Goal: Obtain resource: Download file/media

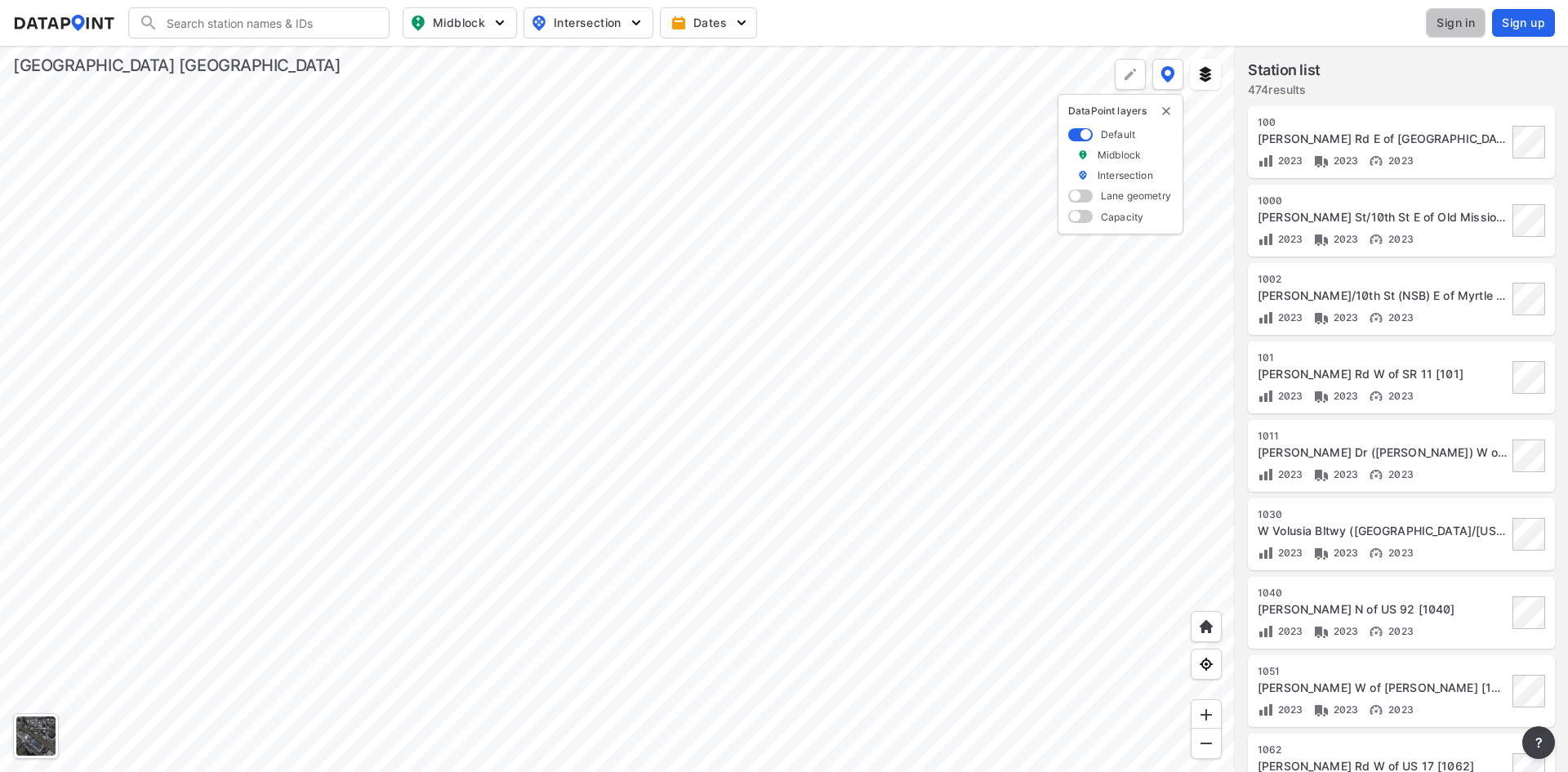
click at [1469, 21] on span "Sign in" at bounding box center [1455, 23] width 38 height 17
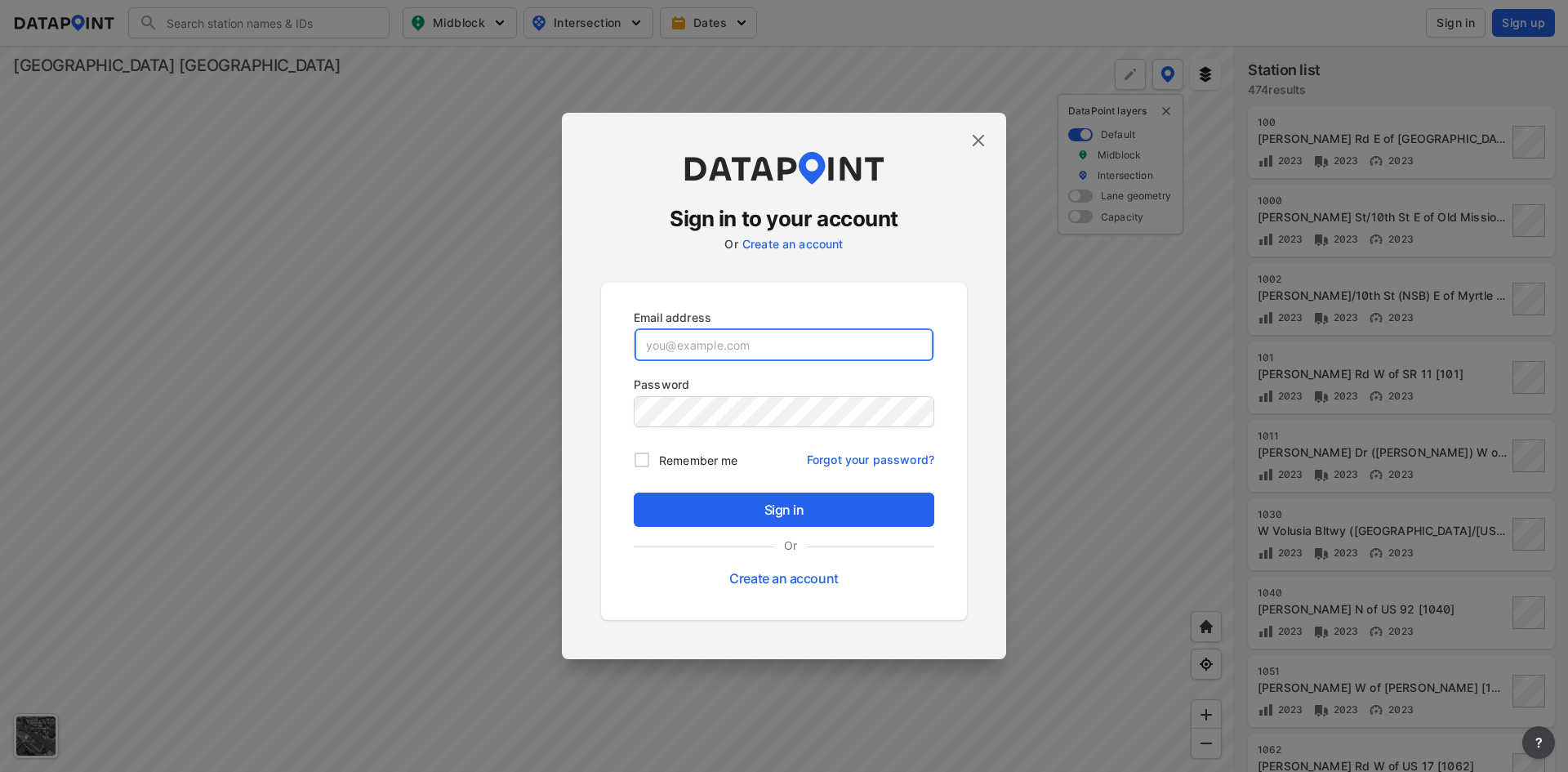
click at [815, 345] on input "email" at bounding box center [784, 344] width 299 height 32
click at [726, 339] on input "email" at bounding box center [784, 344] width 299 height 32
paste input "agarrison@kittelson.com"
type input "agarrison@kittelson.com"
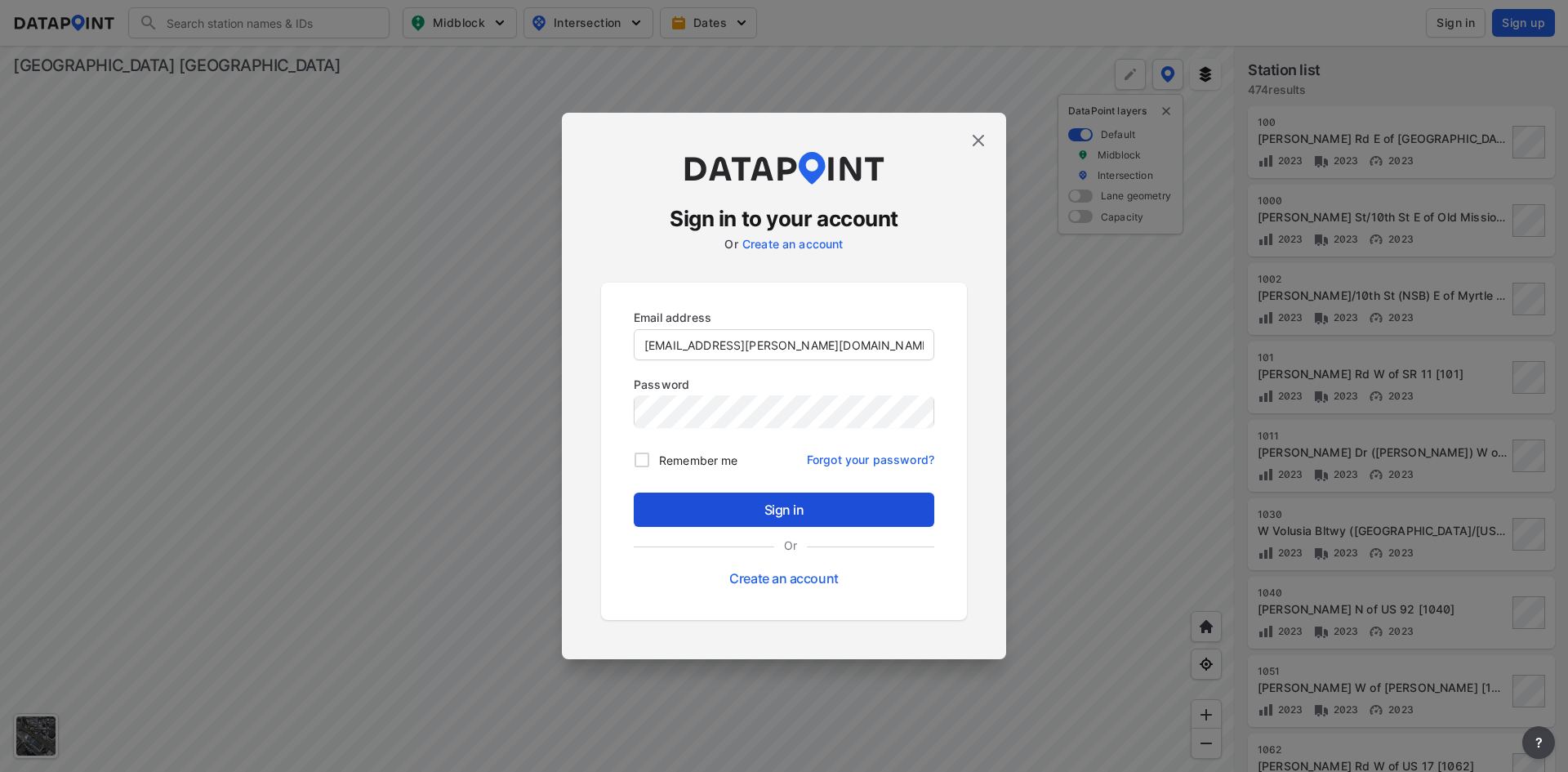
click at [736, 501] on span "Sign in" at bounding box center [784, 509] width 274 height 20
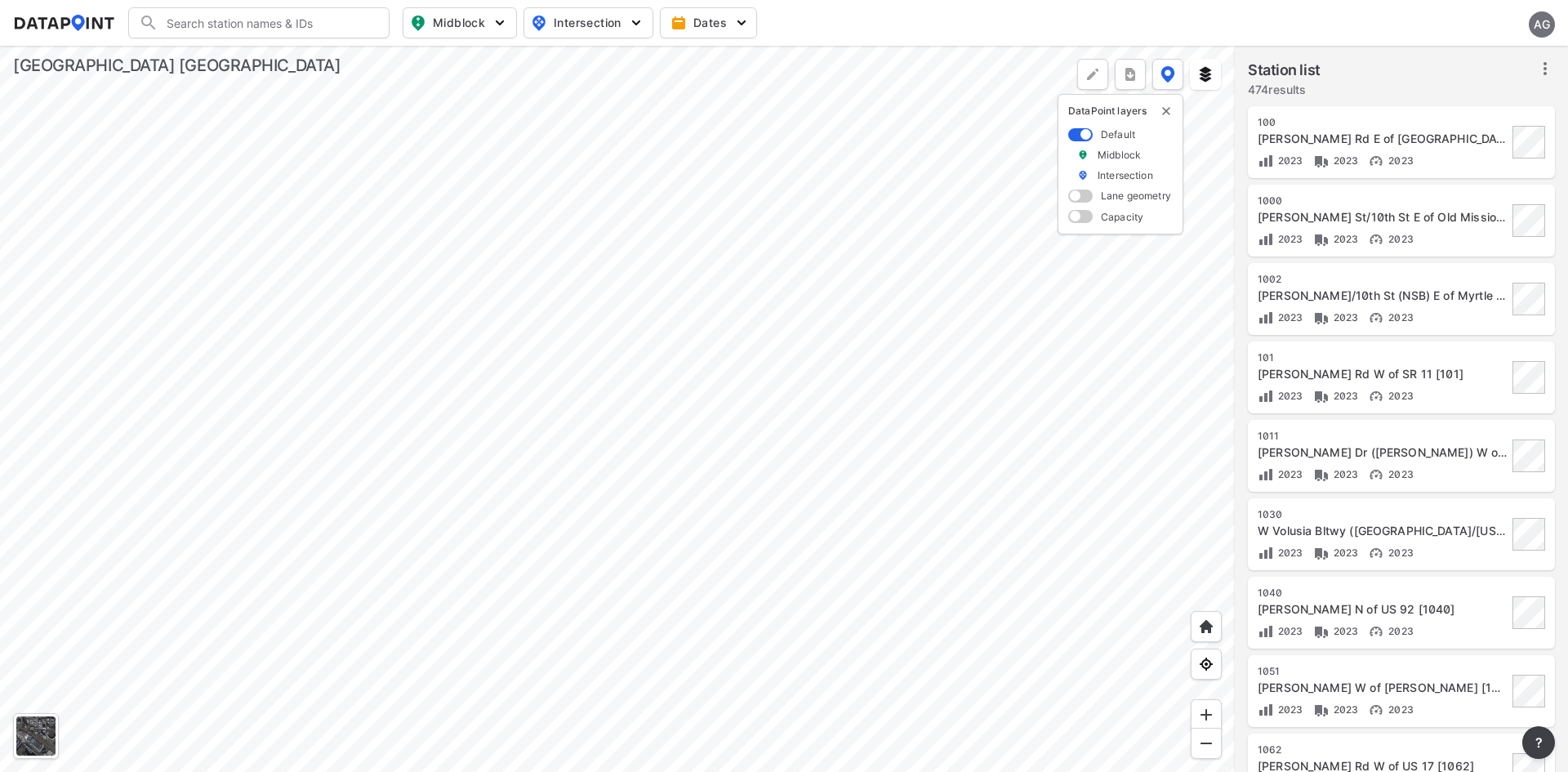
click at [1557, 74] on div "Station list 474 results" at bounding box center [1402, 74] width 333 height 57
click at [1544, 72] on icon at bounding box center [1545, 69] width 20 height 20
click at [1075, 134] on span at bounding box center [1080, 134] width 24 height 13
click at [1075, 135] on input "checkbox" at bounding box center [1073, 135] width 11 height 0
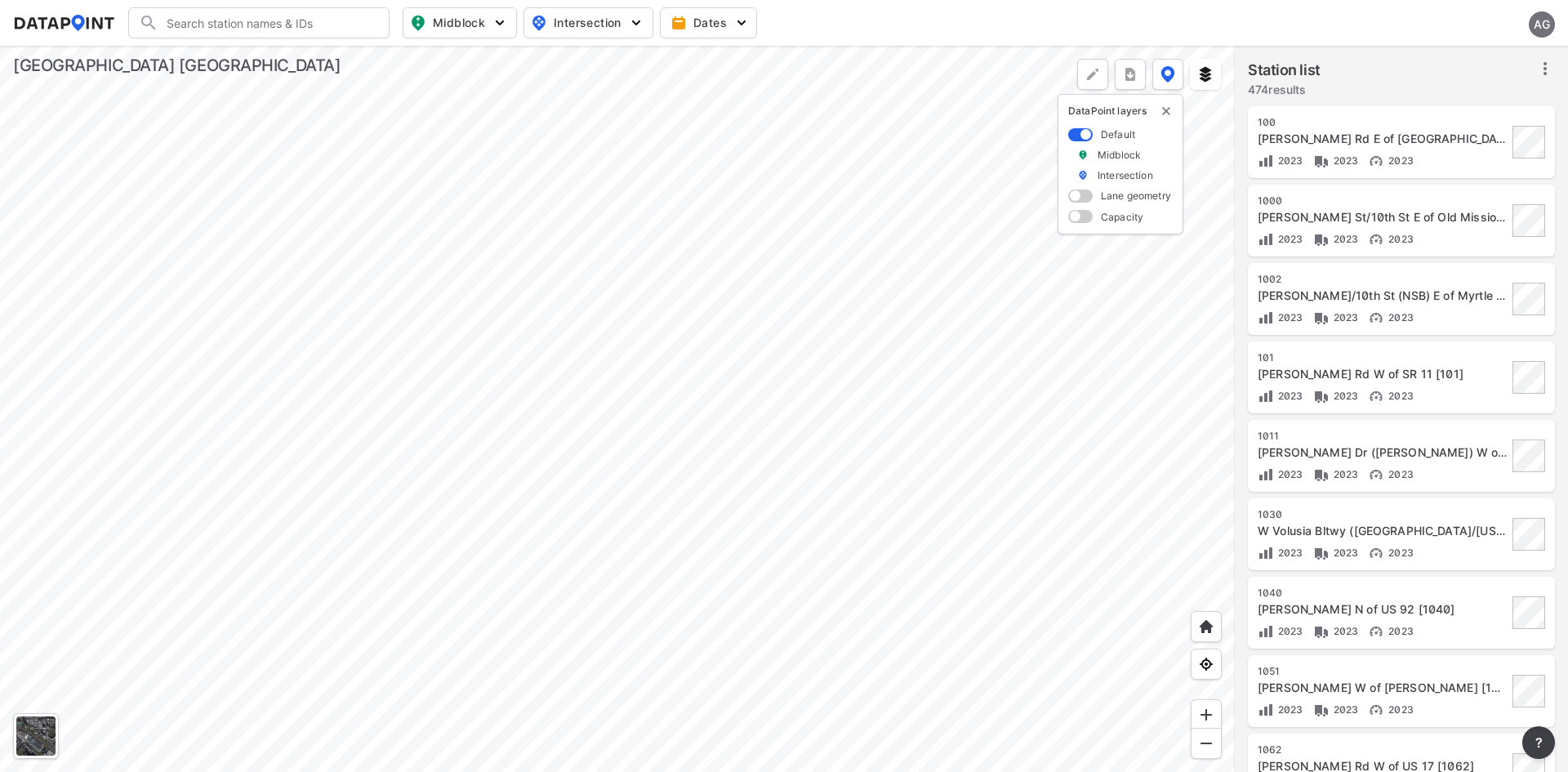
drag, startPoint x: 1087, startPoint y: 133, endPoint x: 1068, endPoint y: 132, distance: 19.0
click at [1068, 132] on div "DataPoint layers Default Midblock Intersection Lane geometry Capacity" at bounding box center [1120, 164] width 125 height 140
click at [1073, 133] on span at bounding box center [1080, 134] width 24 height 13
click at [1073, 135] on input "checkbox" at bounding box center [1073, 135] width 11 height 0
click at [1085, 197] on span at bounding box center [1080, 195] width 24 height 13
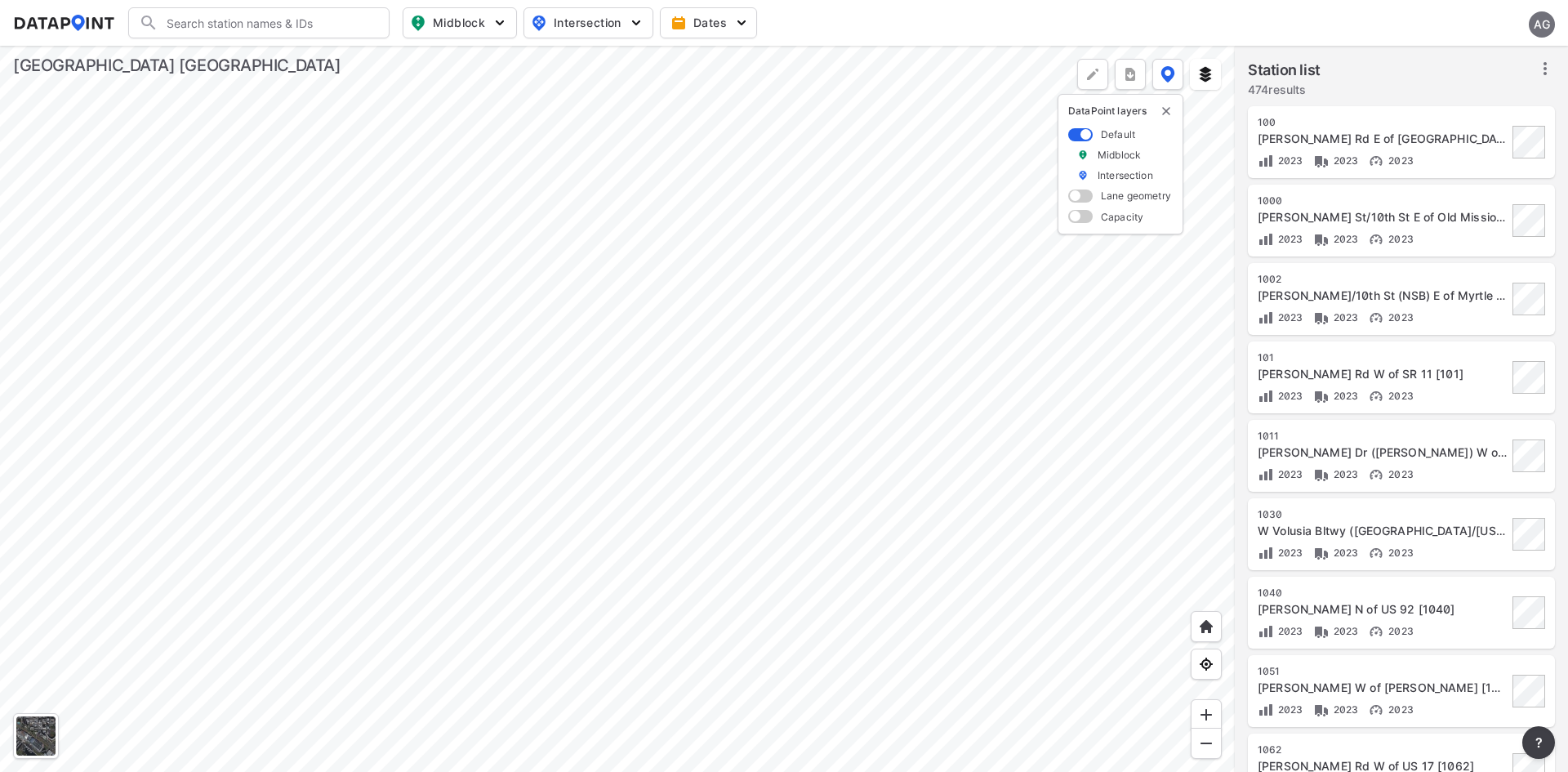
click at [1079, 198] on input "checkbox" at bounding box center [1073, 198] width 11 height 0
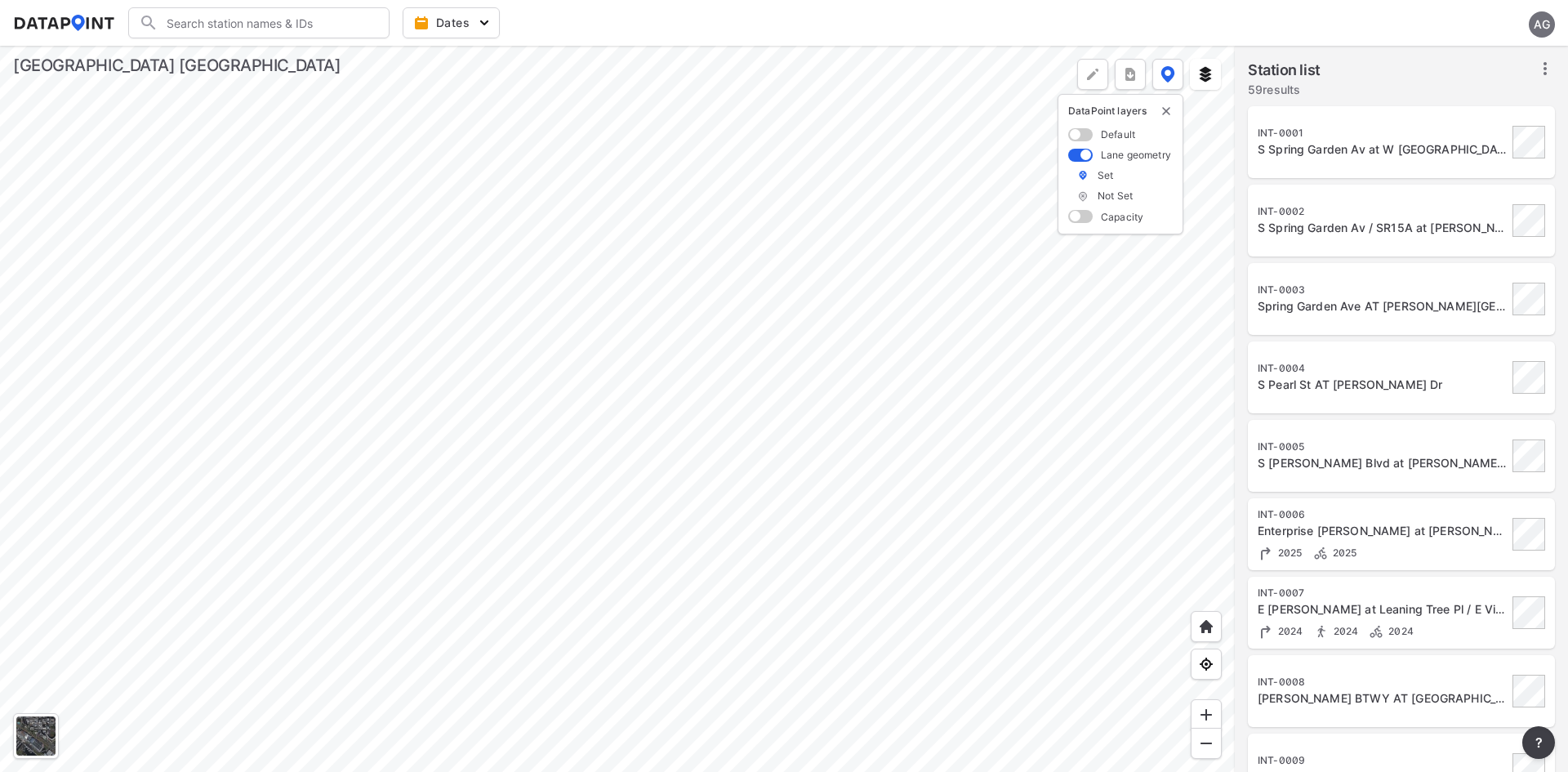
click at [1084, 136] on span at bounding box center [1080, 134] width 24 height 13
click at [1079, 135] on input "checkbox" at bounding box center [1073, 135] width 11 height 0
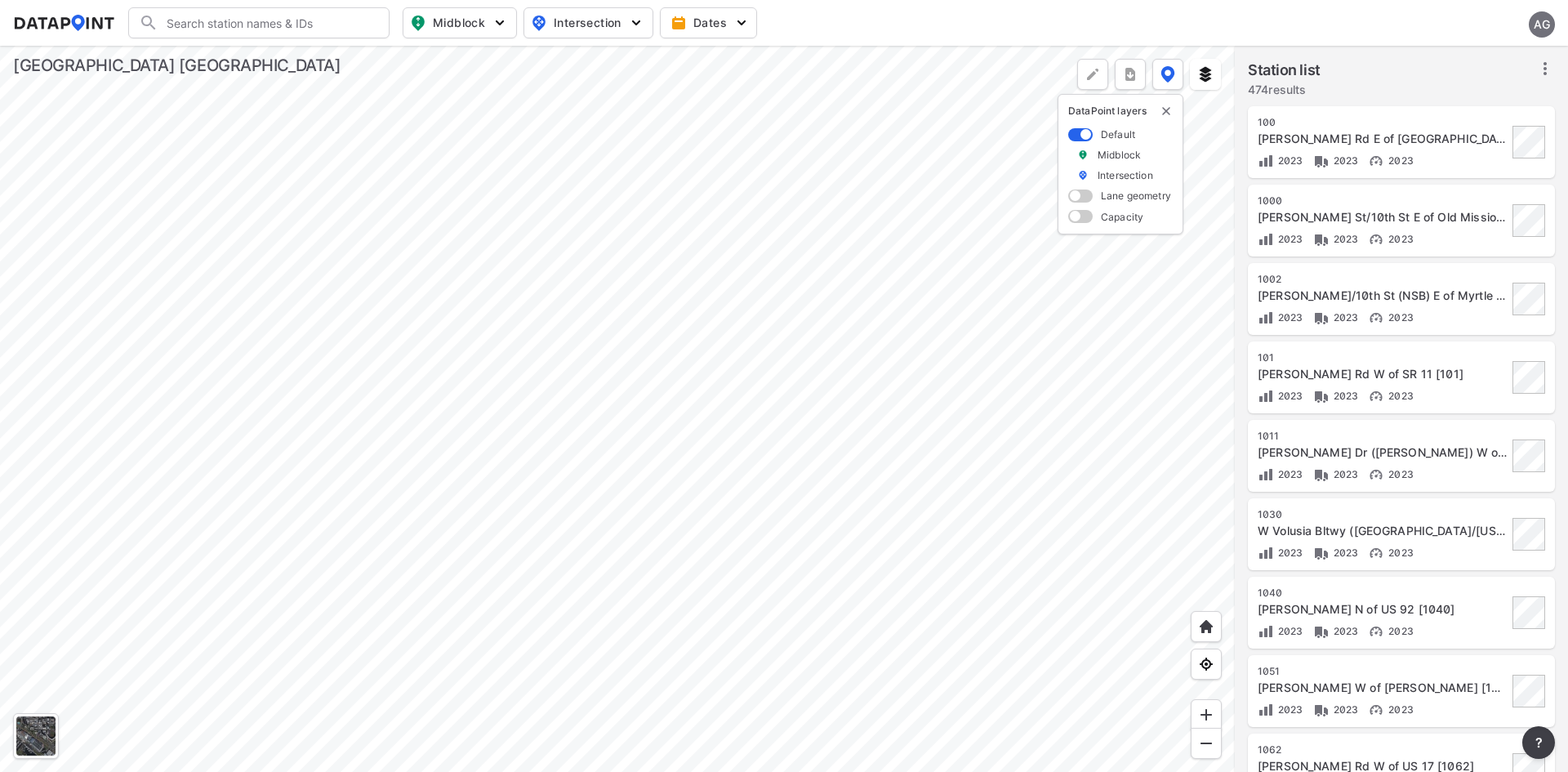
click at [1084, 212] on span at bounding box center [1080, 216] width 24 height 13
click at [1079, 218] on input "checkbox" at bounding box center [1073, 218] width 11 height 0
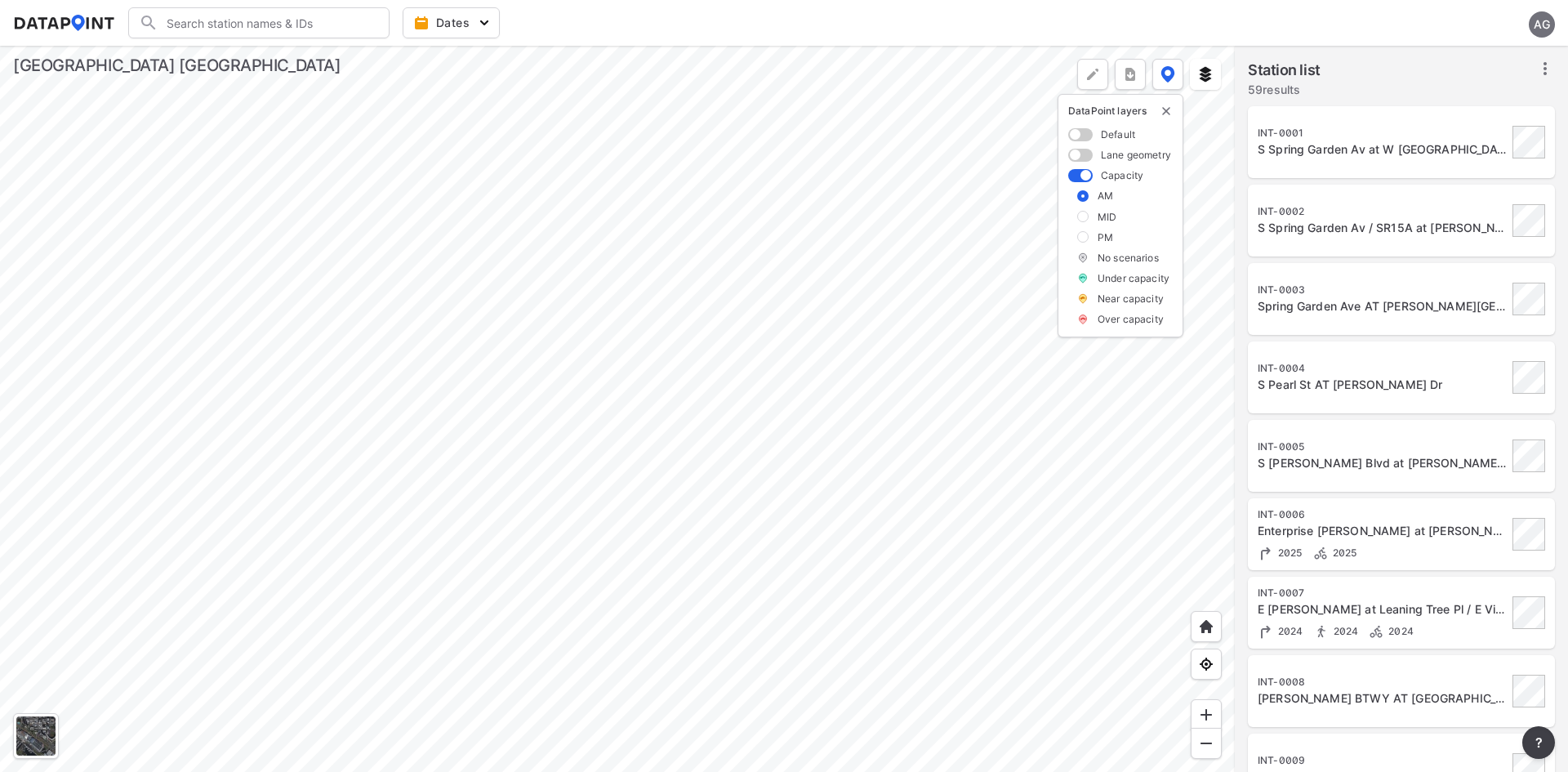
click at [1085, 134] on span at bounding box center [1080, 134] width 24 height 13
click at [1079, 135] on input "checkbox" at bounding box center [1073, 135] width 11 height 0
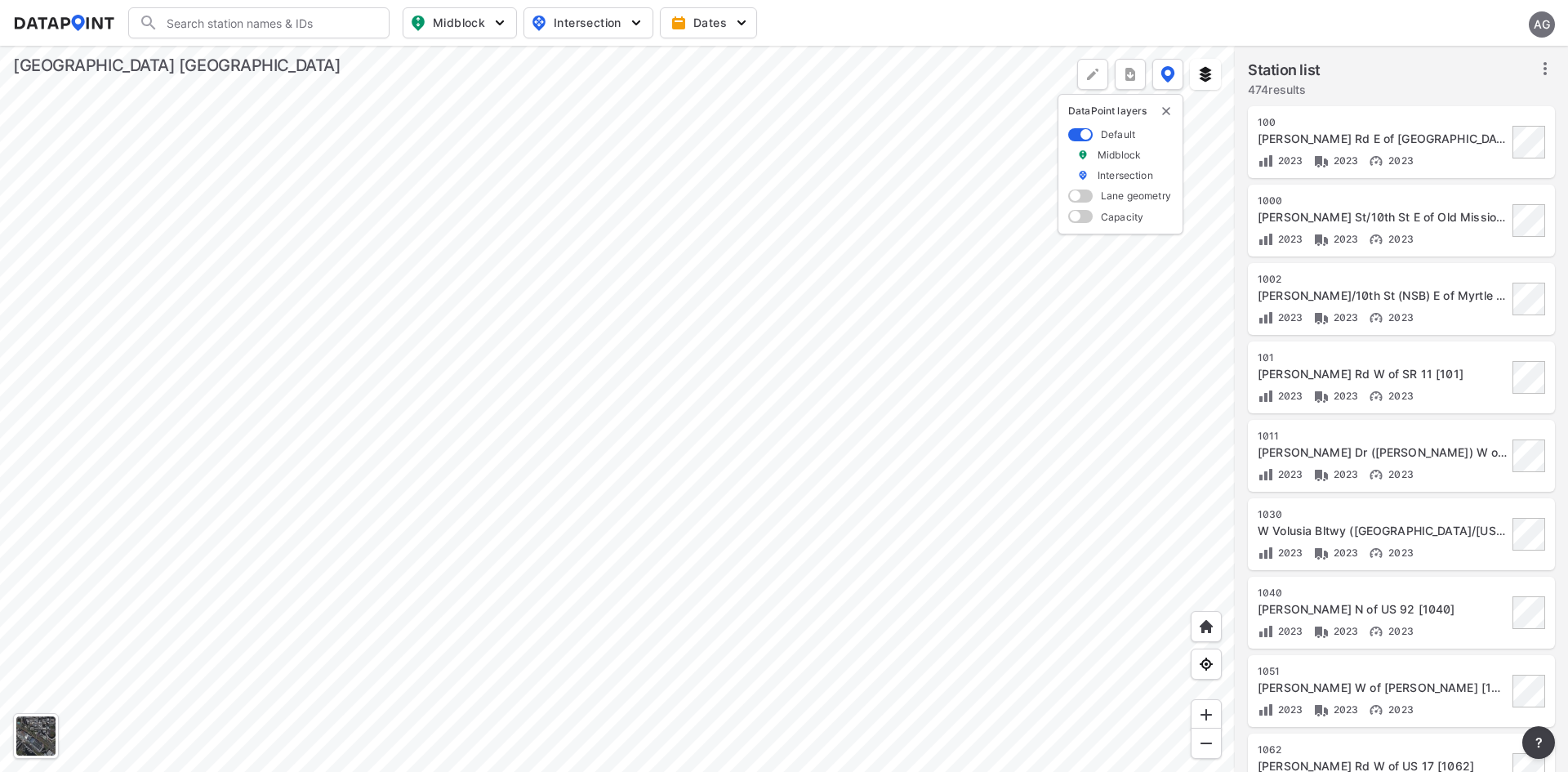
click at [1444, 156] on div "2023 2023 2023" at bounding box center [1382, 161] width 250 height 18
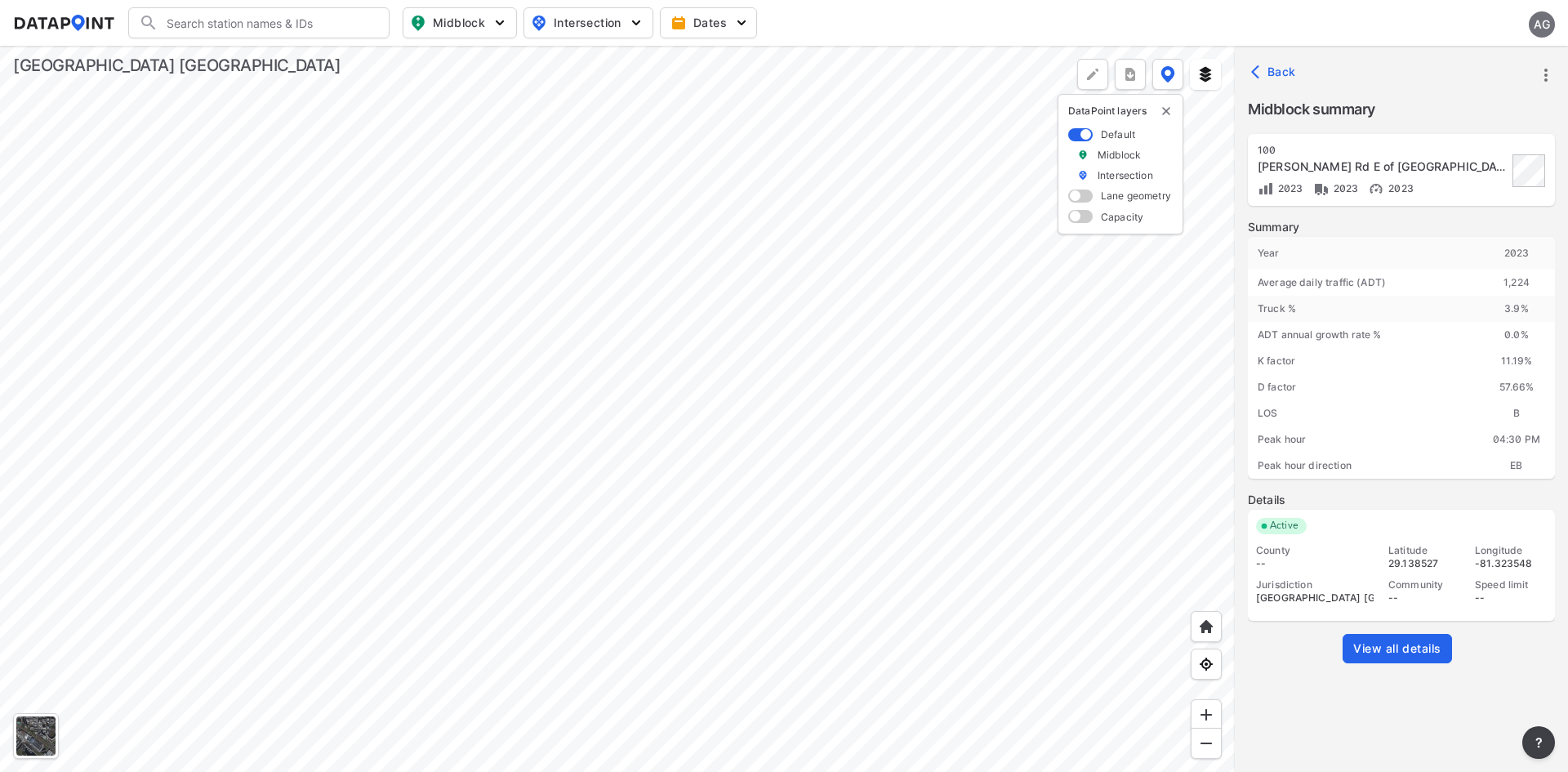
click at [1412, 646] on span "View all details" at bounding box center [1398, 649] width 88 height 17
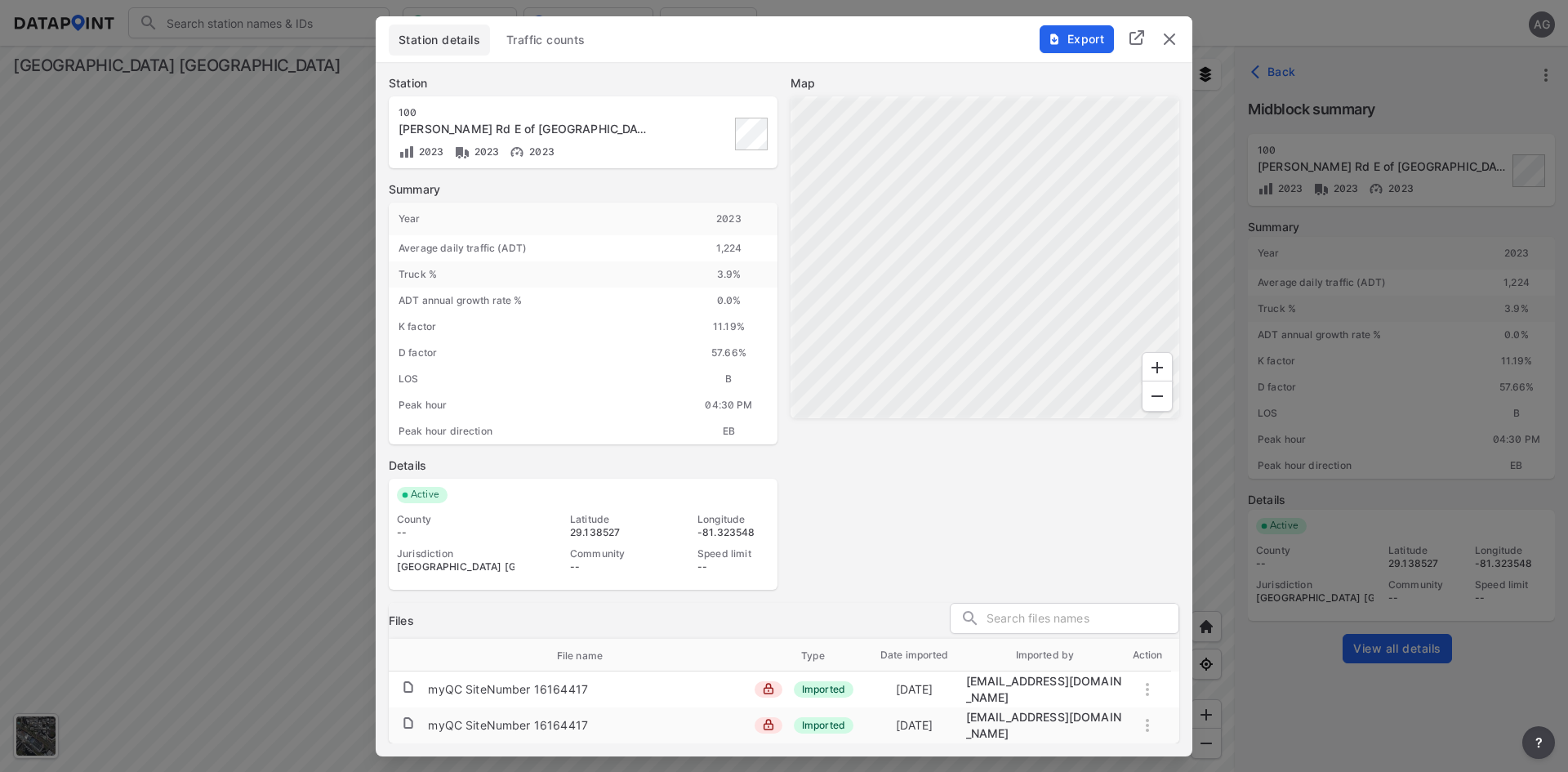
click at [904, 540] on div "Map" at bounding box center [984, 332] width 389 height 514
click at [1078, 43] on span "Export" at bounding box center [1076, 39] width 55 height 17
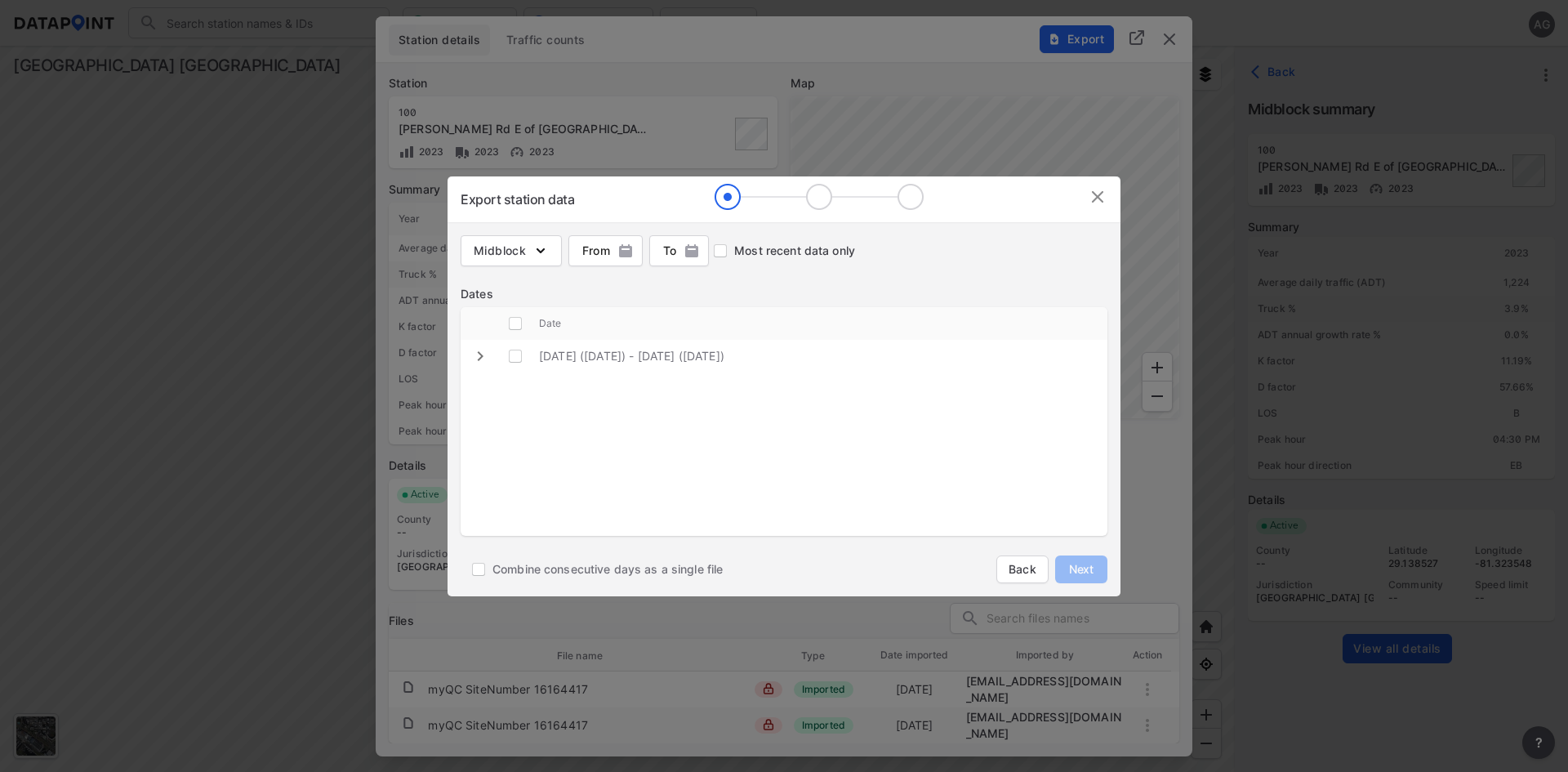
click at [547, 250] on img "button" at bounding box center [541, 251] width 17 height 17
click at [476, 283] on input "Volume count" at bounding box center [483, 286] width 36 height 20
checkbox input "true"
click at [715, 302] on div "Dates" at bounding box center [784, 294] width 647 height 17
click at [631, 255] on img "button" at bounding box center [627, 251] width 17 height 17
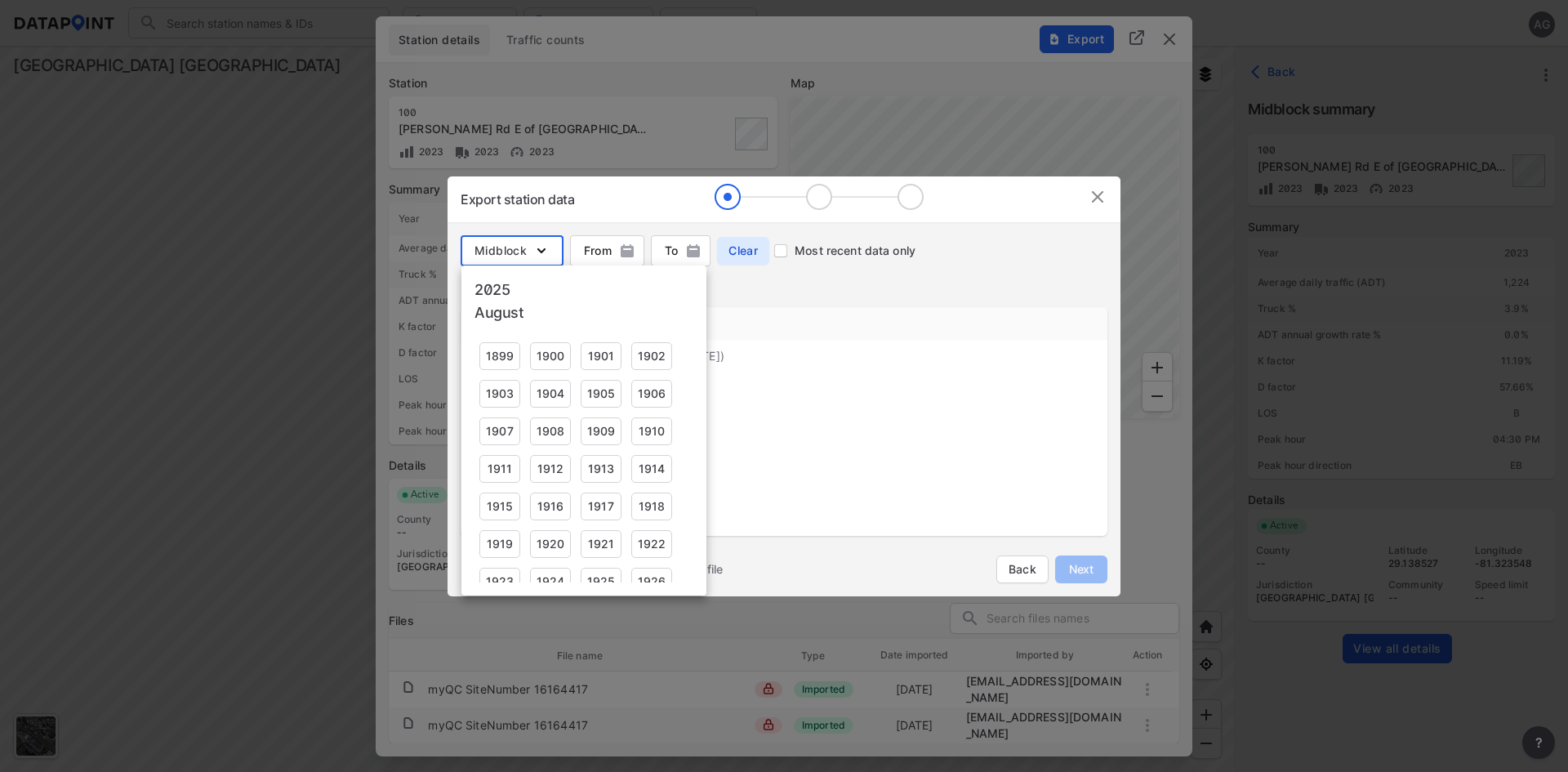
scroll to position [1061, 0]
click at [770, 302] on div at bounding box center [784, 386] width 1568 height 772
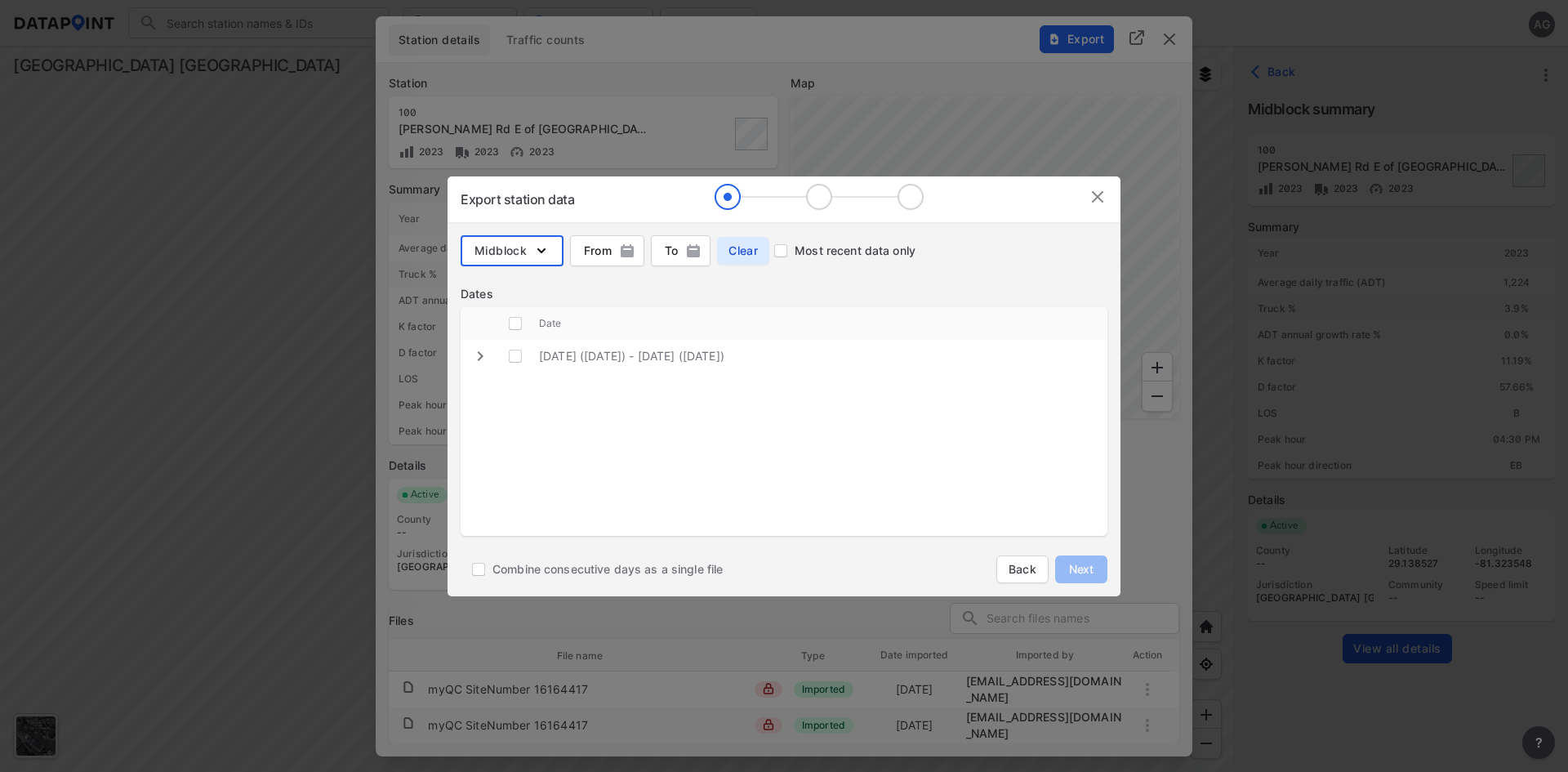
click at [478, 357] on icon "expand row" at bounding box center [480, 357] width 20 height 20
click at [478, 357] on icon "expand row" at bounding box center [480, 356] width 10 height 6
click at [519, 353] on \(Wednesday\) "decorative checkbox" at bounding box center [515, 357] width 31 height 31
checkbox \(Wednesday\) "true"
checkbox input "true"
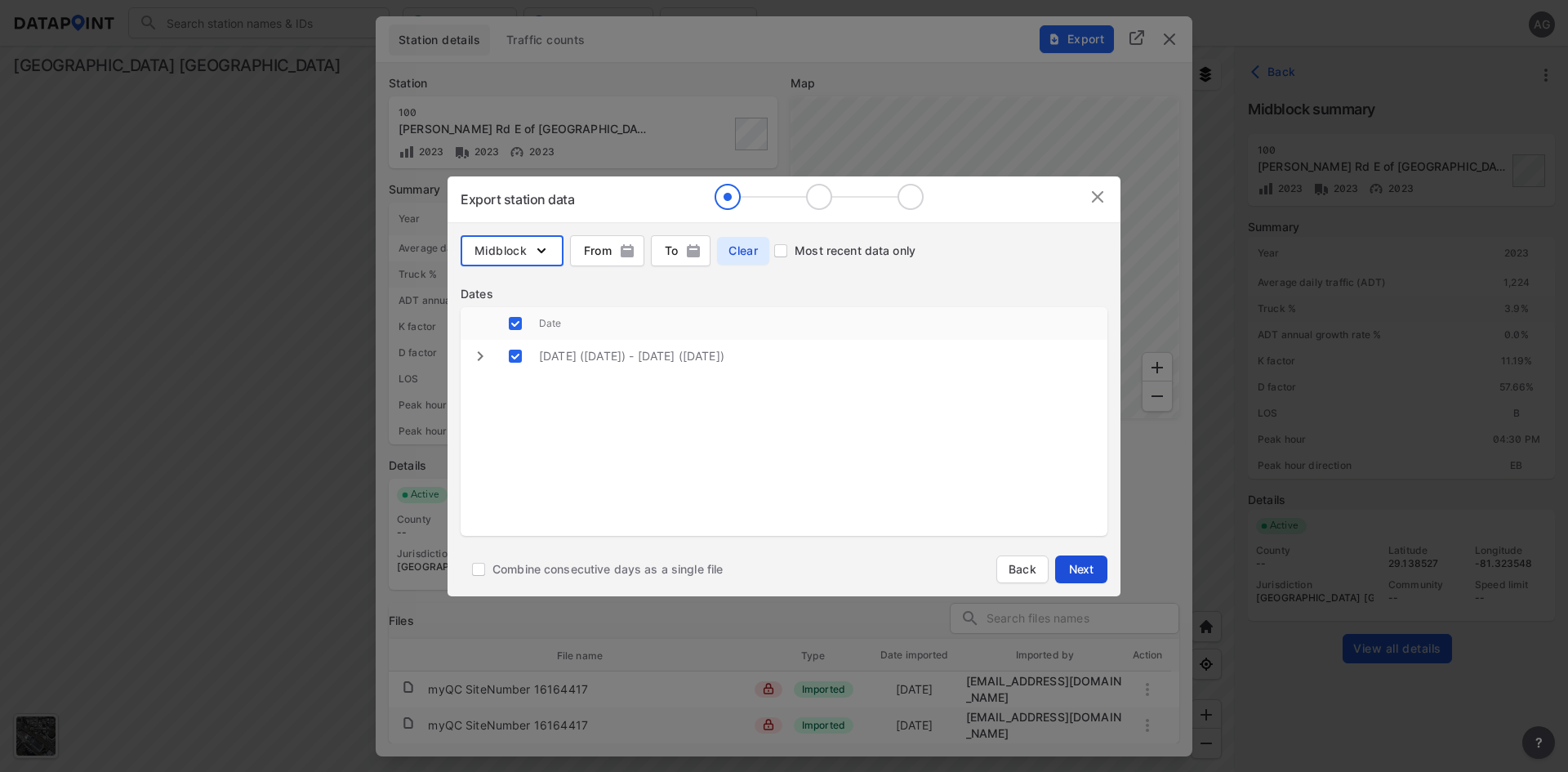
click at [1083, 568] on span "Next" at bounding box center [1081, 569] width 32 height 17
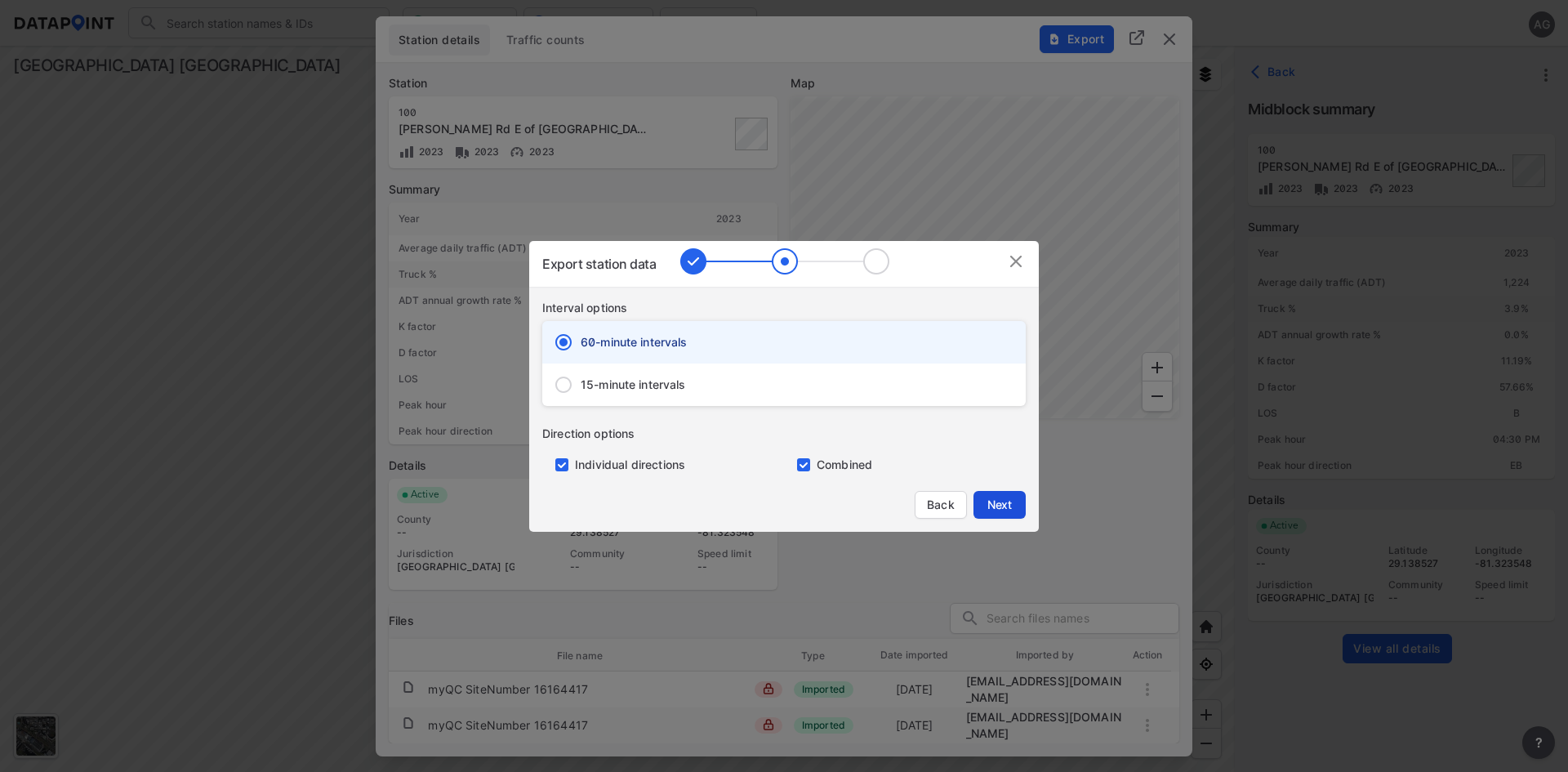
click at [997, 500] on span "Next" at bounding box center [999, 505] width 32 height 17
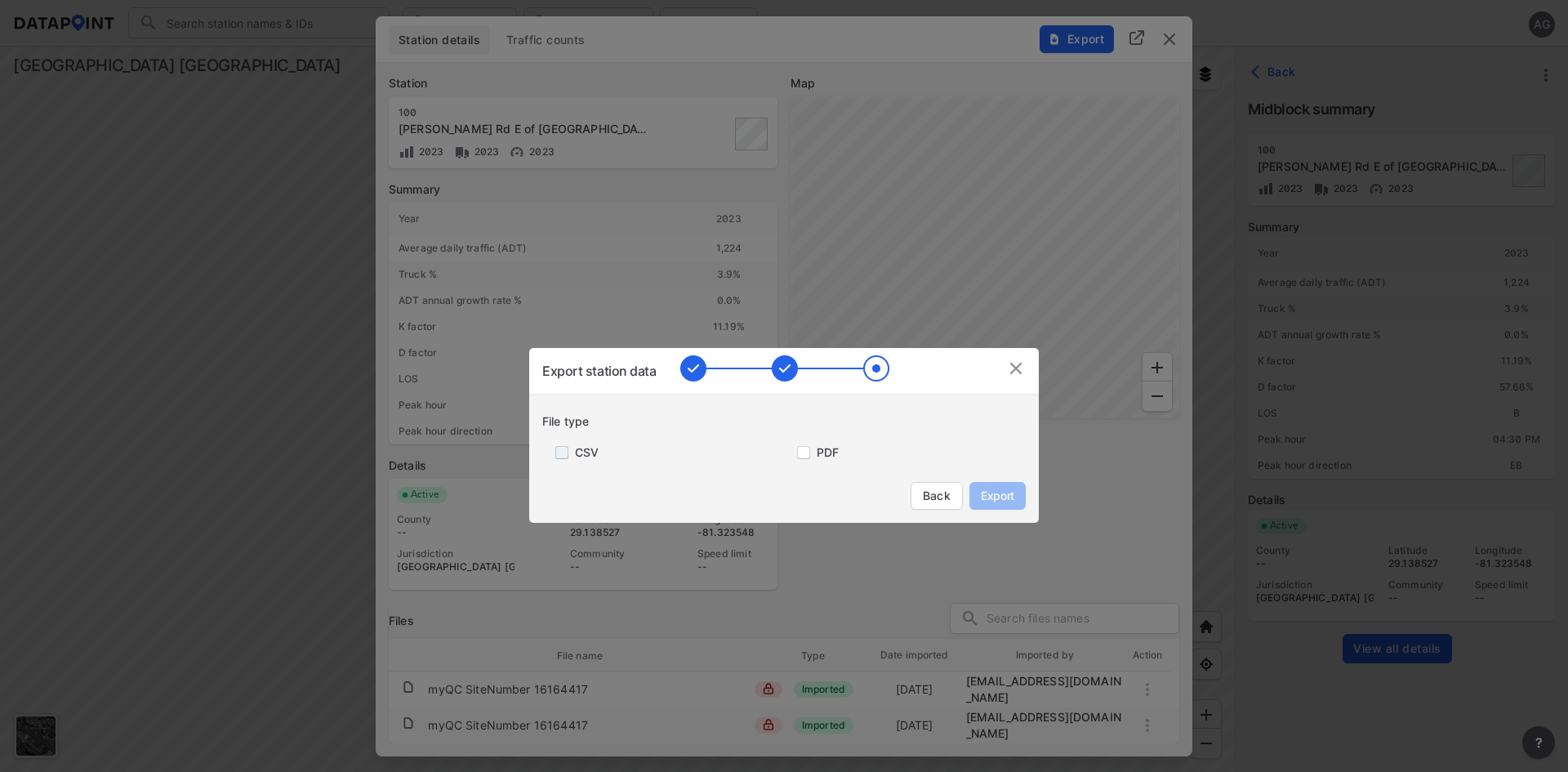
click at [566, 454] on input "primary checkbox" at bounding box center [558, 452] width 32 height 13
checkbox input "true"
click at [805, 456] on input "primary checkbox" at bounding box center [800, 452] width 32 height 13
checkbox input "true"
click at [989, 490] on span "Export" at bounding box center [998, 496] width 37 height 17
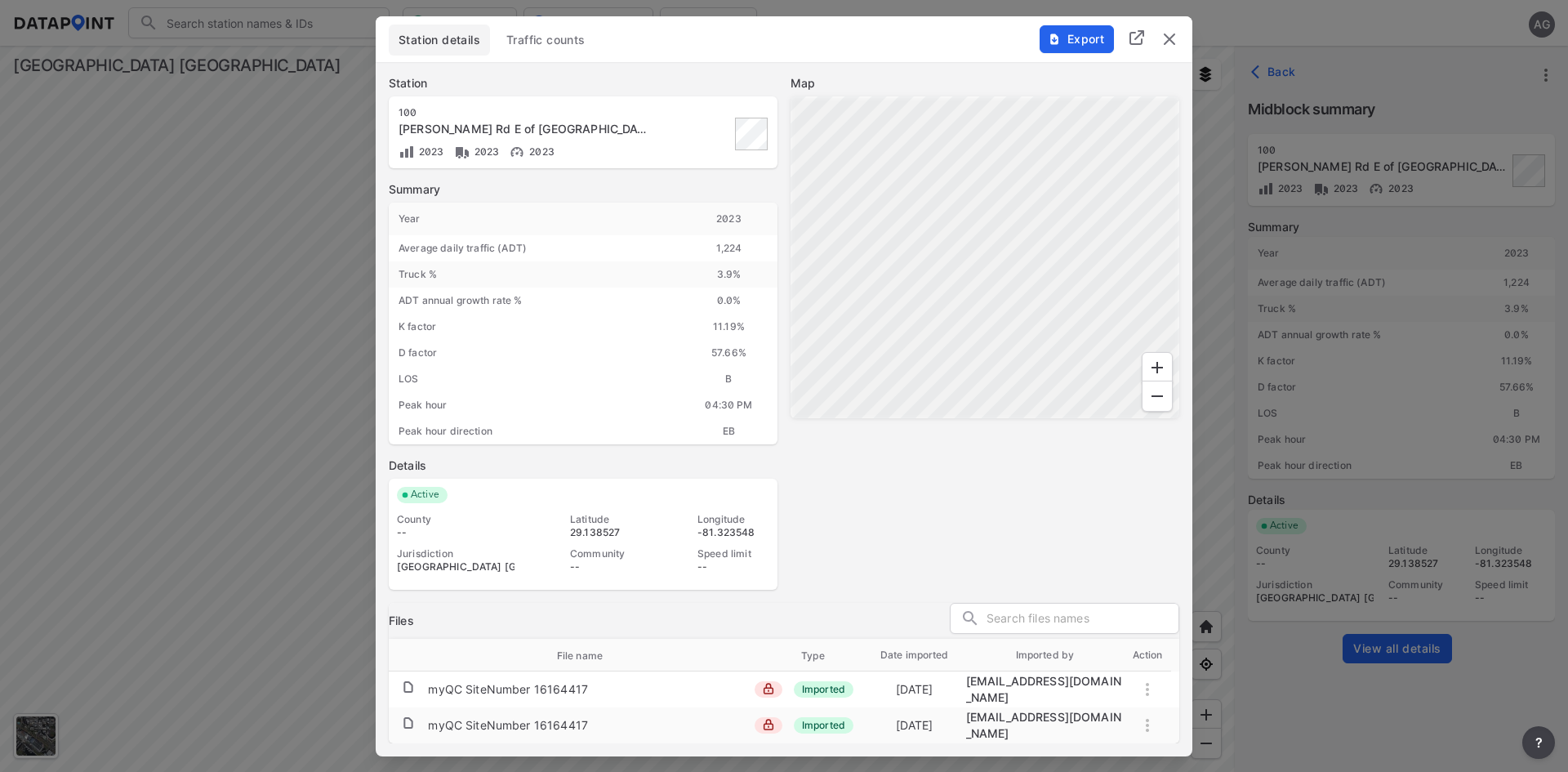
drag, startPoint x: 578, startPoint y: 54, endPoint x: 602, endPoint y: 53, distance: 24.0
click at [578, 53] on button "Traffic counts" at bounding box center [546, 40] width 99 height 31
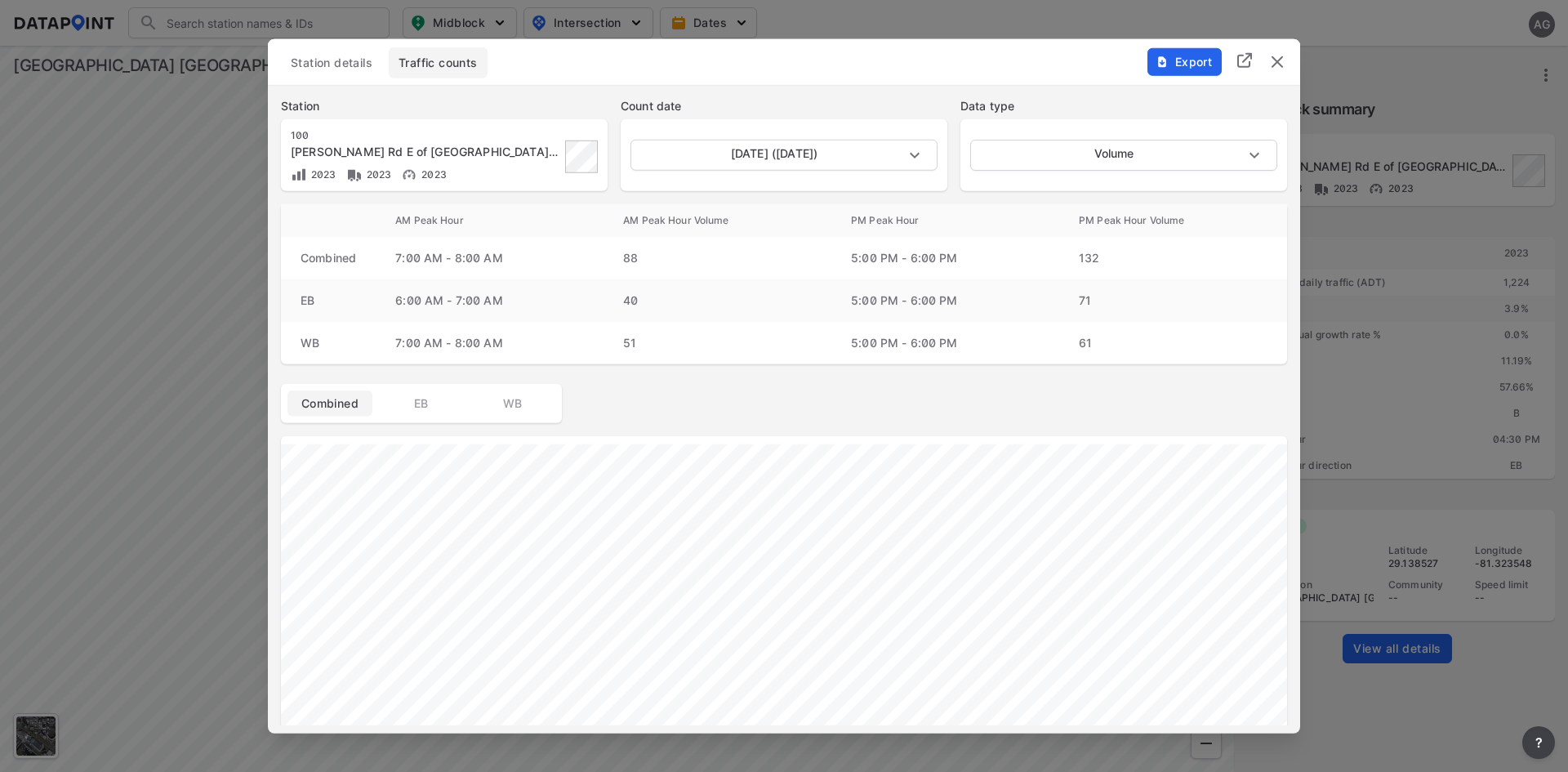
click at [432, 410] on span "EB" at bounding box center [421, 403] width 66 height 17
click at [520, 404] on span "WB" at bounding box center [512, 403] width 66 height 17
click at [348, 405] on span "Combined" at bounding box center [330, 403] width 66 height 17
click at [1253, 156] on body "Search Please enter a search term. Midblock Intersection Dates AG Import Data T…" at bounding box center [784, 386] width 1568 height 772
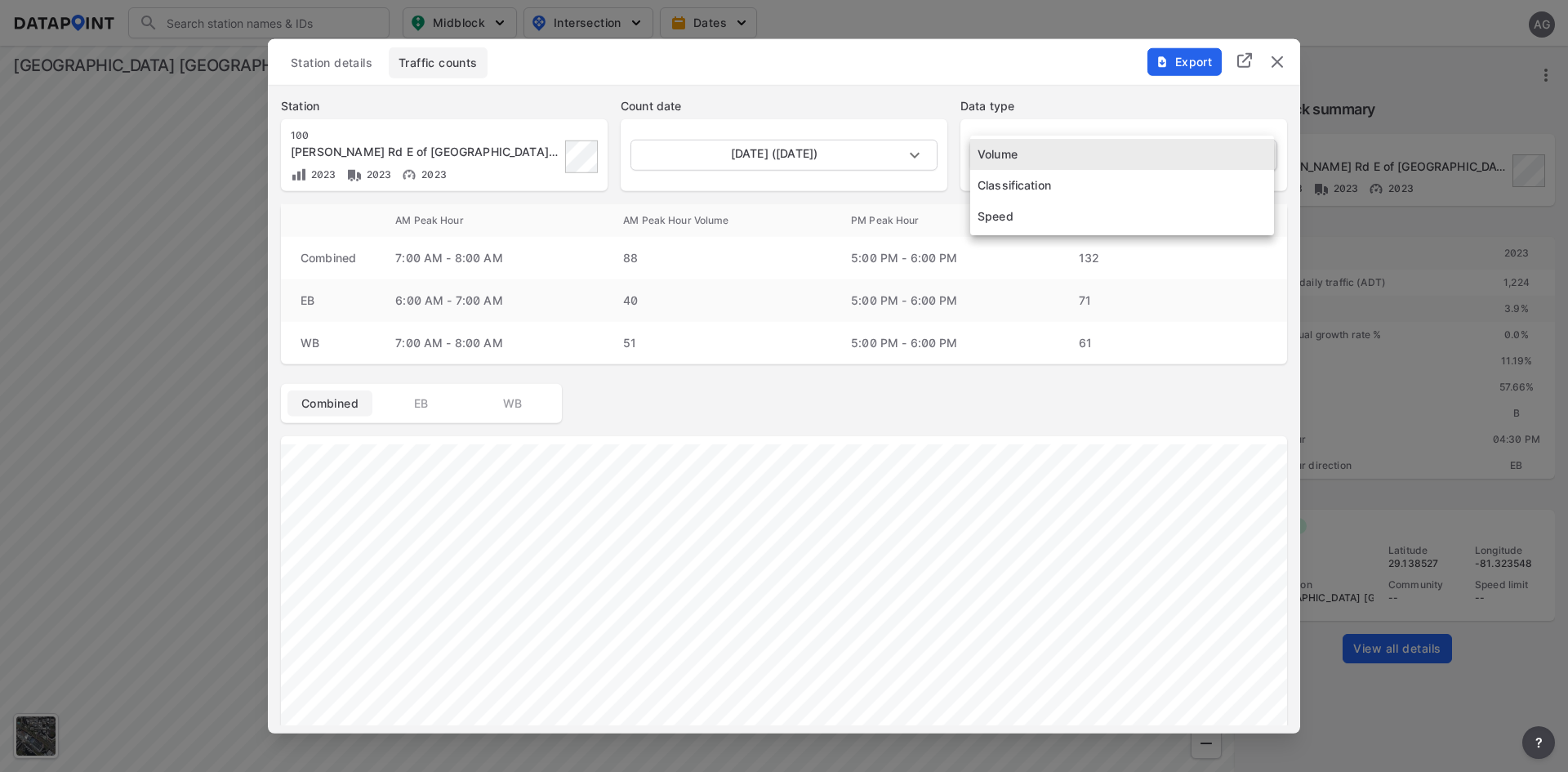
click at [1253, 156] on li "Volume" at bounding box center [1122, 155] width 304 height 31
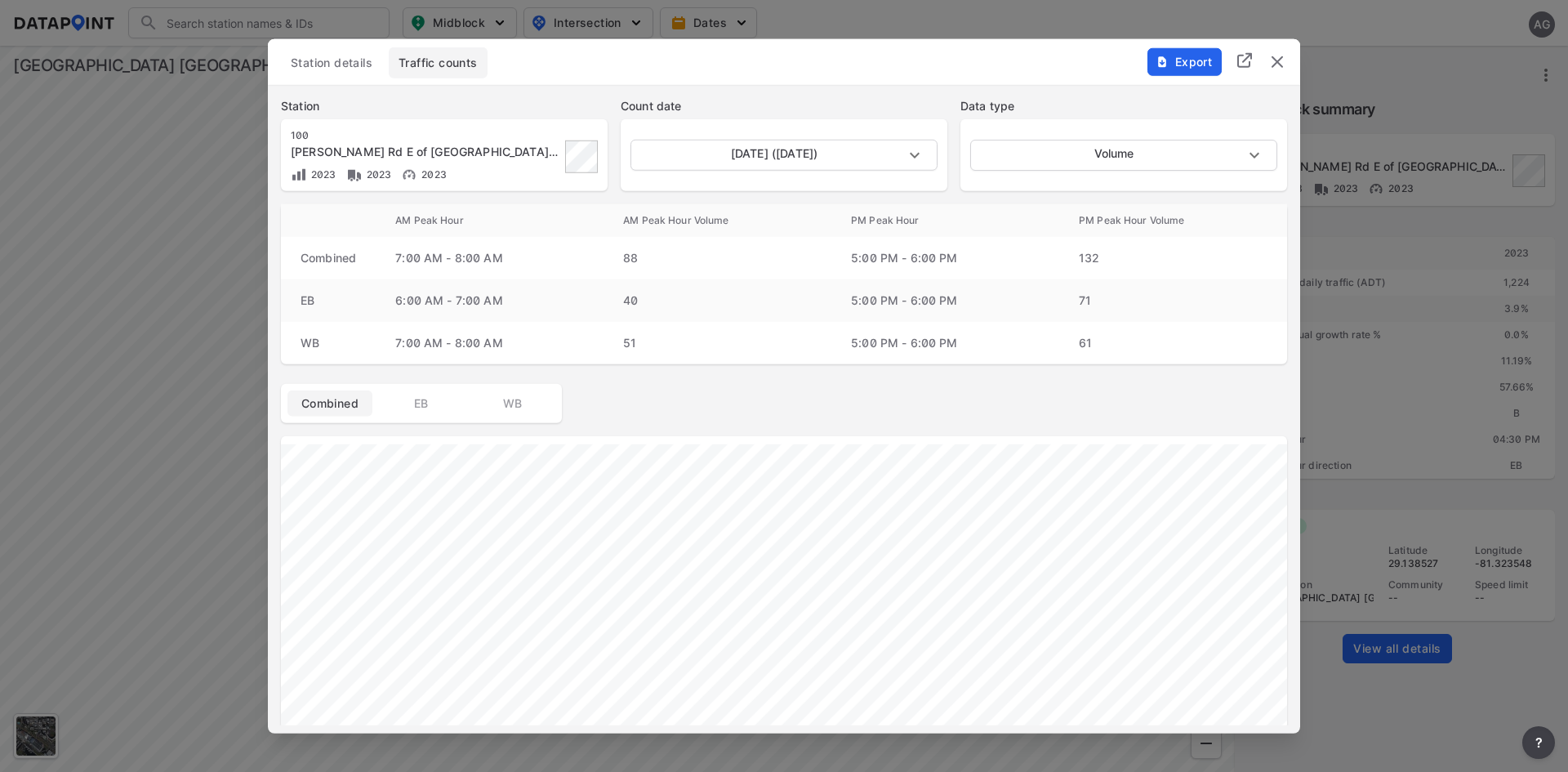
click at [1159, 68] on img "button" at bounding box center [1162, 61] width 13 height 13
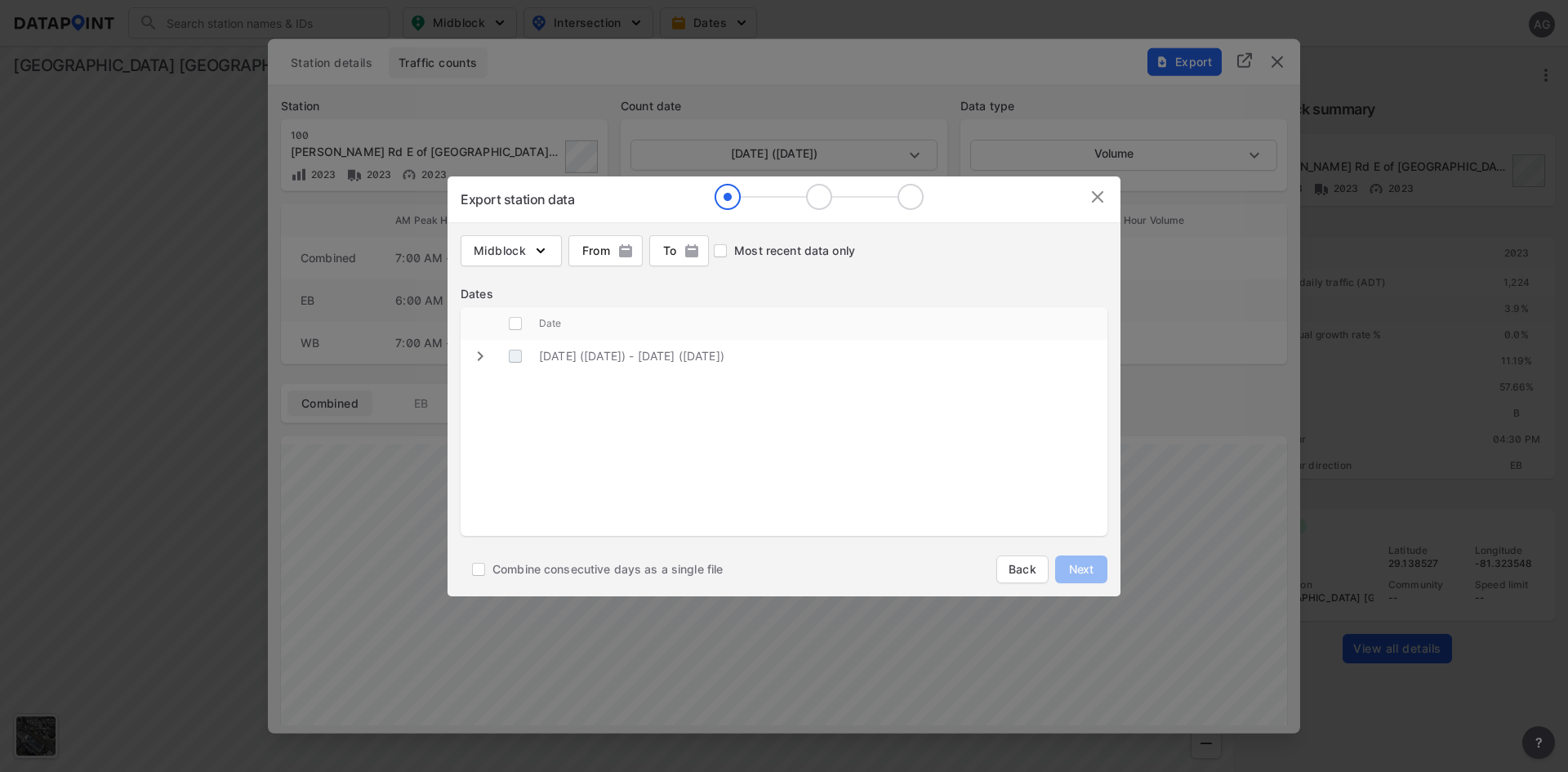
click at [517, 353] on \(Wednesday\) "decorative checkbox" at bounding box center [515, 357] width 31 height 31
checkbox \(Wednesday\) "true"
checkbox input "true"
click at [546, 244] on img "button" at bounding box center [541, 251] width 17 height 17
click at [482, 286] on input "Volume count" at bounding box center [483, 286] width 36 height 20
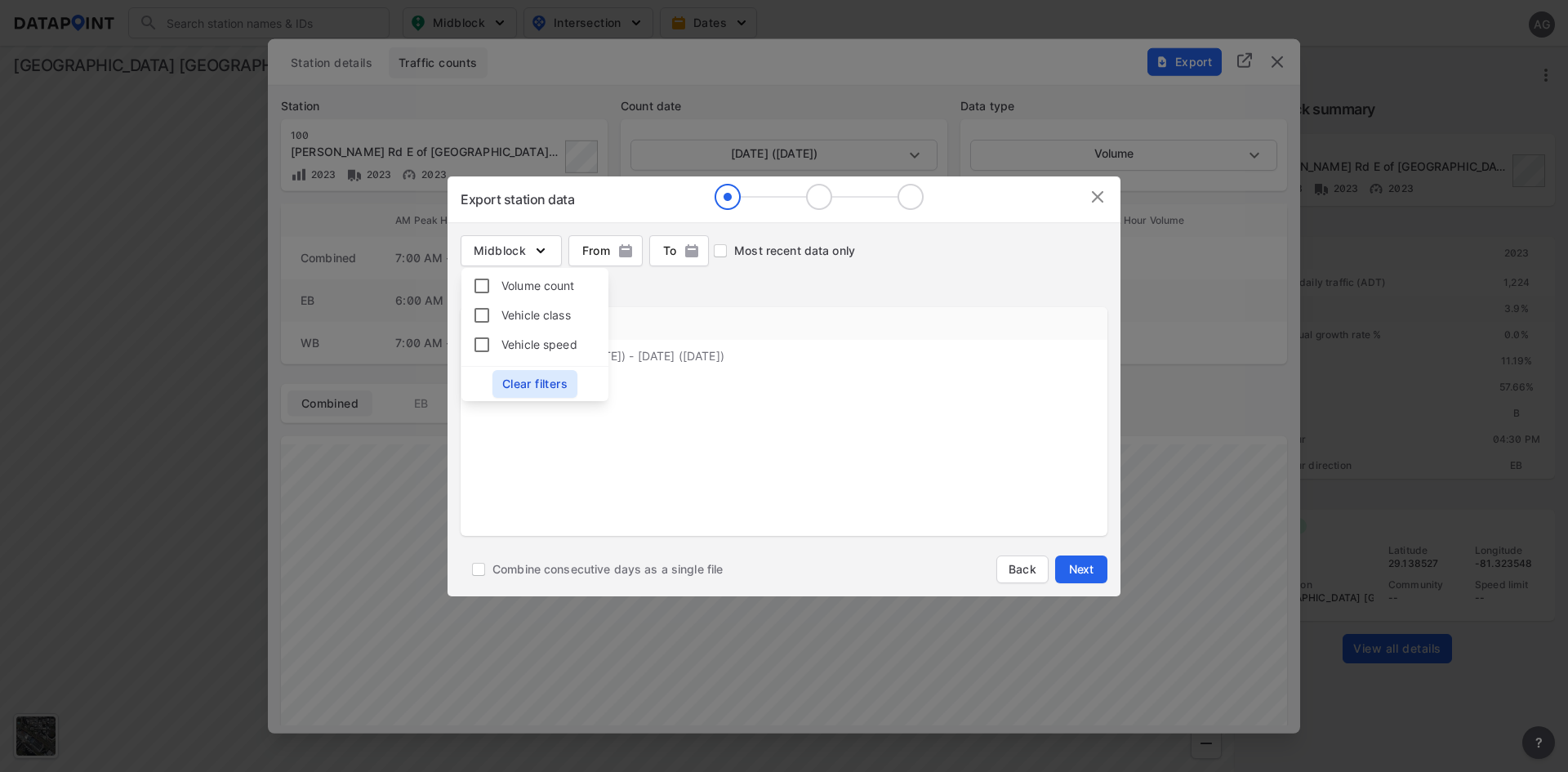
checkbox input "true"
click at [644, 311] on div "Date" at bounding box center [823, 323] width 568 height 32
click at [1088, 570] on span "Next" at bounding box center [1081, 569] width 32 height 17
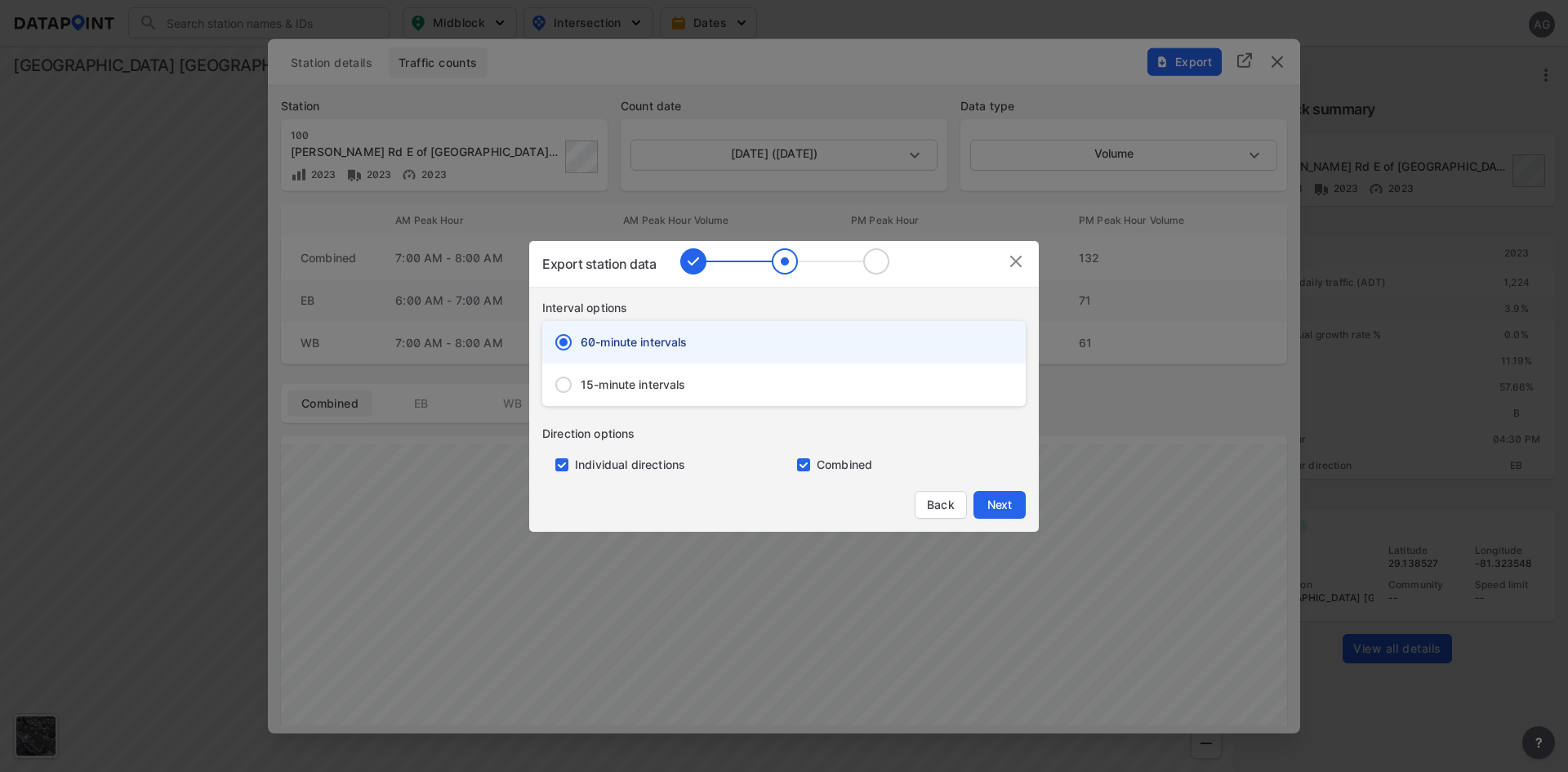
click at [562, 462] on input "primary checkbox" at bounding box center [558, 464] width 32 height 13
checkbox input "false"
click at [994, 500] on span "Next" at bounding box center [999, 505] width 32 height 17
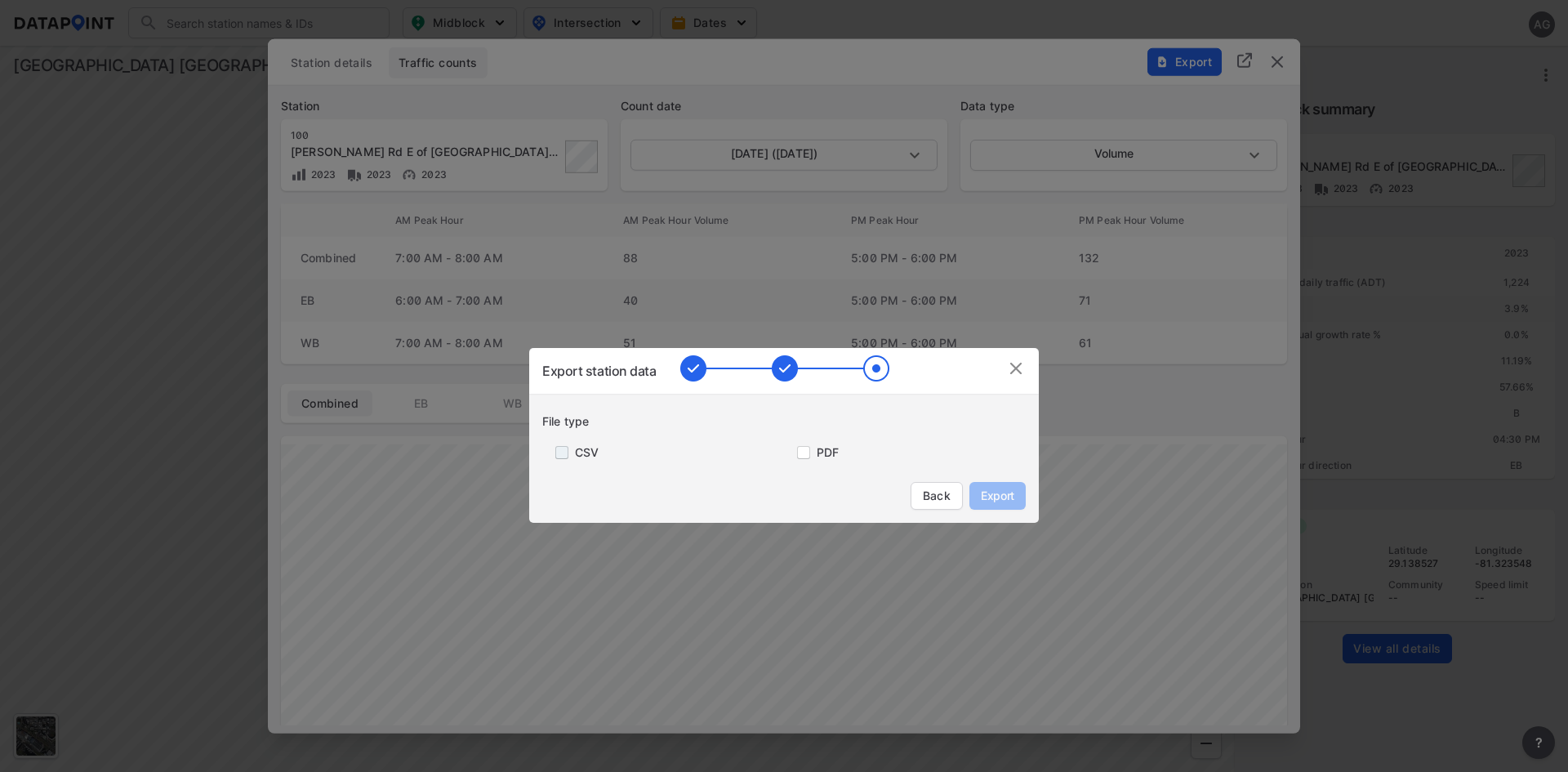
click at [563, 455] on input "primary checkbox" at bounding box center [558, 452] width 32 height 13
checkbox input "true"
click at [799, 455] on input "primary checkbox" at bounding box center [800, 452] width 32 height 13
checkbox input "true"
click at [991, 495] on span "Export" at bounding box center [998, 496] width 37 height 17
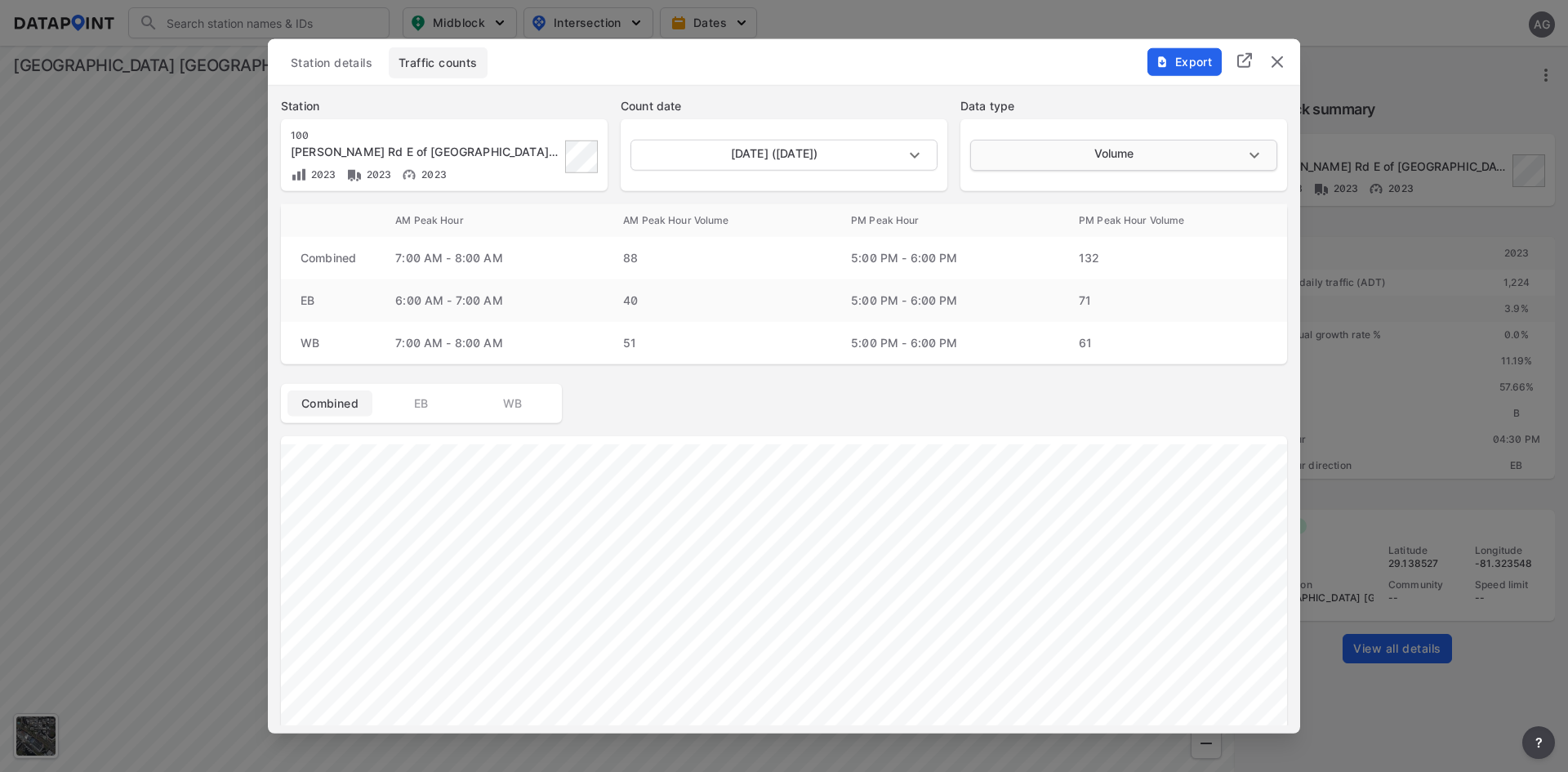
click at [1146, 154] on body "Search Please enter a search term. Midblock Intersection Dates AG Import Data T…" at bounding box center [784, 386] width 1568 height 772
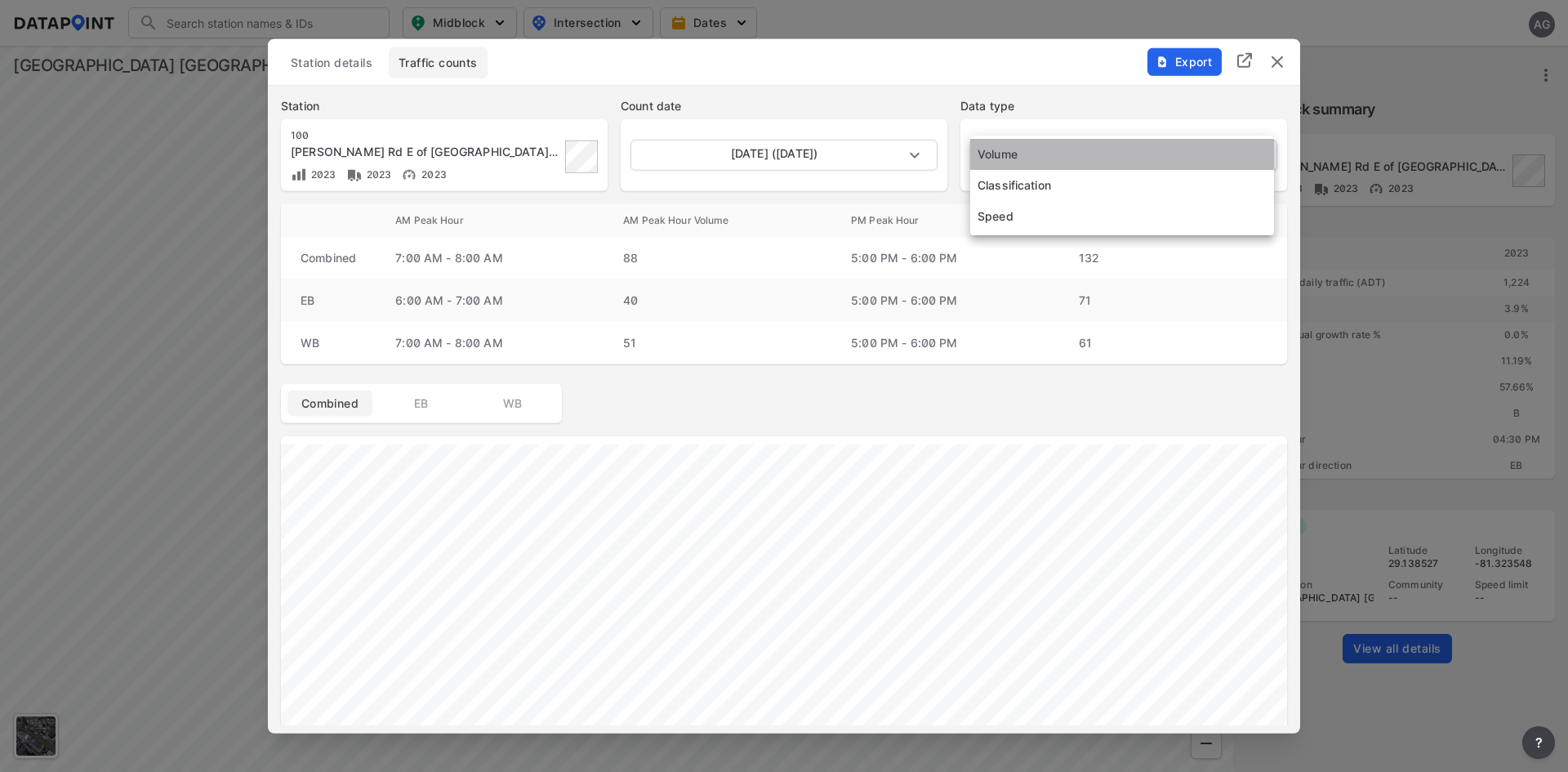
click at [1146, 154] on li "Volume" at bounding box center [1122, 155] width 304 height 31
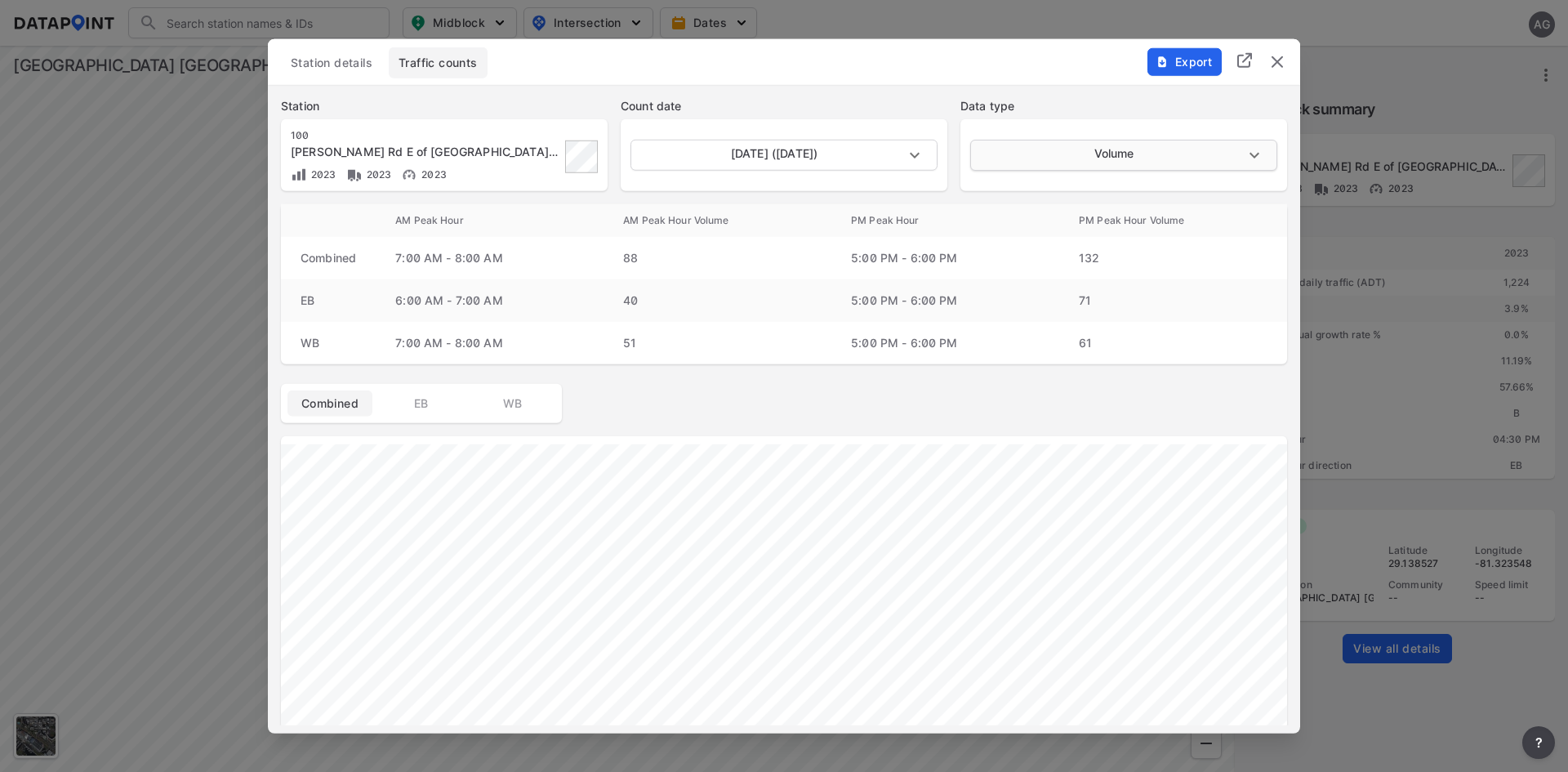
click at [1262, 150] on body "Search Please enter a search term. Midblock Intersection Dates AG Import Data T…" at bounding box center [784, 386] width 1568 height 772
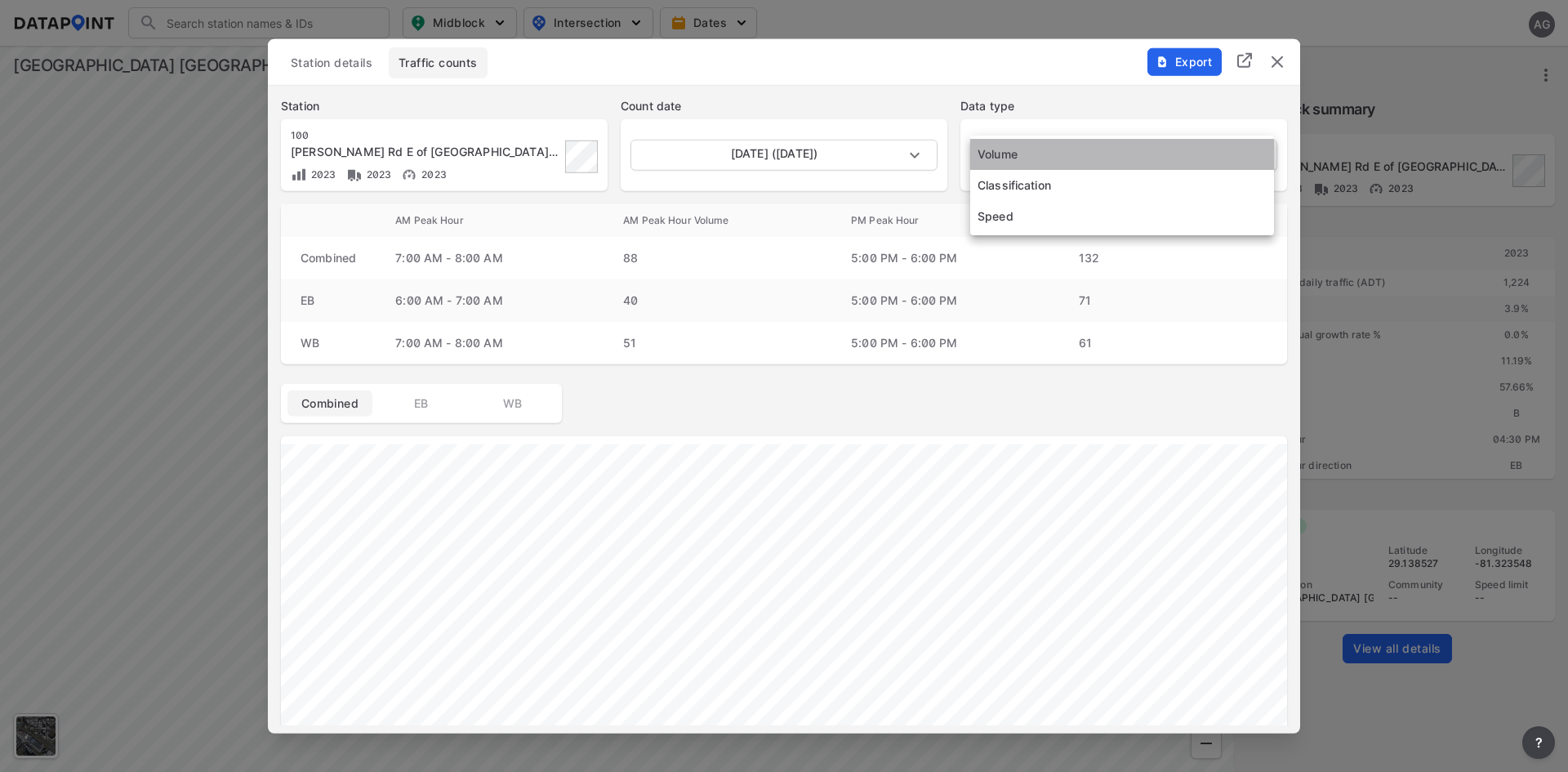
click at [1262, 150] on li "Volume" at bounding box center [1122, 155] width 304 height 31
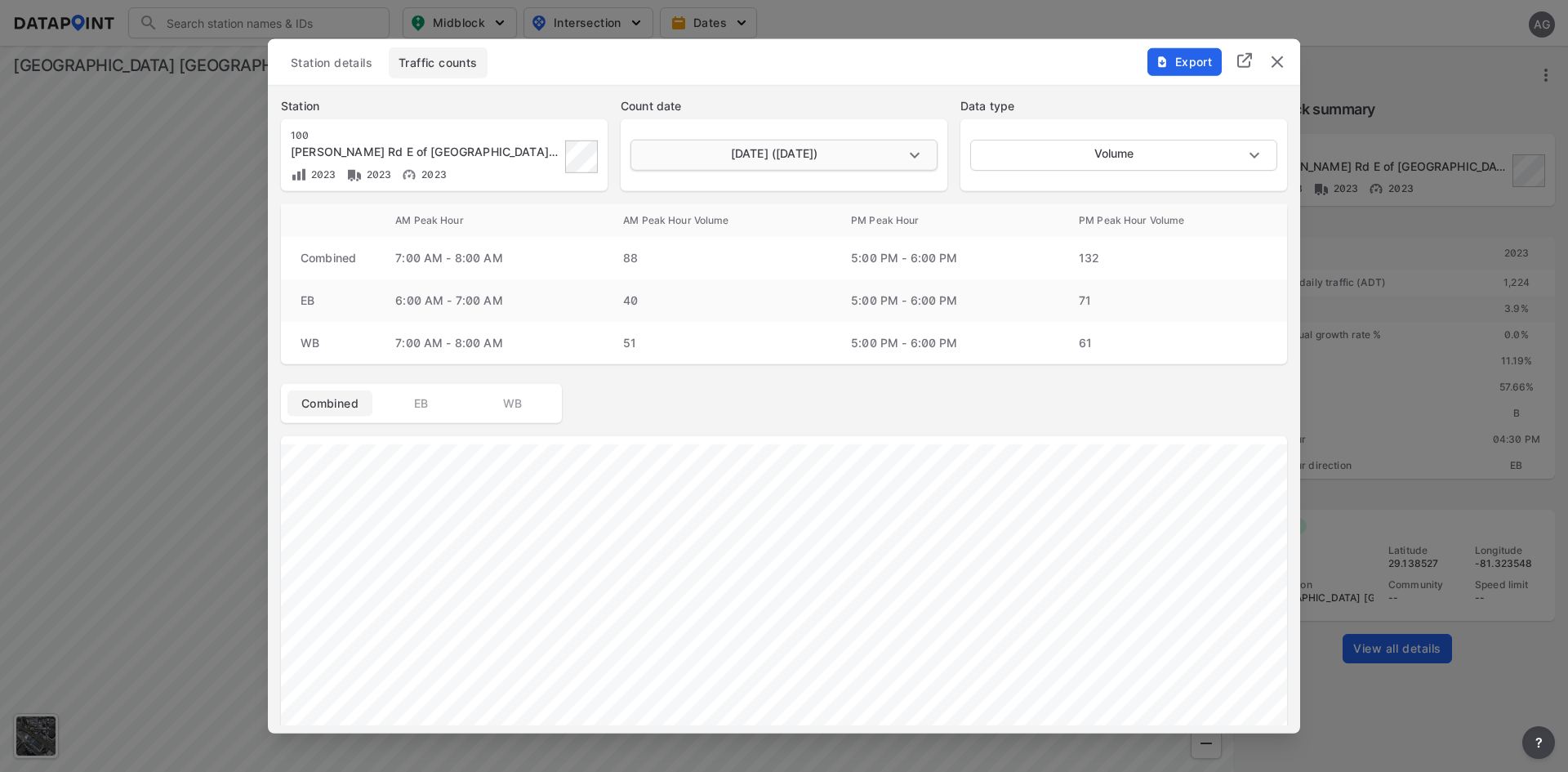
click at [798, 151] on body "Search Please enter a search term. Midblock Intersection Dates AG Import Data T…" at bounding box center [784, 386] width 1568 height 772
click at [879, 266] on div at bounding box center [784, 386] width 1568 height 772
click at [553, 158] on div "Arredondo Grant Rd E of Spring Garden Ranch Rd [100]" at bounding box center [425, 151] width 269 height 17
click at [359, 65] on span "Station details" at bounding box center [331, 62] width 81 height 17
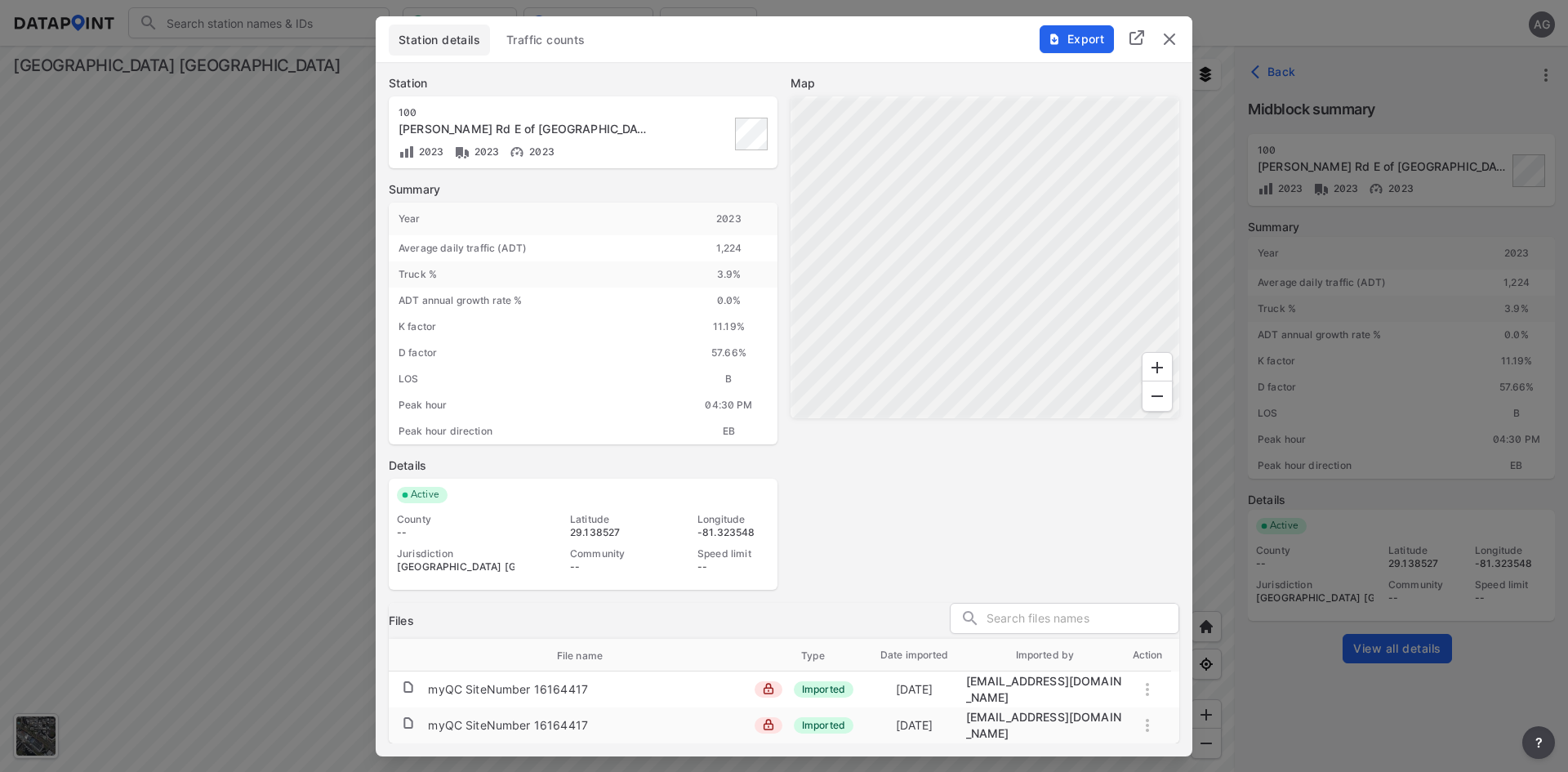
click at [432, 64] on div "Station details Traffic counts" at bounding box center [784, 44] width 790 height 39
click at [539, 48] on span "Traffic counts" at bounding box center [546, 40] width 79 height 17
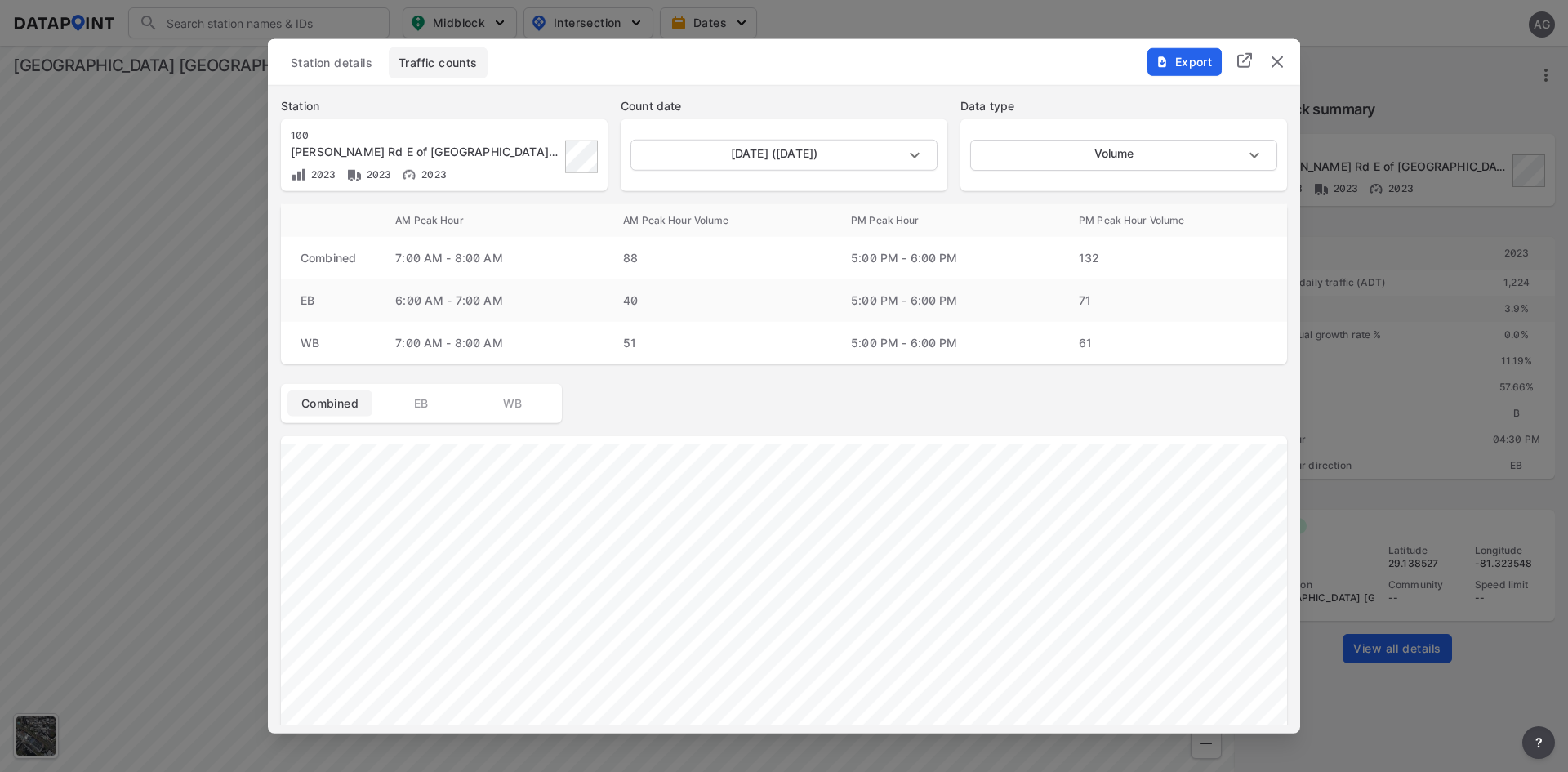
click at [1282, 56] on img "delete" at bounding box center [1277, 62] width 20 height 20
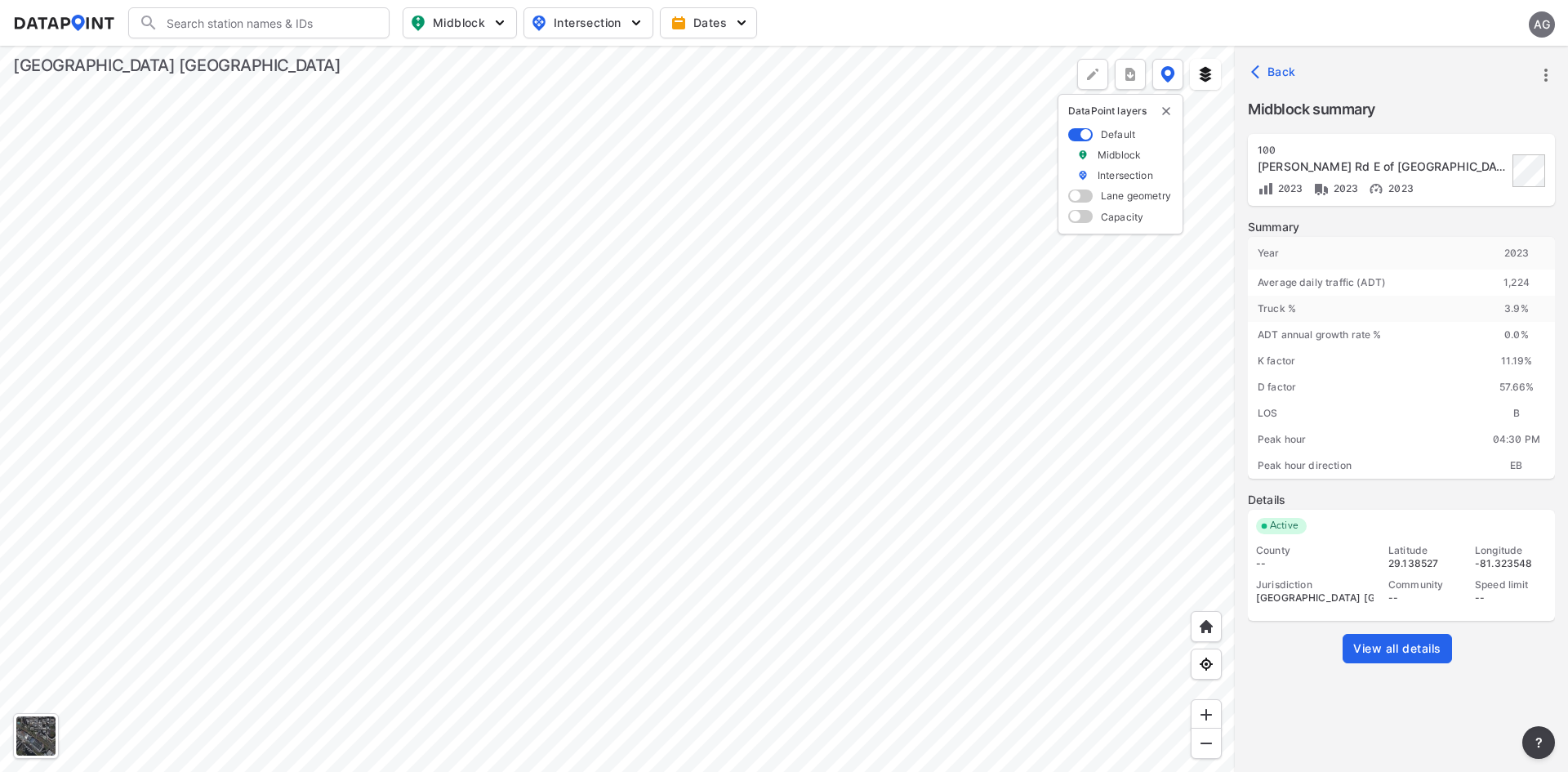
click at [1404, 648] on span "View all details" at bounding box center [1398, 649] width 88 height 17
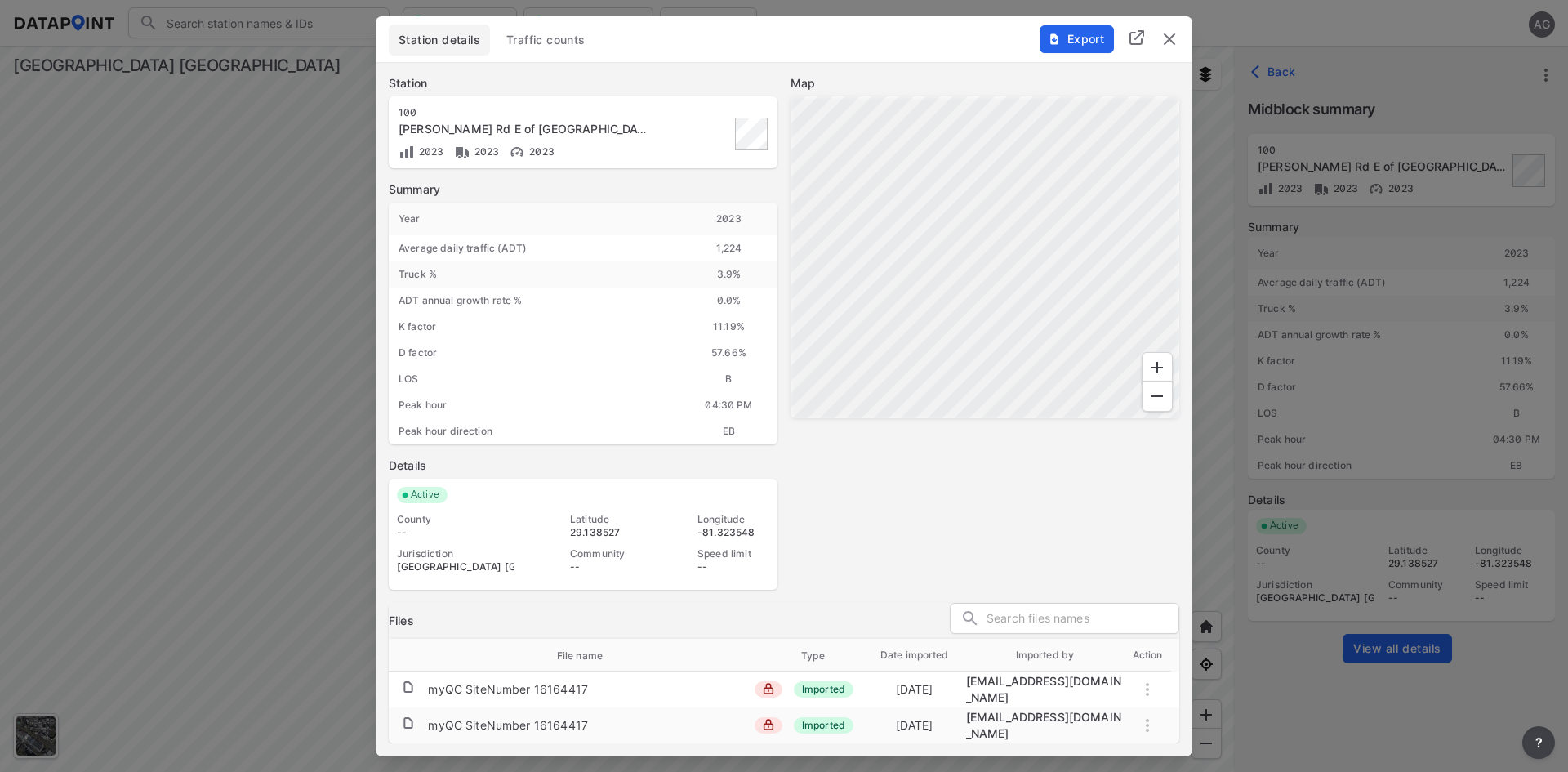
click at [534, 48] on span "Traffic counts" at bounding box center [546, 40] width 79 height 17
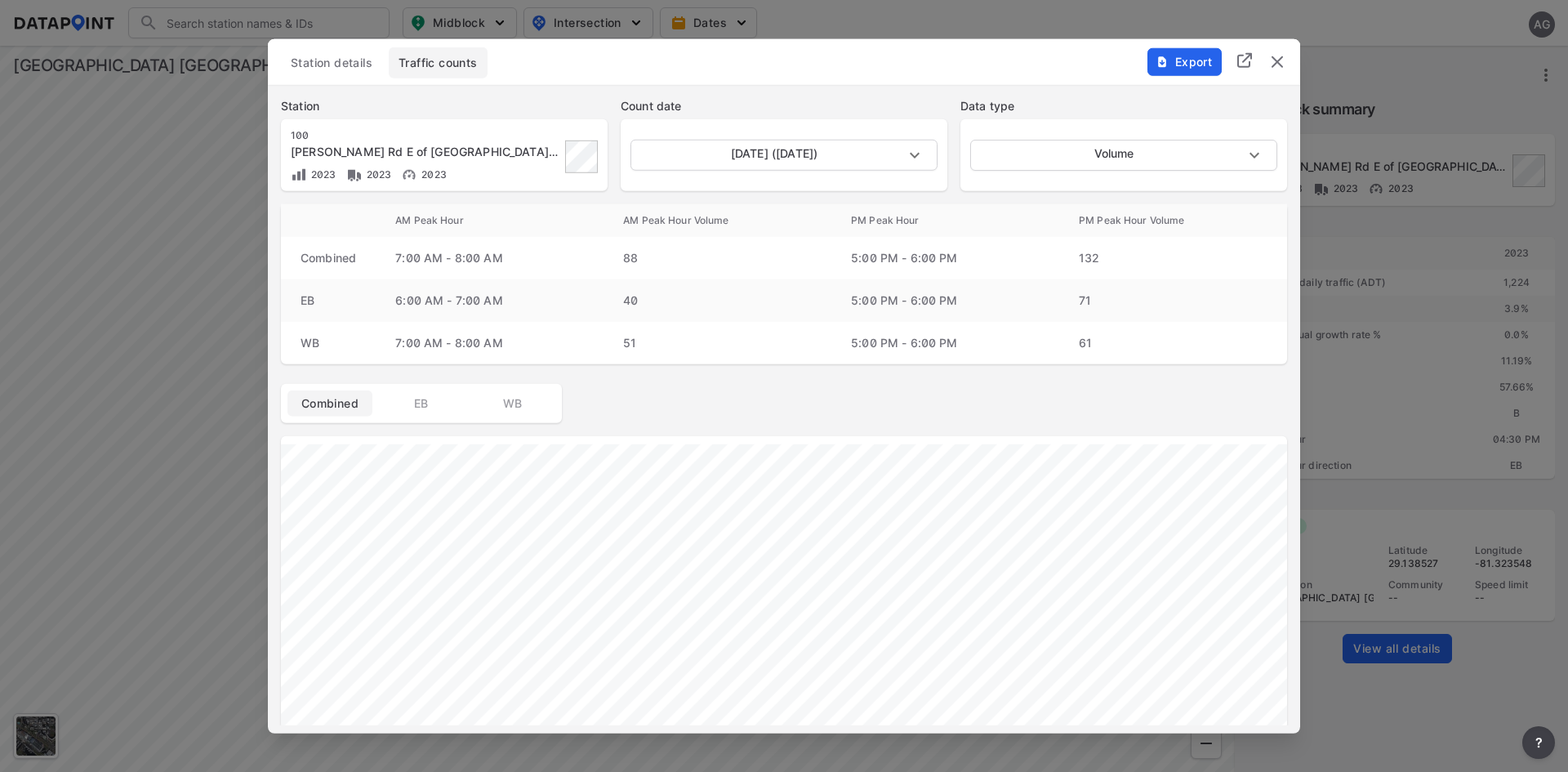
click at [1179, 62] on span "Export" at bounding box center [1184, 61] width 55 height 17
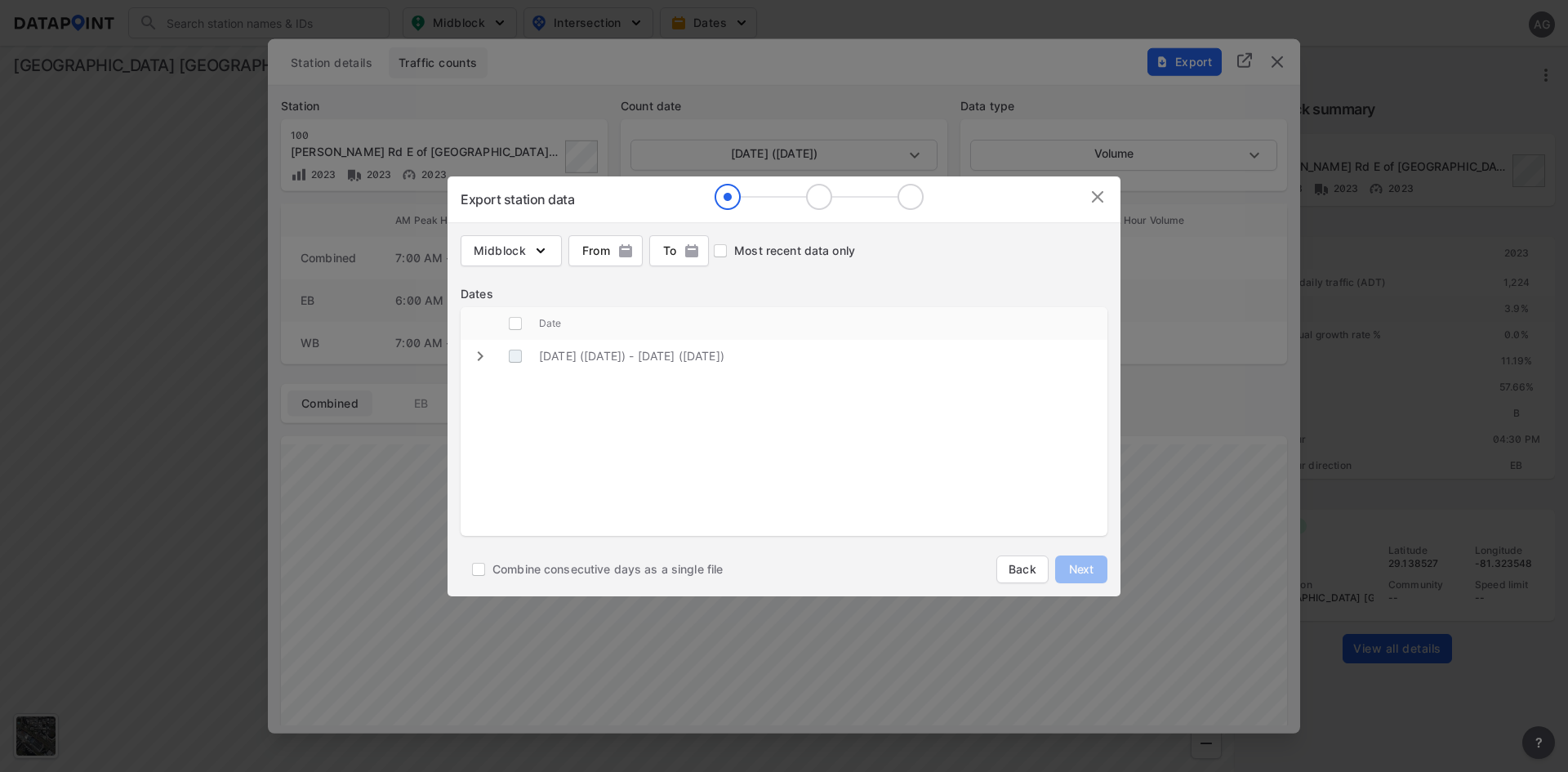
click at [511, 357] on \(Wednesday\) "decorative checkbox" at bounding box center [515, 357] width 31 height 31
checkbox \(Wednesday\) "true"
checkbox input "true"
click at [548, 249] on img "button" at bounding box center [541, 251] width 17 height 17
click at [486, 285] on input "Volume count" at bounding box center [483, 286] width 36 height 20
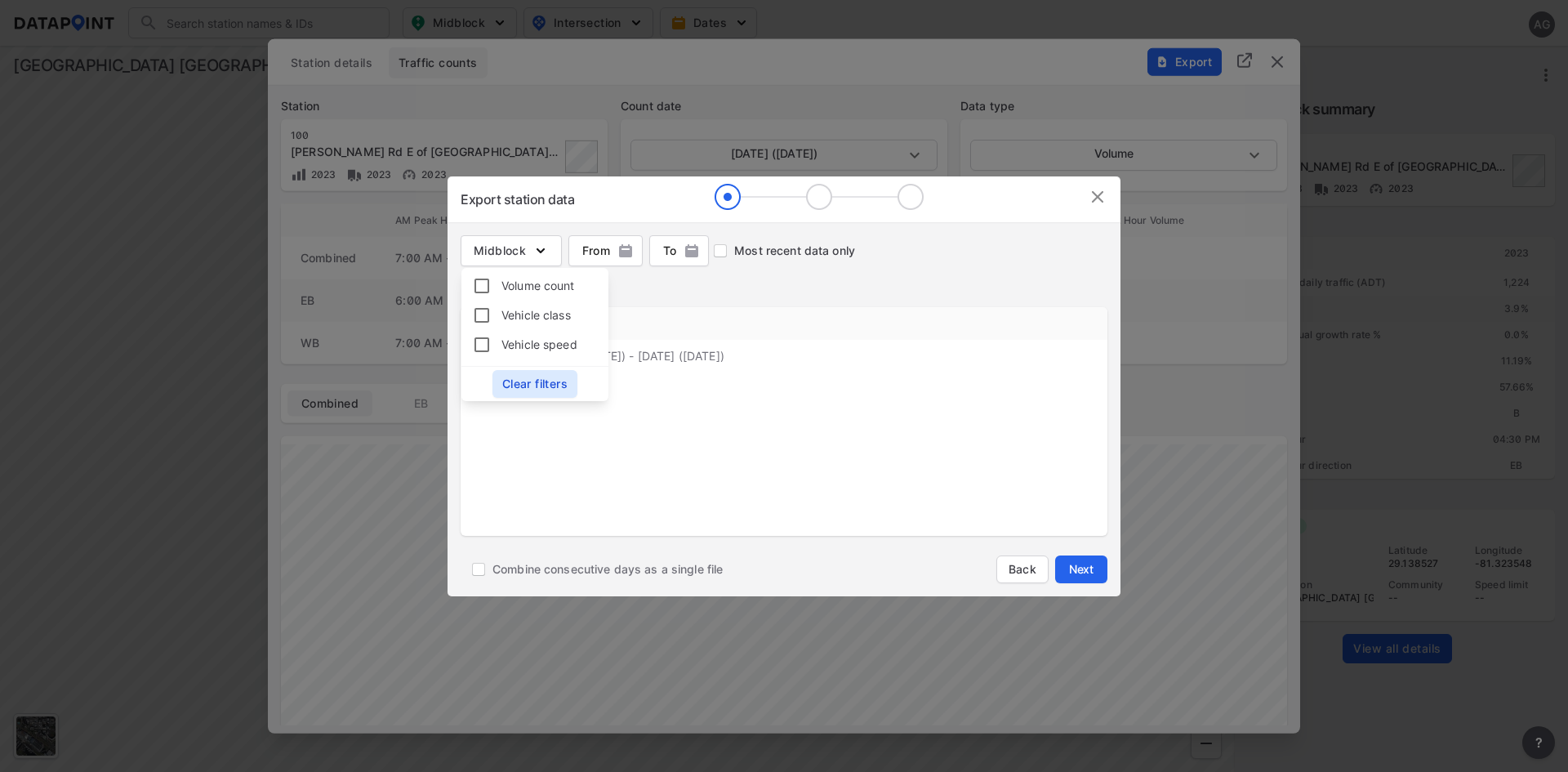
checkbox input "true"
click at [766, 292] on div "Dates" at bounding box center [784, 294] width 647 height 17
click at [482, 361] on icon "expand row" at bounding box center [480, 357] width 20 height 20
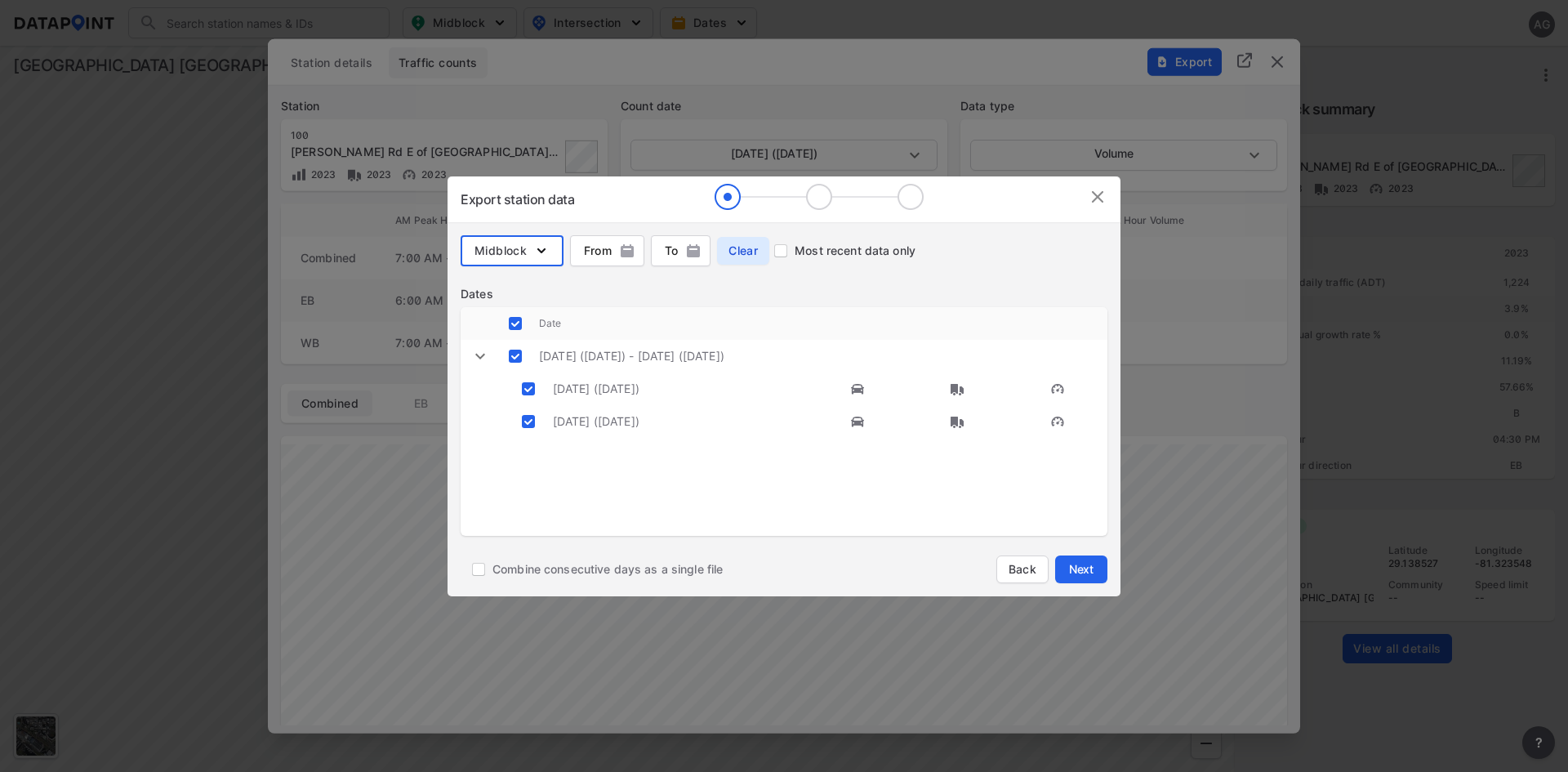
click at [962, 391] on img "purchases" at bounding box center [957, 389] width 17 height 17
click at [854, 388] on img "purchases" at bounding box center [857, 389] width 17 height 17
click at [505, 569] on span "Combine consecutive days as a single file" at bounding box center [607, 569] width 230 height 17
click at [493, 569] on input "Combine consecutive days as a single file" at bounding box center [479, 569] width 27 height 27
checkbox input "true"
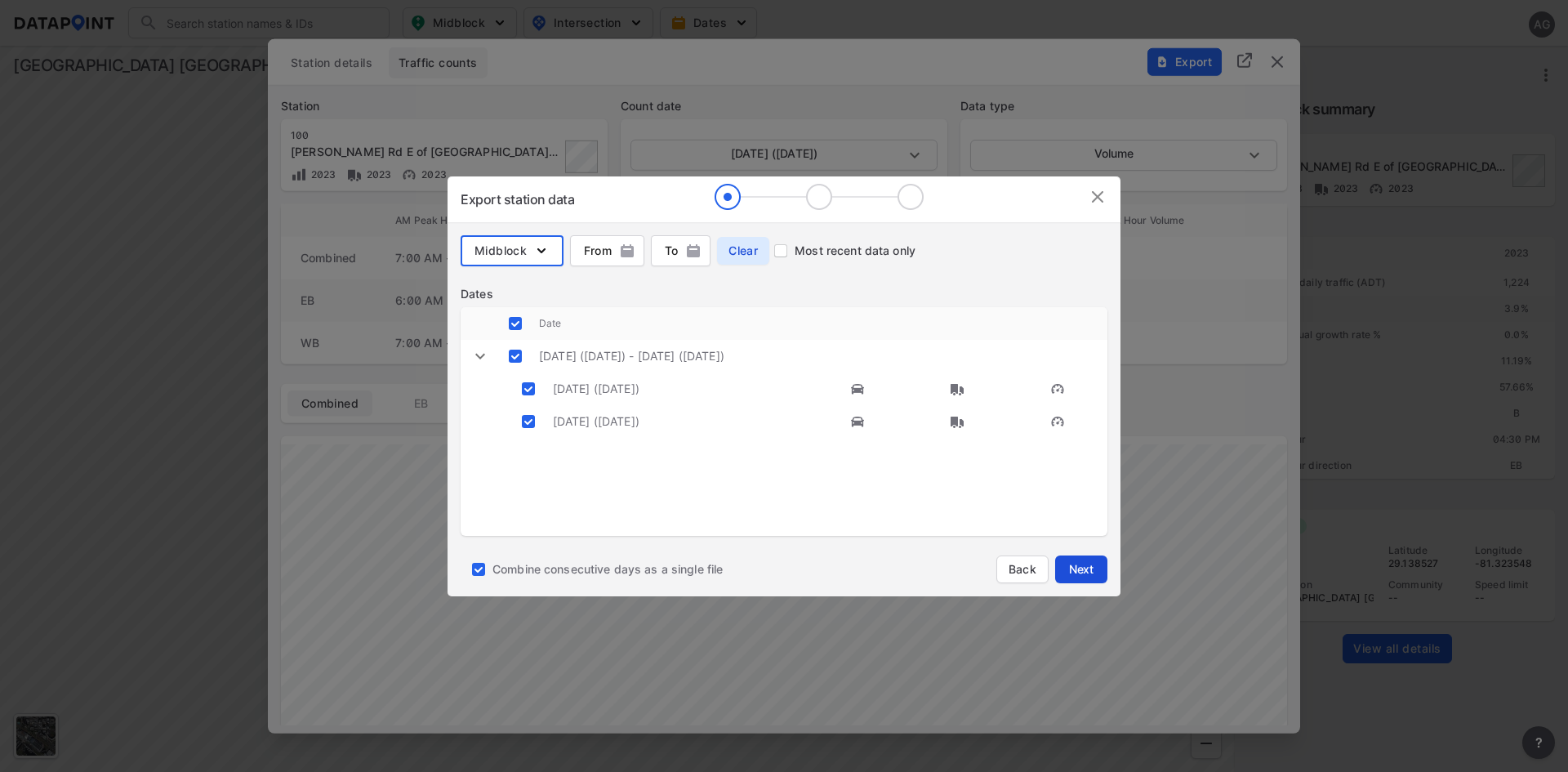
click at [1079, 563] on span "Next" at bounding box center [1081, 569] width 32 height 17
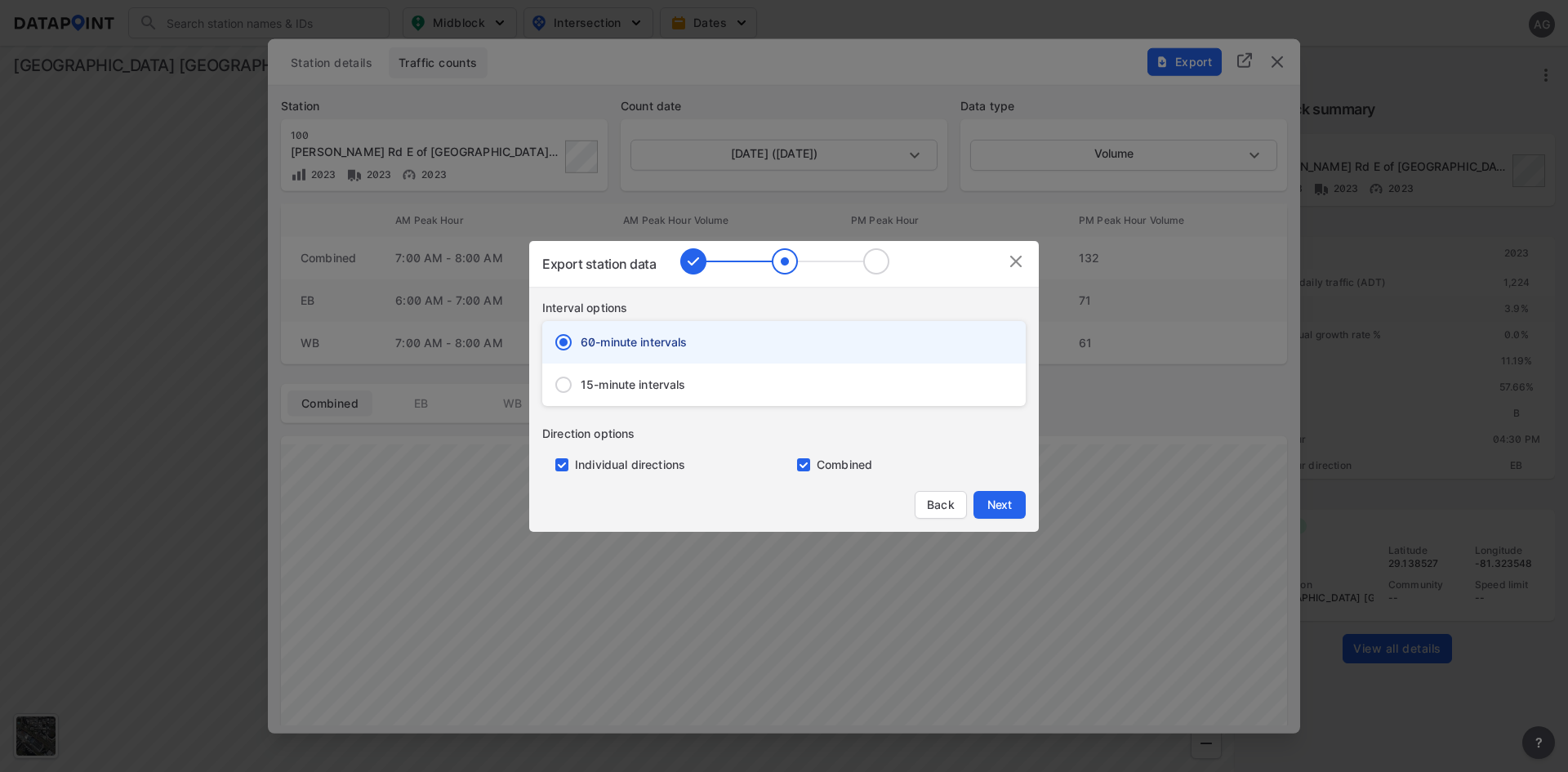
click at [635, 382] on span "15-minute intervals" at bounding box center [634, 384] width 106 height 17
click at [581, 382] on input "15-minute intervals" at bounding box center [563, 384] width 34 height 34
radio input "false"
radio input "true"
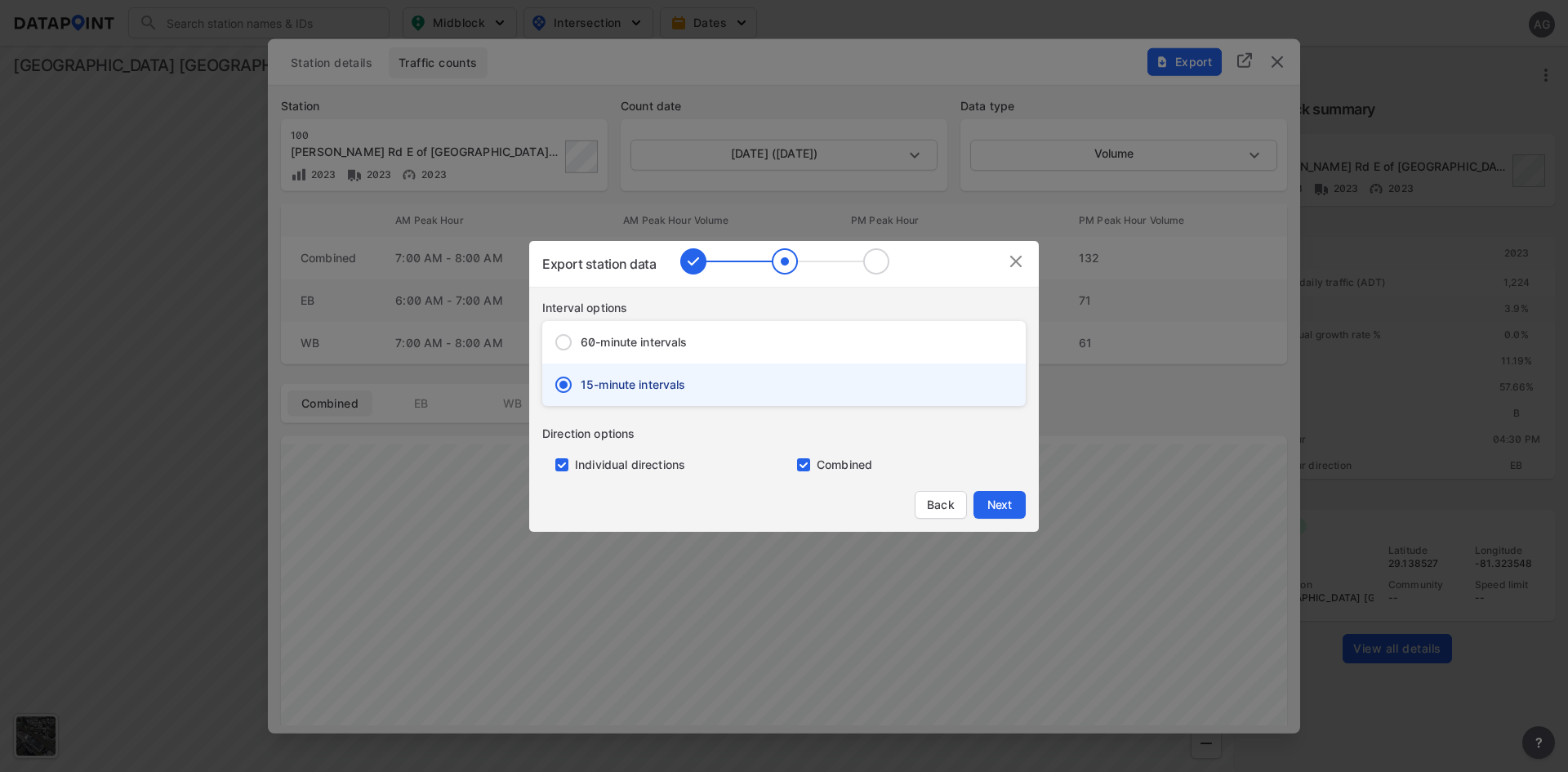
drag, startPoint x: 564, startPoint y: 465, endPoint x: 677, endPoint y: 460, distance: 113.1
click at [564, 464] on input "primary checkbox" at bounding box center [558, 464] width 32 height 13
checkbox input "false"
click at [985, 501] on span "Next" at bounding box center [999, 505] width 32 height 17
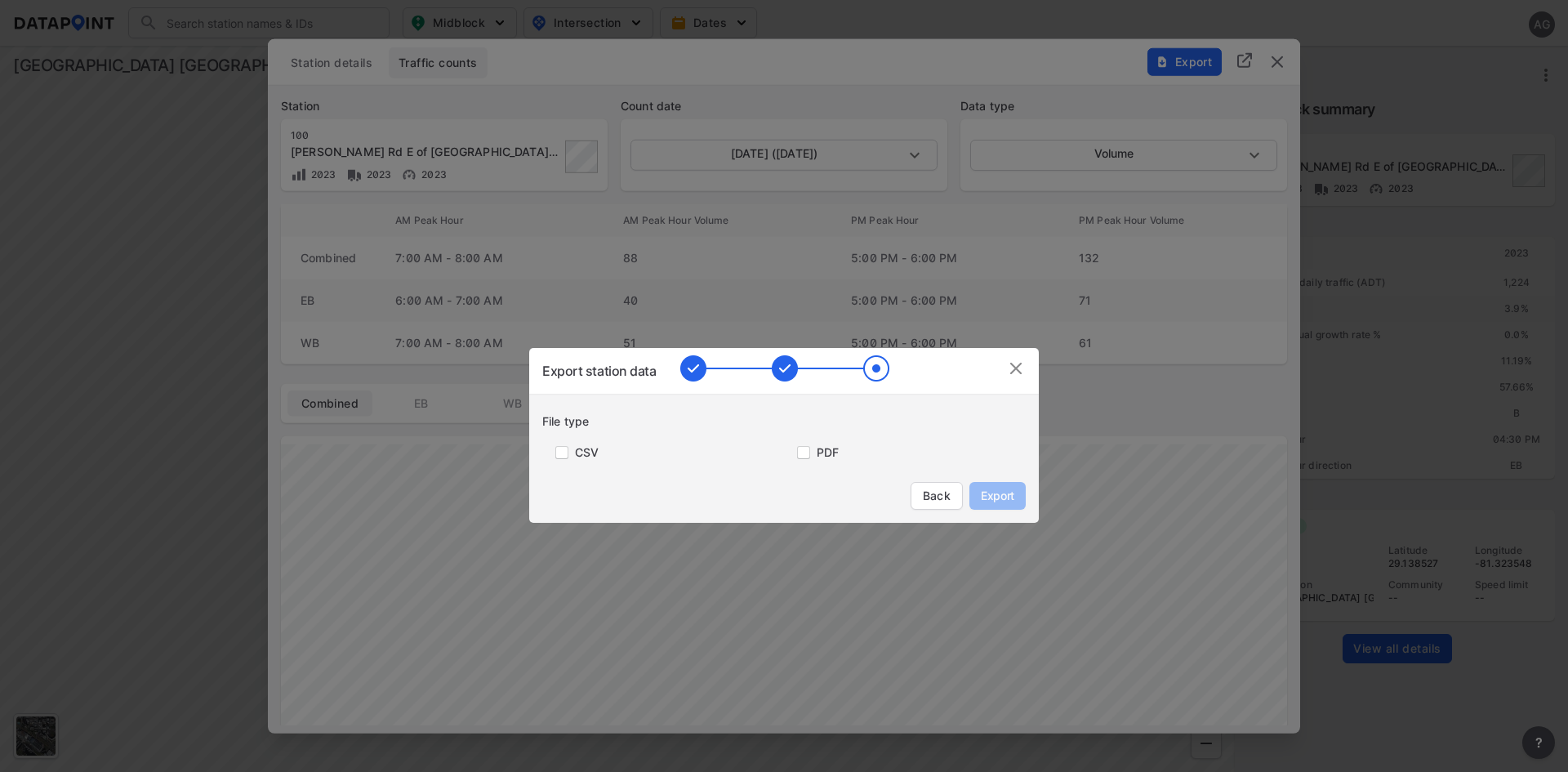
click at [576, 449] on label "CSV" at bounding box center [587, 453] width 24 height 17
click at [560, 451] on input "primary checkbox" at bounding box center [558, 452] width 32 height 13
checkbox input "true"
click at [807, 457] on input "primary checkbox" at bounding box center [800, 452] width 32 height 13
checkbox input "true"
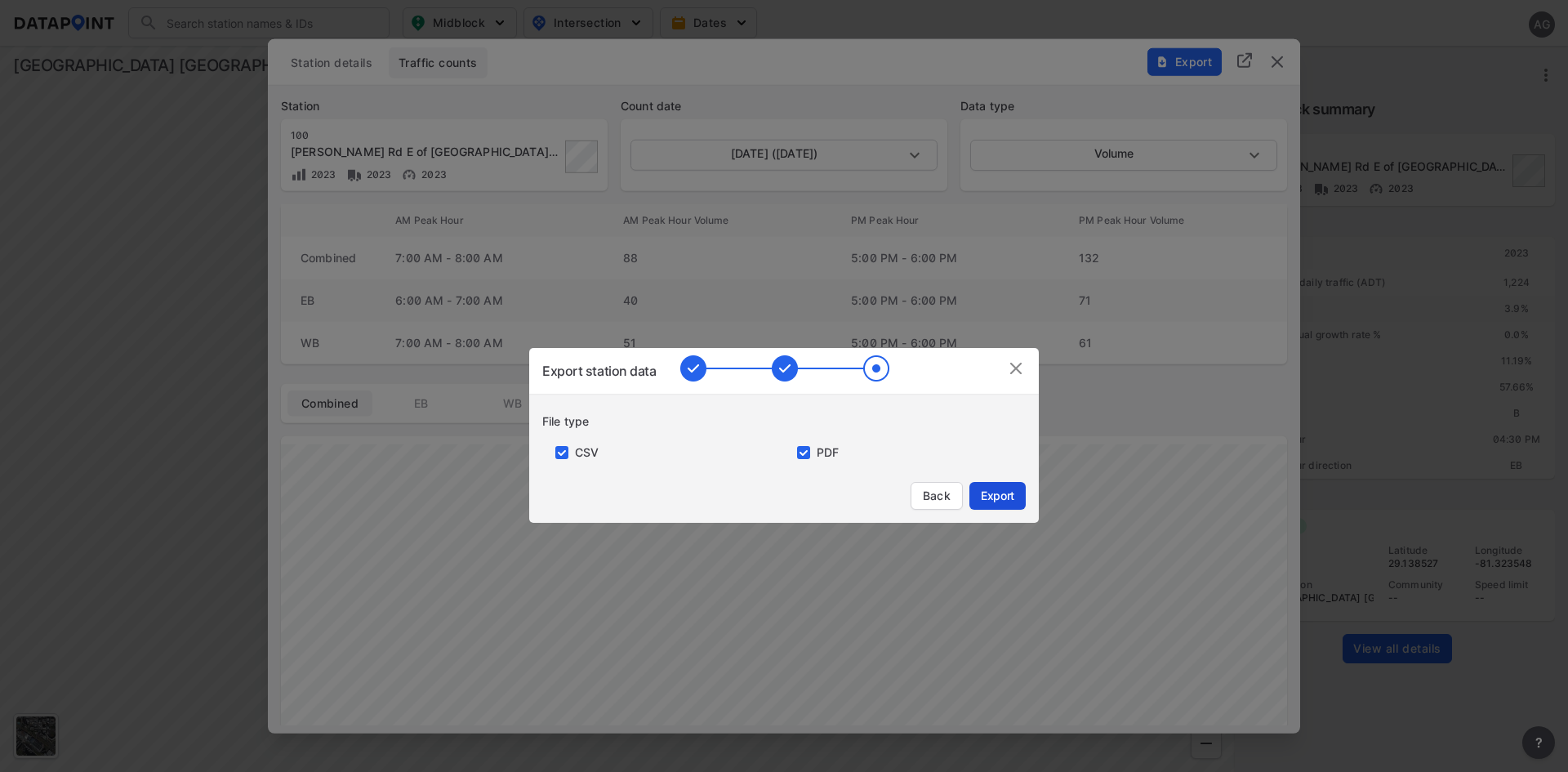
click at [989, 494] on span "Export" at bounding box center [998, 496] width 37 height 17
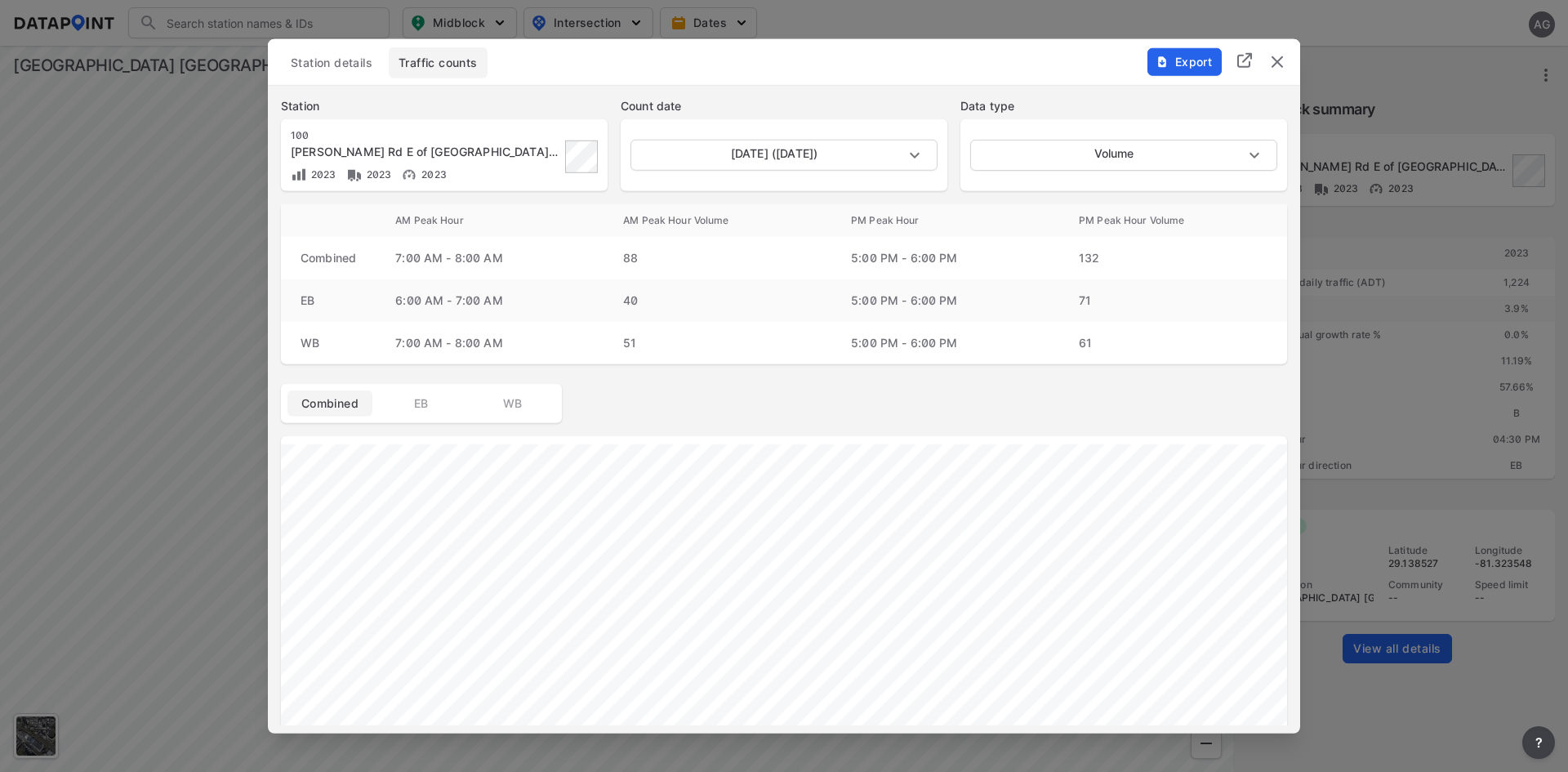
drag, startPoint x: 1425, startPoint y: 352, endPoint x: 1402, endPoint y: 379, distance: 35.5
click at [1425, 352] on div at bounding box center [784, 386] width 1568 height 772
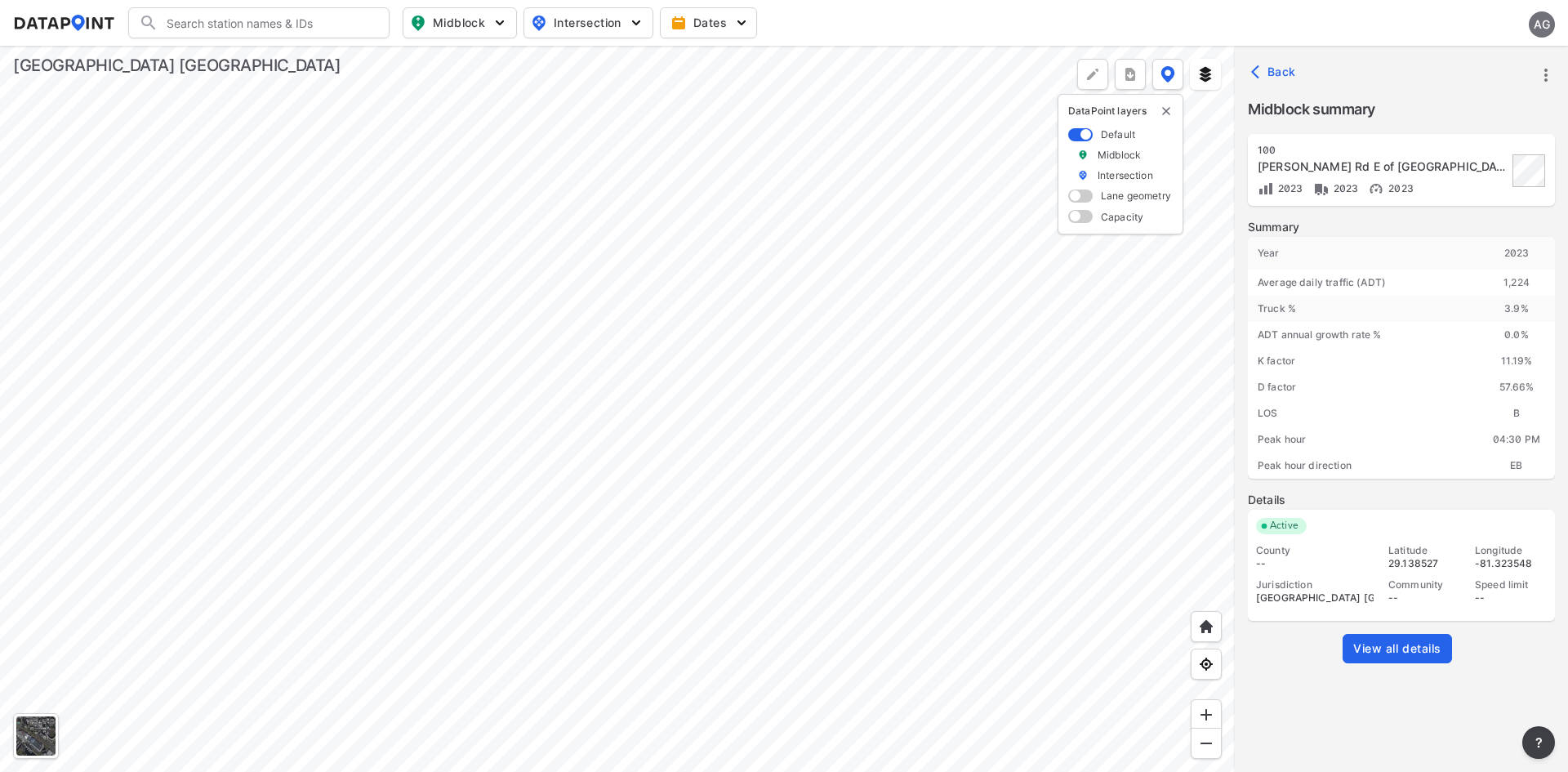
click at [1262, 71] on icon "button" at bounding box center [1259, 72] width 17 height 17
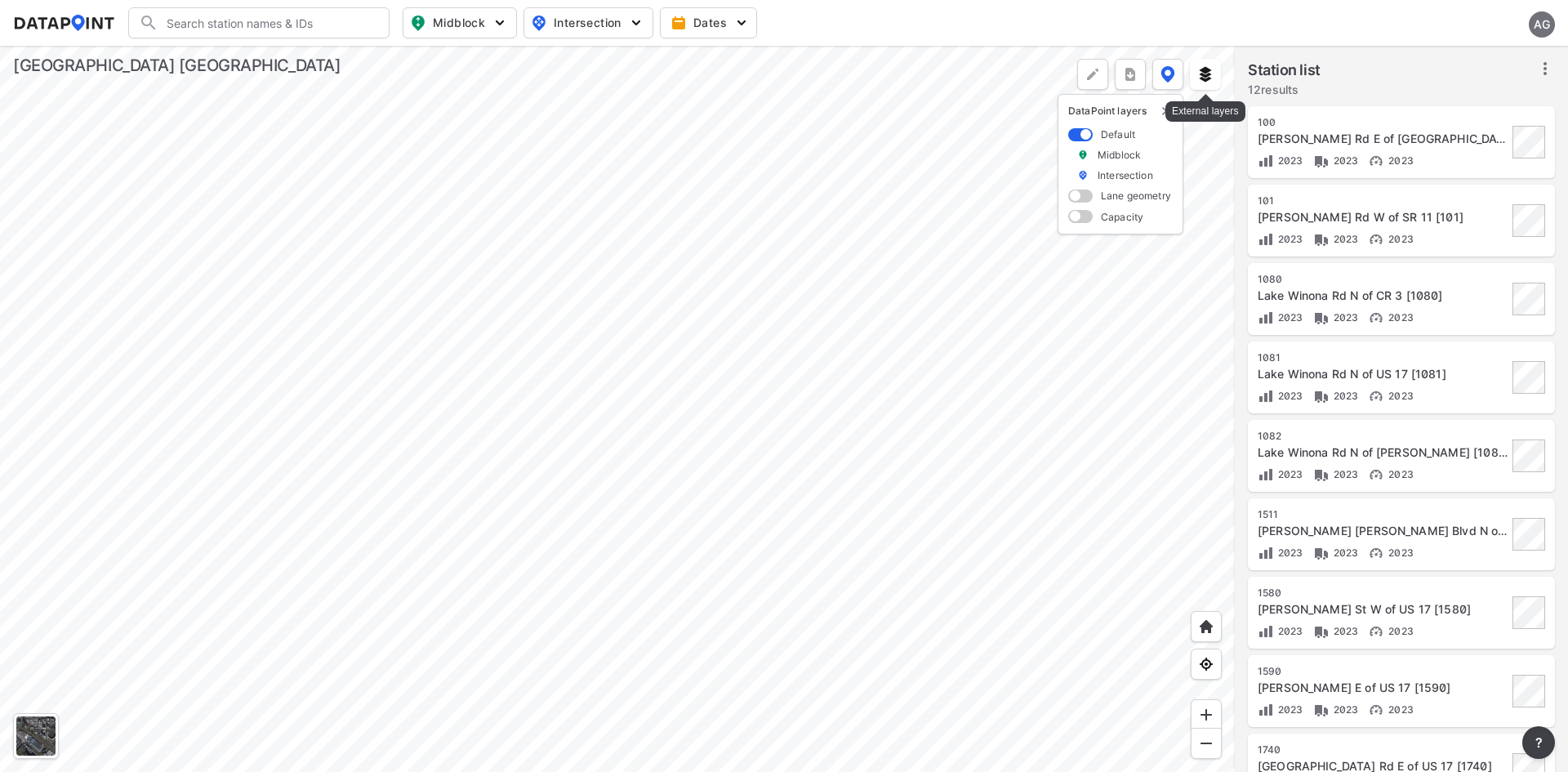
click at [1207, 73] on img at bounding box center [1206, 74] width 17 height 17
click at [1166, 72] on img at bounding box center [1167, 74] width 15 height 17
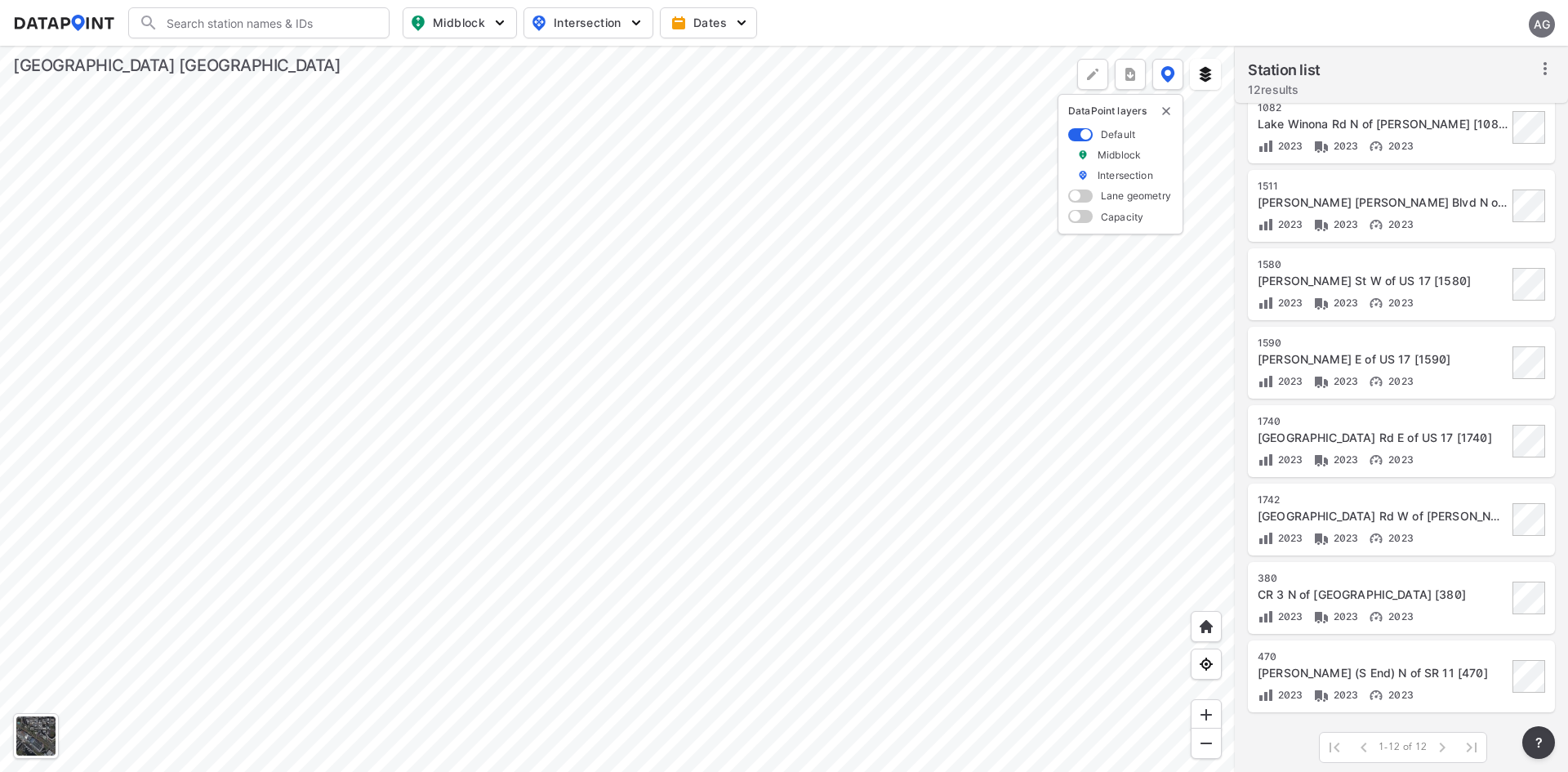
scroll to position [331, 0]
click at [1445, 749] on span at bounding box center [1443, 746] width 29 height 29
click at [1479, 750] on span at bounding box center [1472, 746] width 29 height 29
click at [1472, 749] on span at bounding box center [1472, 746] width 29 height 29
click at [1445, 746] on span at bounding box center [1443, 746] width 29 height 29
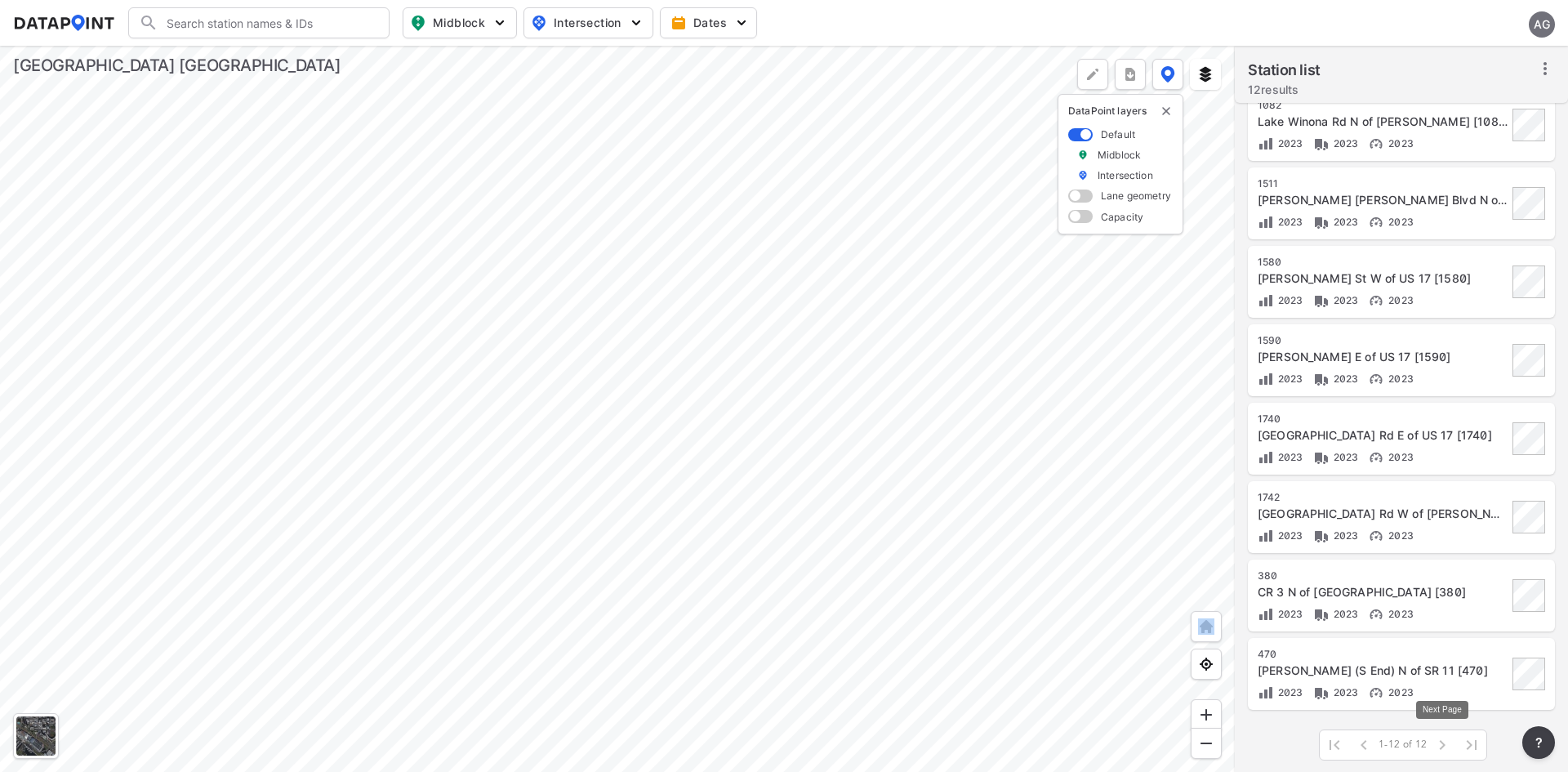
click at [1445, 746] on span at bounding box center [1443, 746] width 29 height 29
click at [926, 362] on div at bounding box center [617, 409] width 1235 height 726
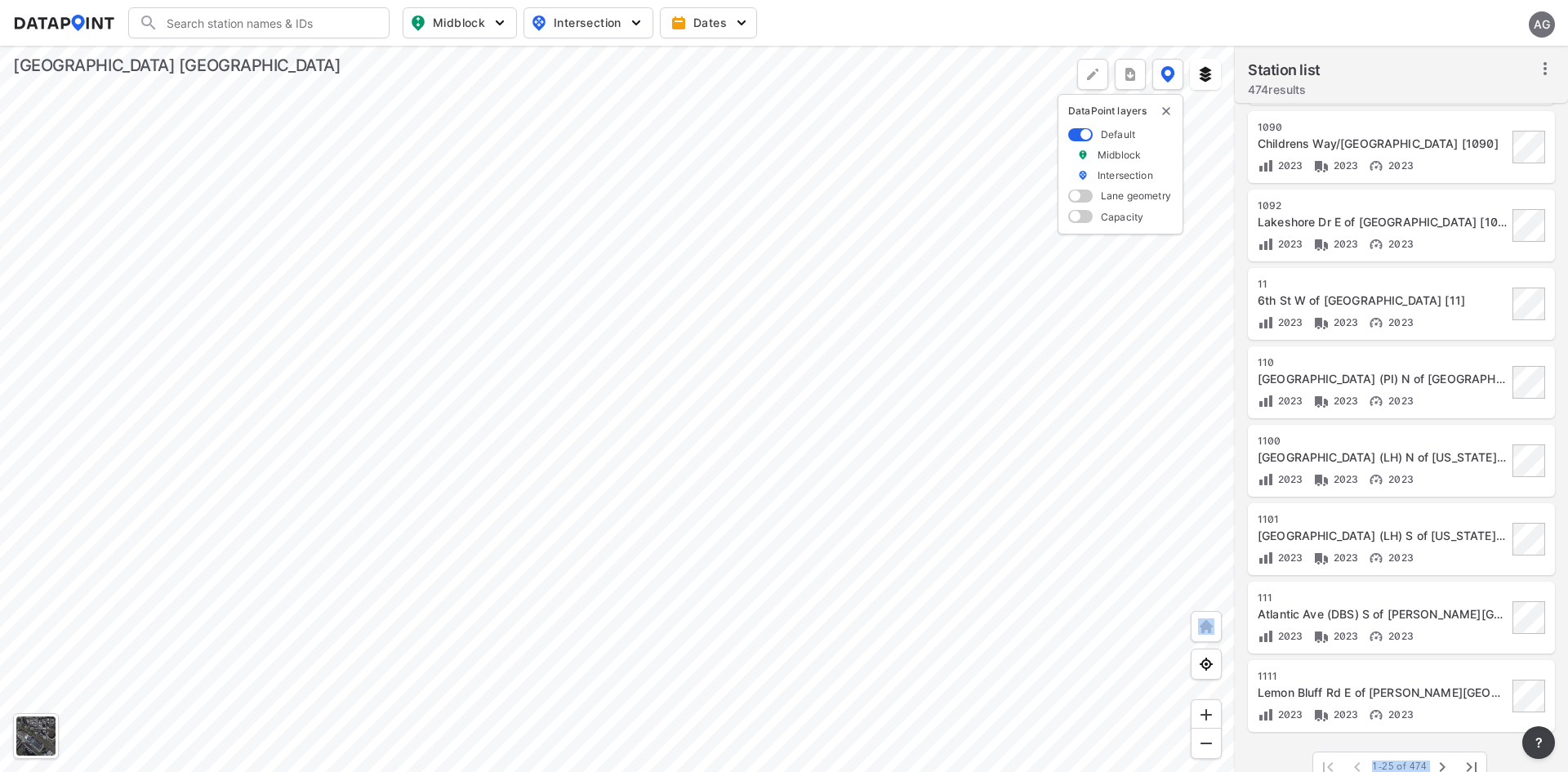
scroll to position [1351, 0]
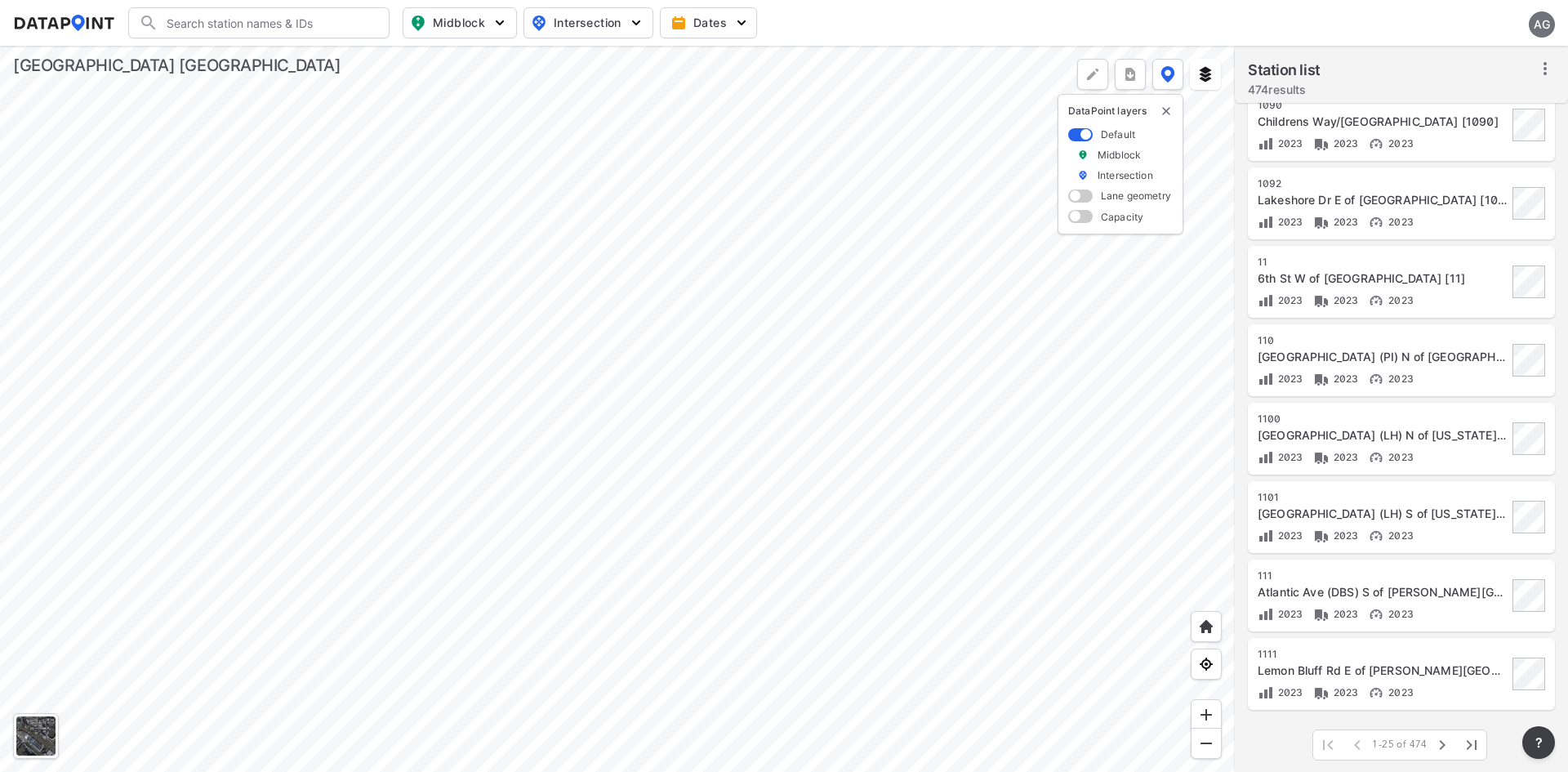
click at [1365, 662] on div "Lemon Bluff Rd E of Duren Ave [1111]" at bounding box center [1382, 670] width 250 height 17
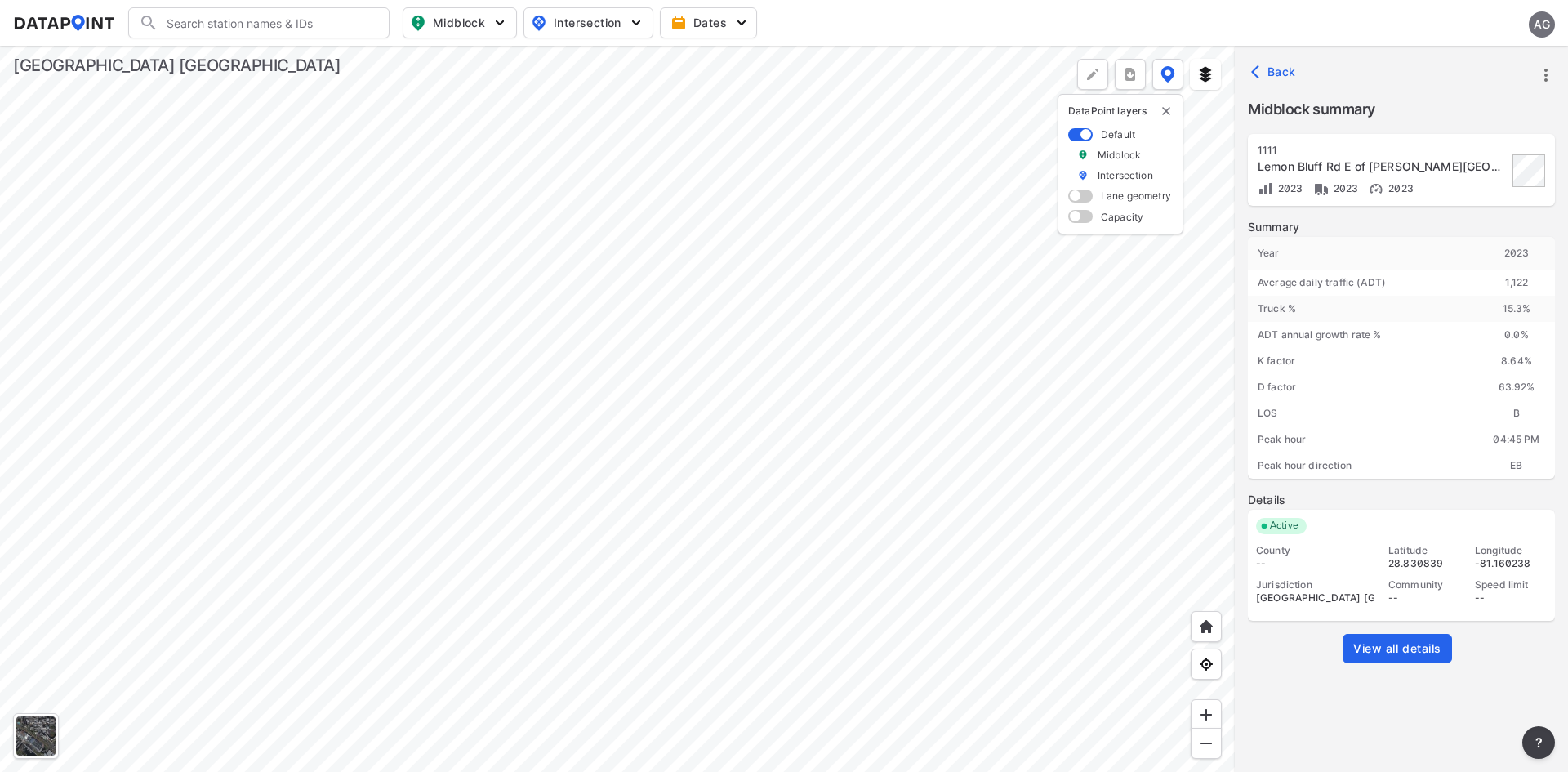
click at [1391, 645] on span "View all details" at bounding box center [1398, 649] width 88 height 17
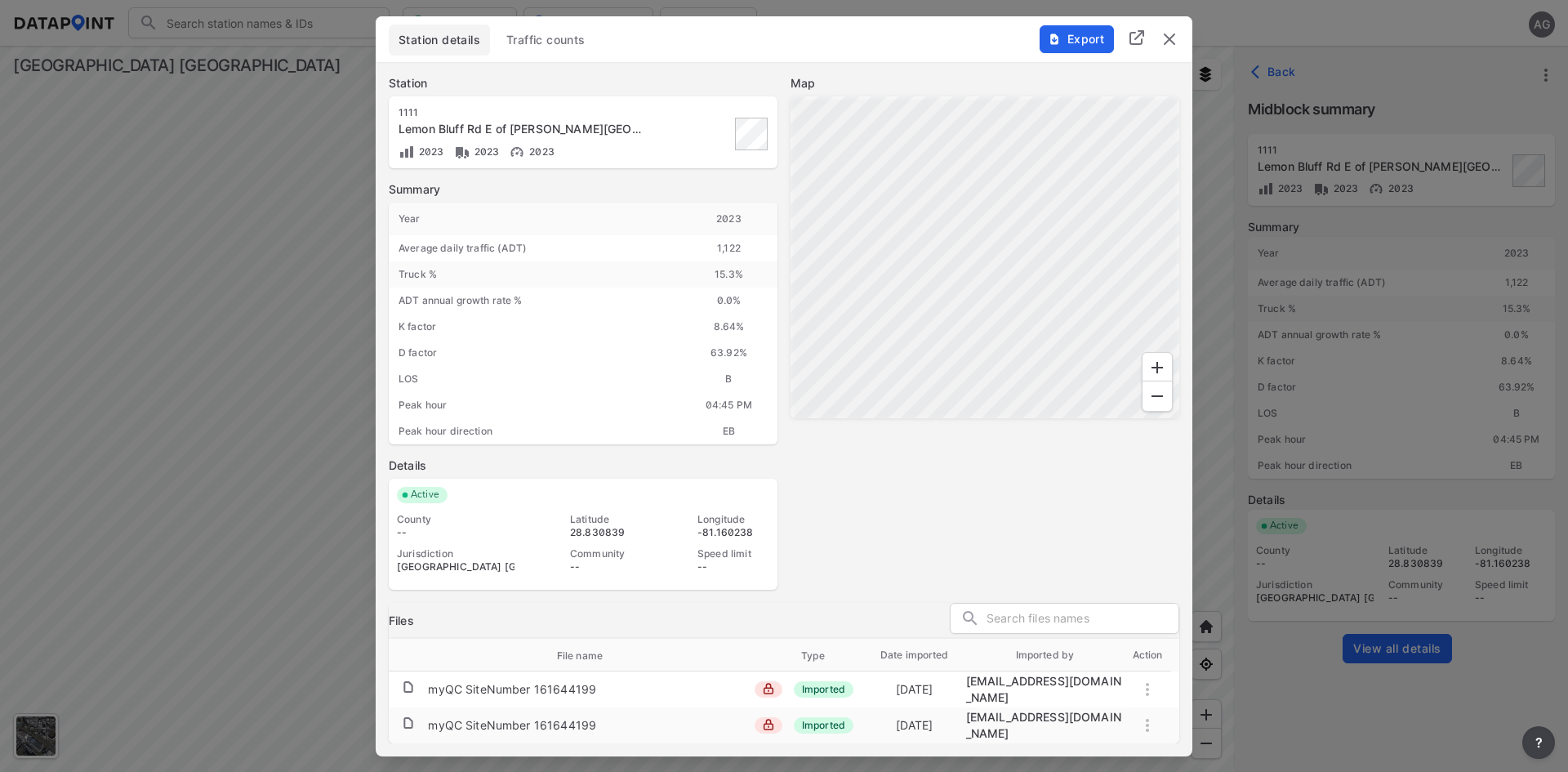
click at [567, 48] on span "Traffic counts" at bounding box center [546, 40] width 79 height 17
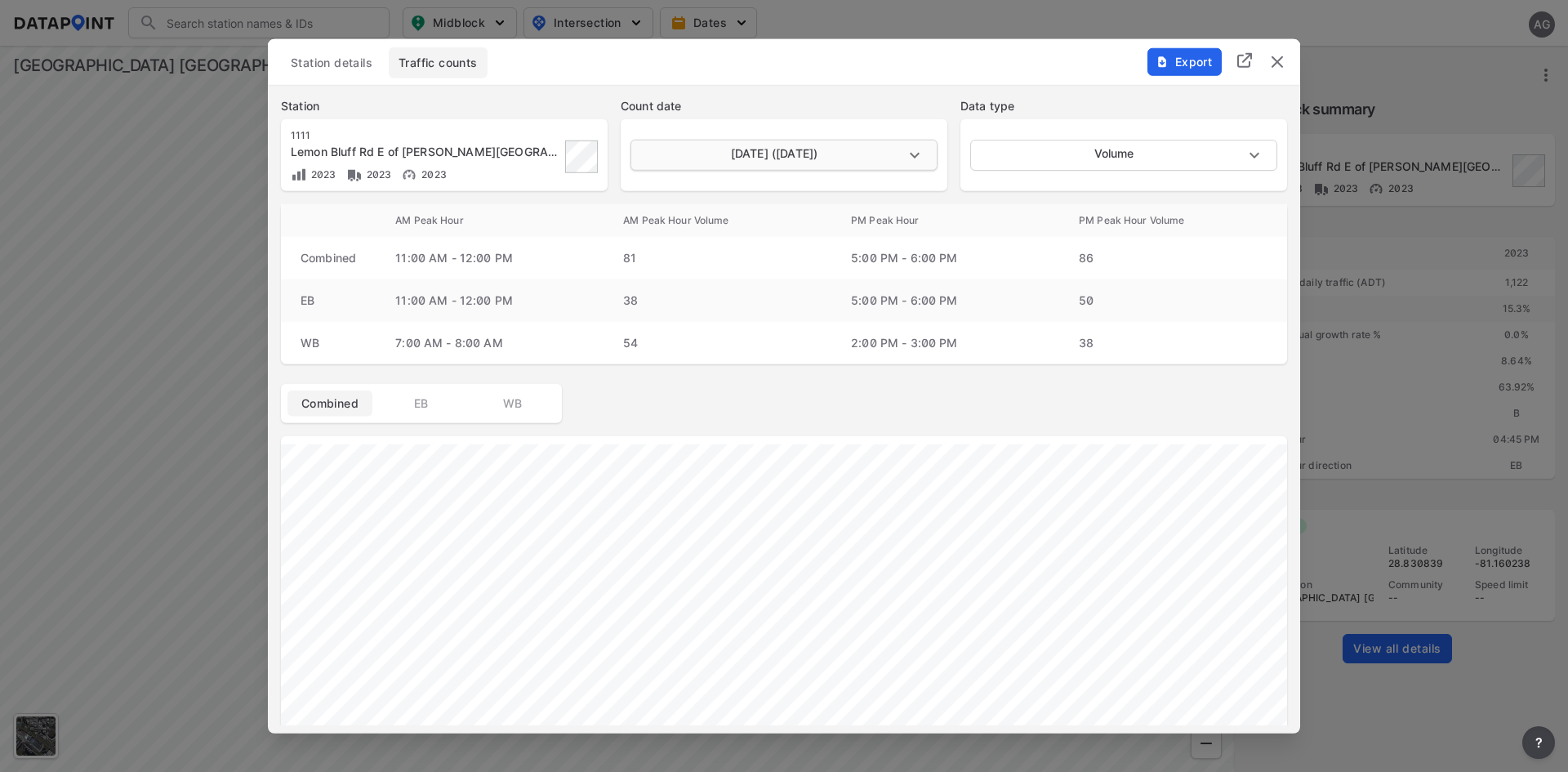
click at [924, 149] on body "Search Please enter a search term. Midblock Intersection Dates AG Import Data T…" at bounding box center [784, 386] width 1568 height 772
click at [922, 150] on li "May 17 2023 (Wednesday)" at bounding box center [783, 155] width 304 height 31
click at [1326, 371] on div at bounding box center [784, 386] width 1568 height 772
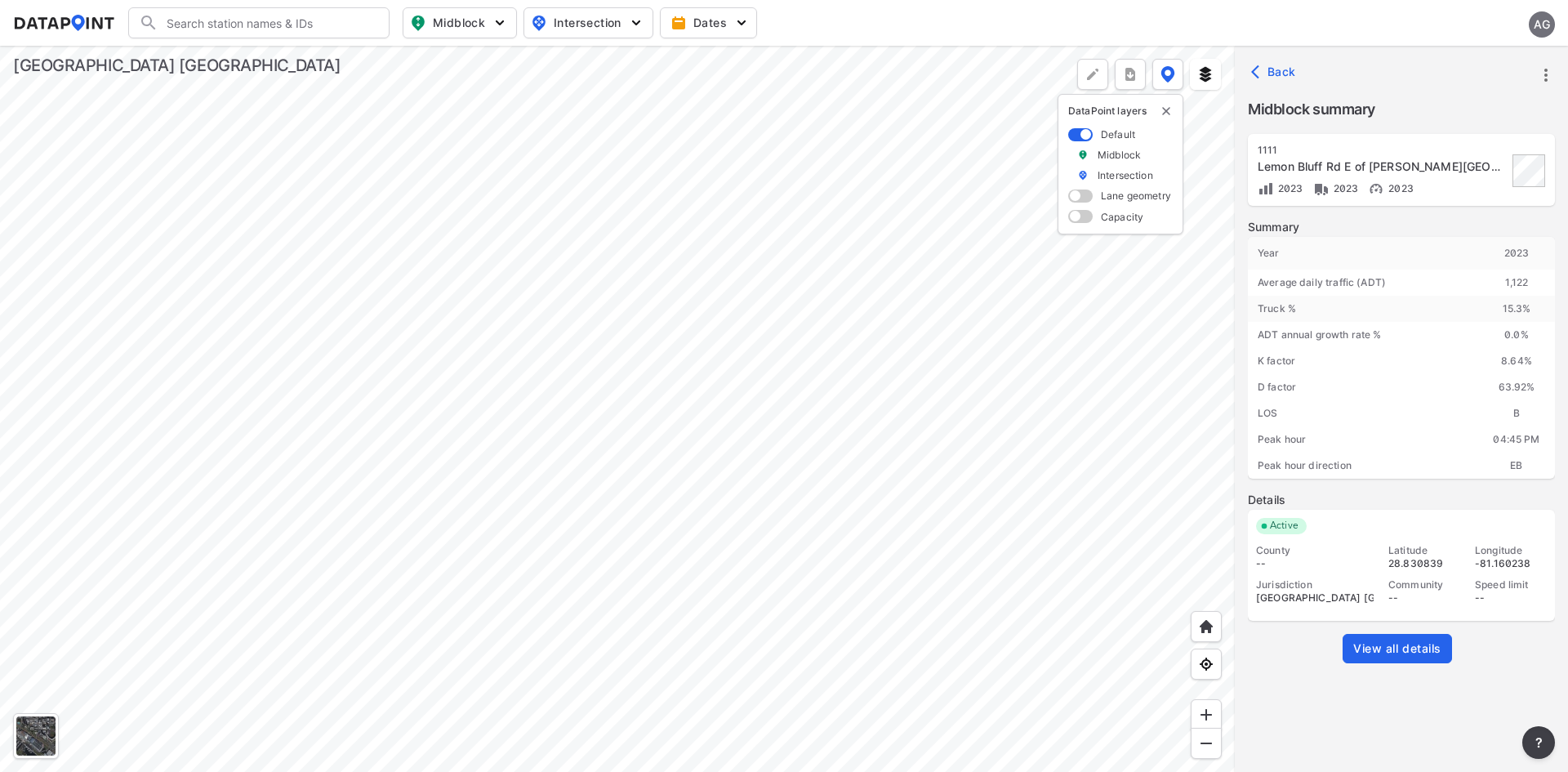
click at [918, 229] on div at bounding box center [617, 409] width 1235 height 726
click at [1124, 76] on img "more" at bounding box center [1130, 74] width 17 height 17
click at [1036, 141] on li "All stations Shapefile" at bounding box center [1055, 142] width 179 height 29
click at [1130, 74] on img "more" at bounding box center [1130, 74] width 17 height 17
click at [1050, 140] on li "All stations Shapefile" at bounding box center [1055, 142] width 179 height 29
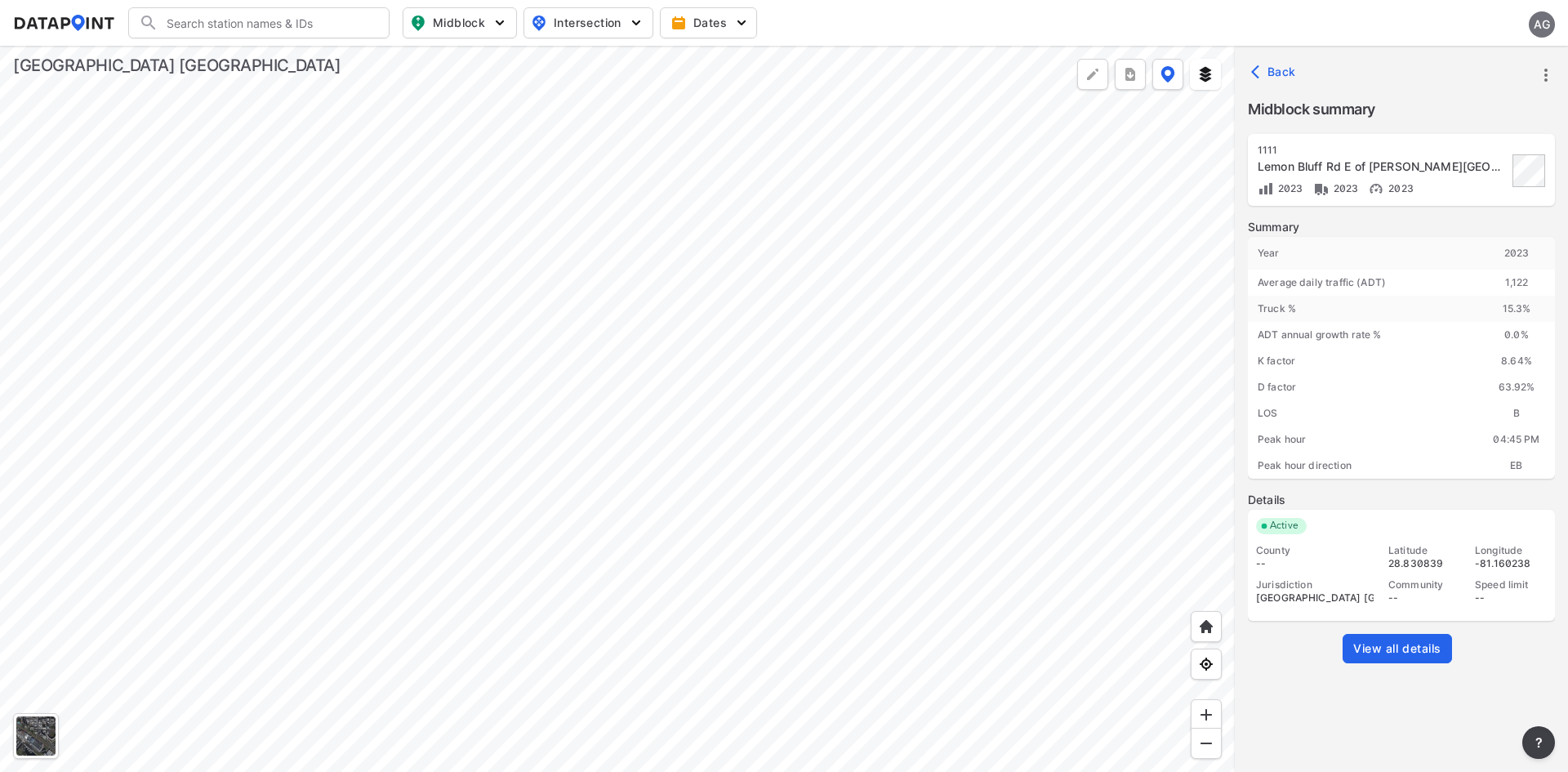
click at [1133, 72] on img "more" at bounding box center [1130, 74] width 17 height 17
click at [1073, 111] on li "All stations CSV" at bounding box center [1055, 113] width 179 height 29
click at [932, 691] on div at bounding box center [617, 409] width 1235 height 726
click at [970, 528] on div at bounding box center [617, 409] width 1235 height 726
click at [593, 464] on div at bounding box center [617, 409] width 1235 height 726
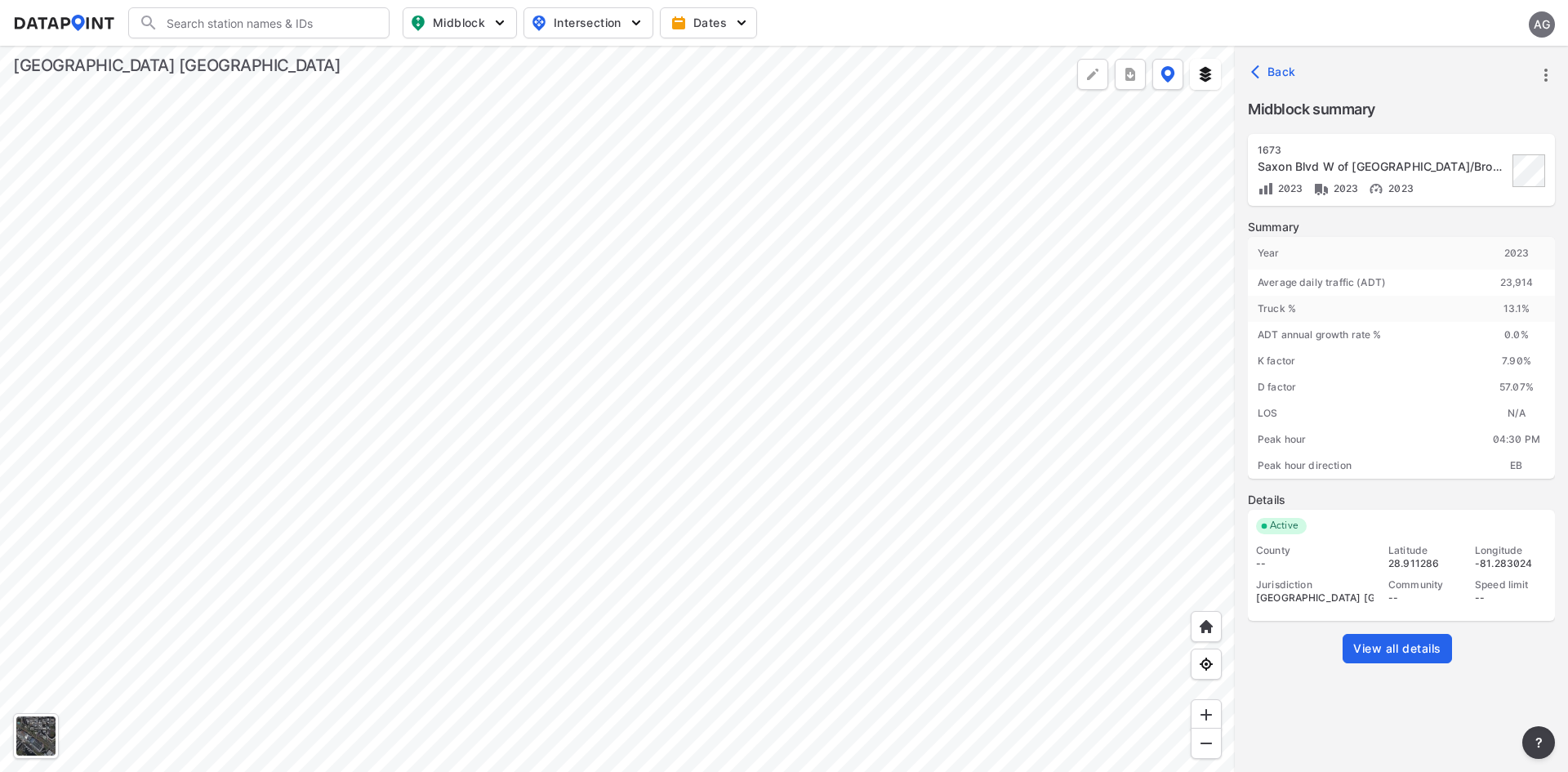
click at [1399, 648] on span "View all details" at bounding box center [1398, 649] width 88 height 17
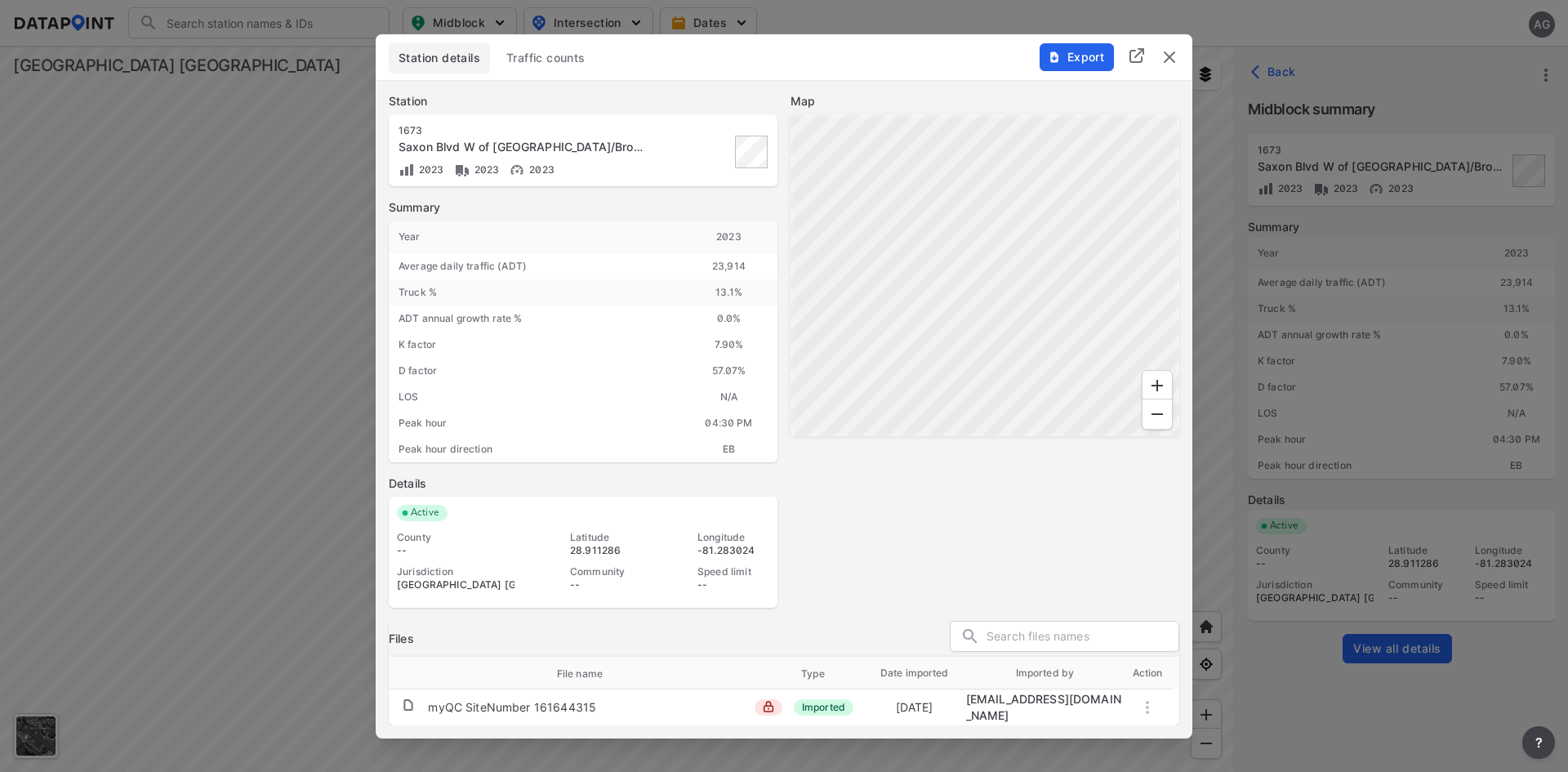
click at [1073, 58] on span "Export" at bounding box center [1076, 57] width 55 height 17
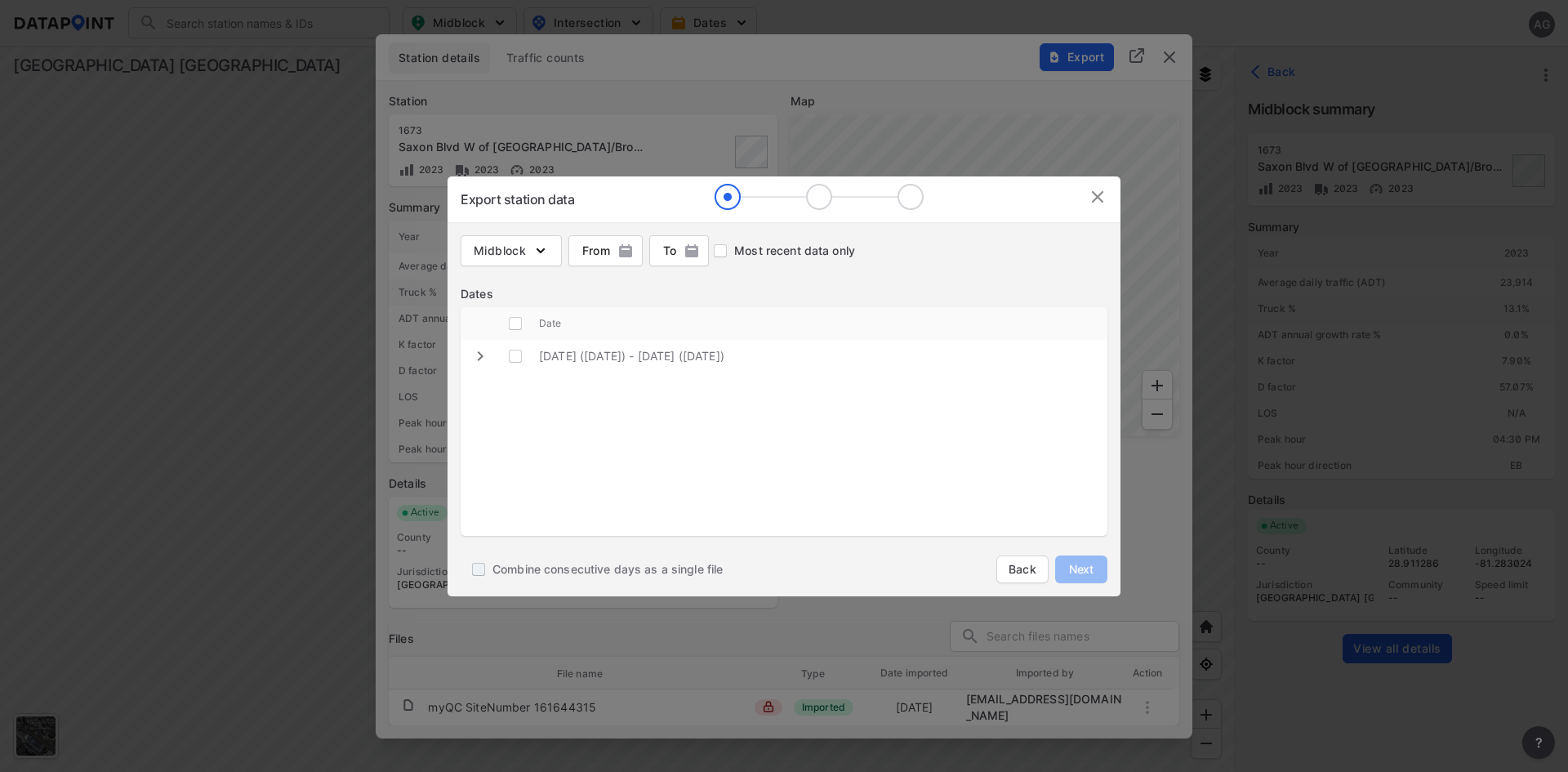
click at [486, 570] on input "Combine consecutive days as a single file" at bounding box center [479, 569] width 27 height 27
checkbox input "true"
click at [540, 256] on img "button" at bounding box center [541, 251] width 17 height 17
click at [508, 285] on span "Volume count" at bounding box center [538, 286] width 73 height 18
click at [501, 285] on input "Volume count" at bounding box center [483, 286] width 36 height 20
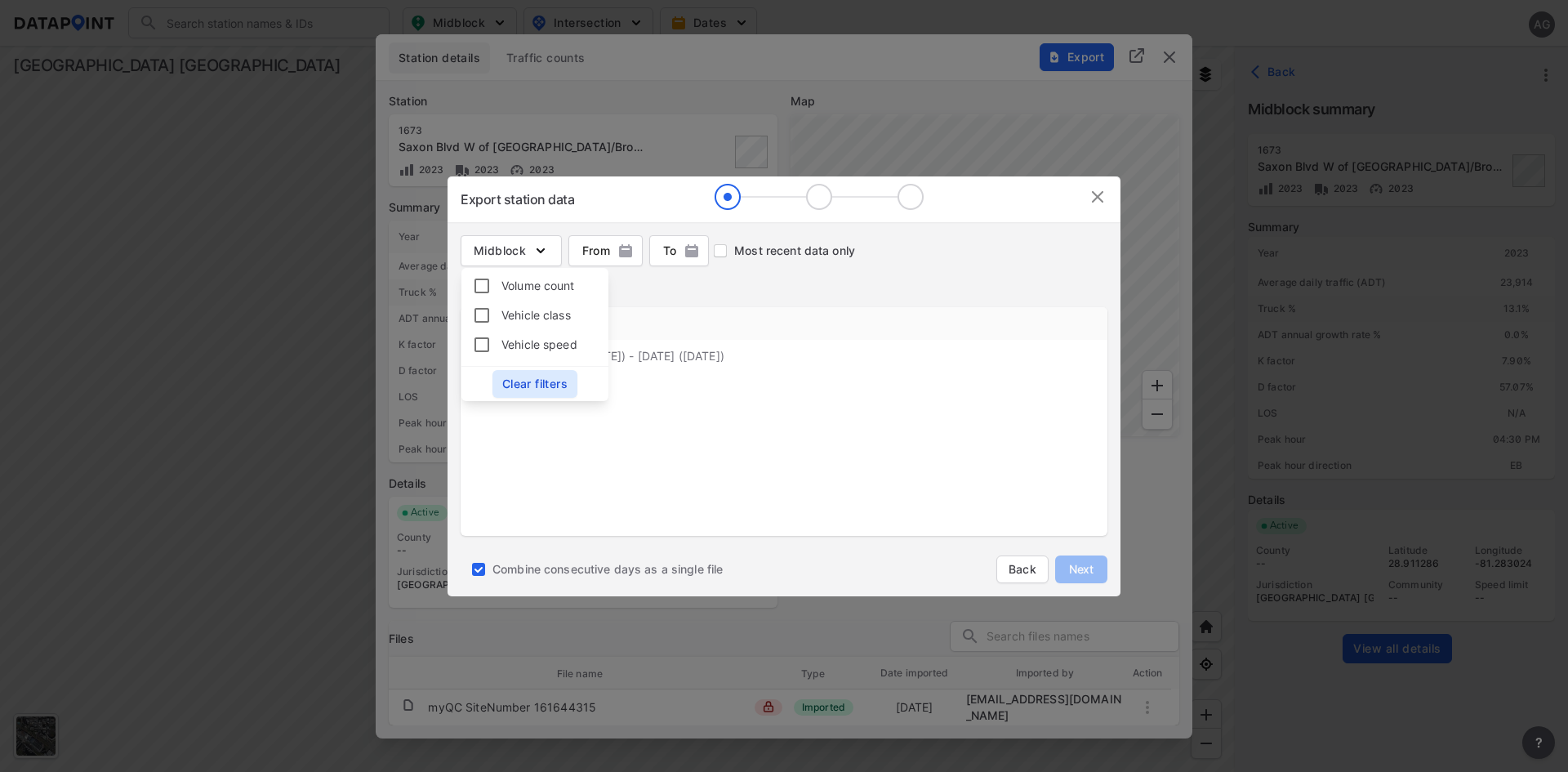
checkbox input "true"
click at [647, 424] on tbody "2023 August 22 (Tuesday) - 2023 August 23 (Wednesday)" at bounding box center [784, 442] width 647 height 205
click at [515, 356] on \(Wednesday\) "decorative checkbox" at bounding box center [515, 357] width 31 height 31
checkbox \(Wednesday\) "true"
checkbox input "true"
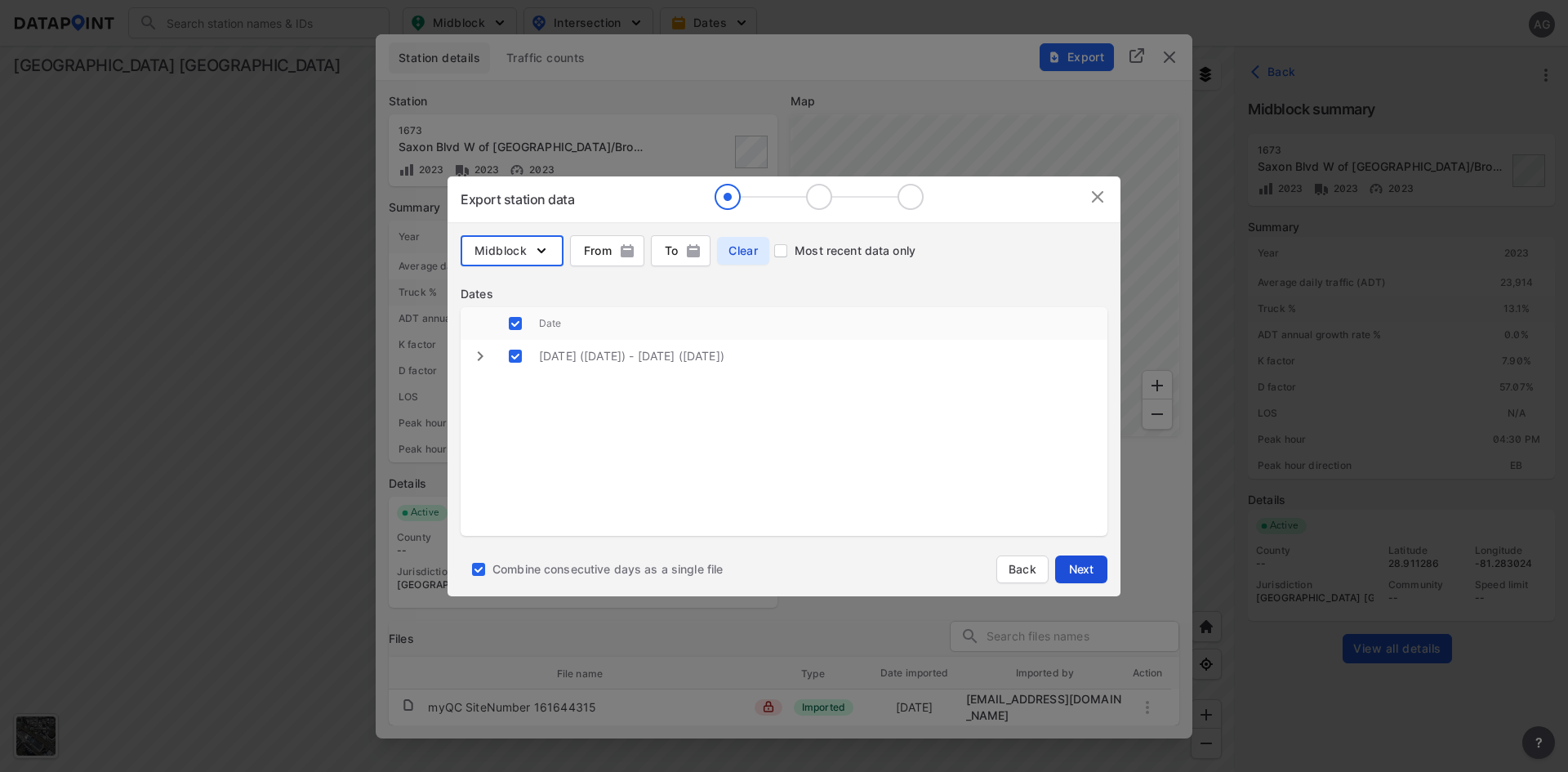
click at [1068, 563] on span "Next" at bounding box center [1081, 569] width 32 height 17
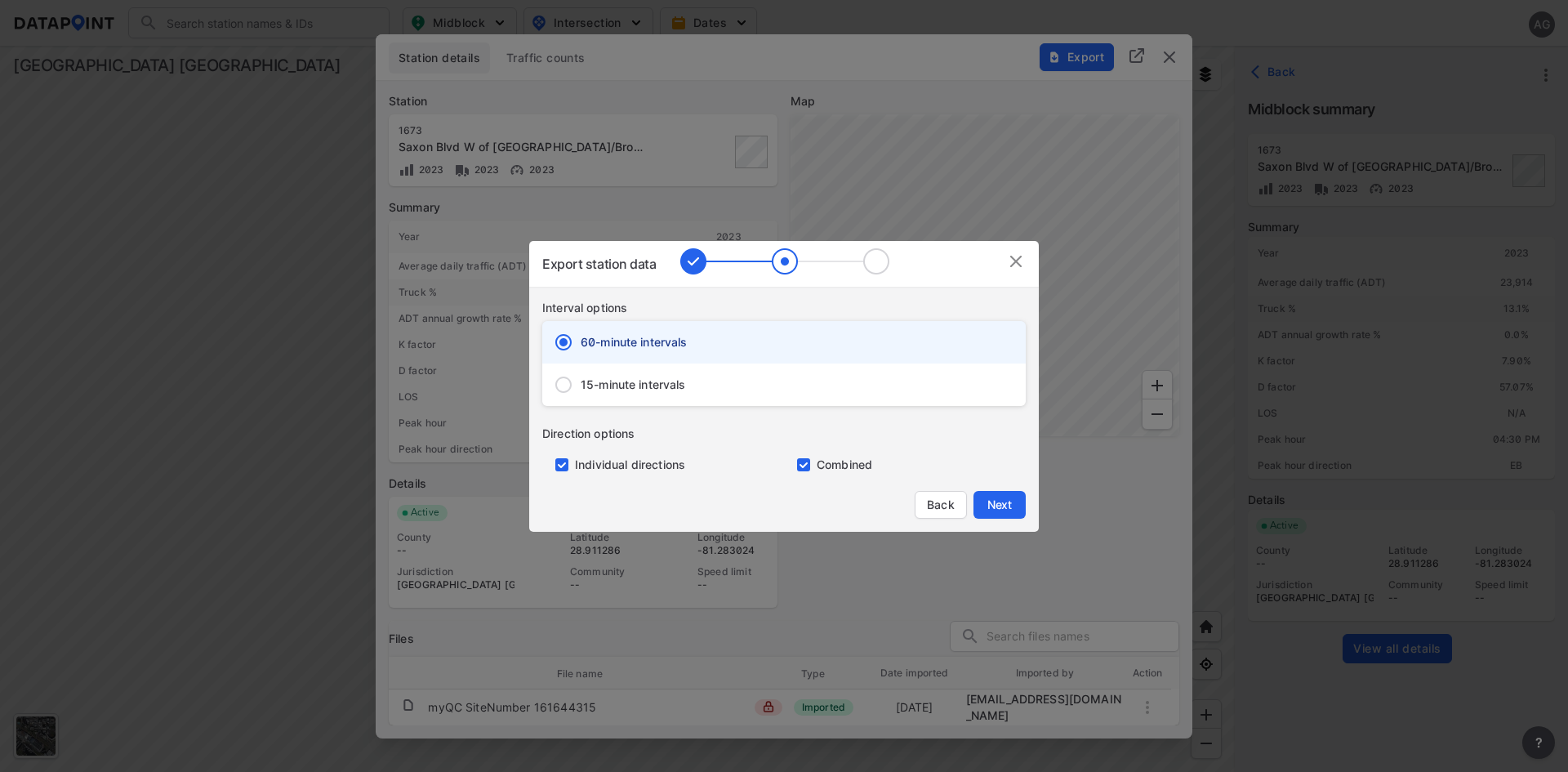
click at [566, 465] on input "primary checkbox" at bounding box center [558, 464] width 32 height 13
checkbox input "false"
click at [588, 382] on span "15-minute intervals" at bounding box center [634, 384] width 106 height 17
click at [581, 382] on input "15-minute intervals" at bounding box center [563, 384] width 34 height 34
radio input "false"
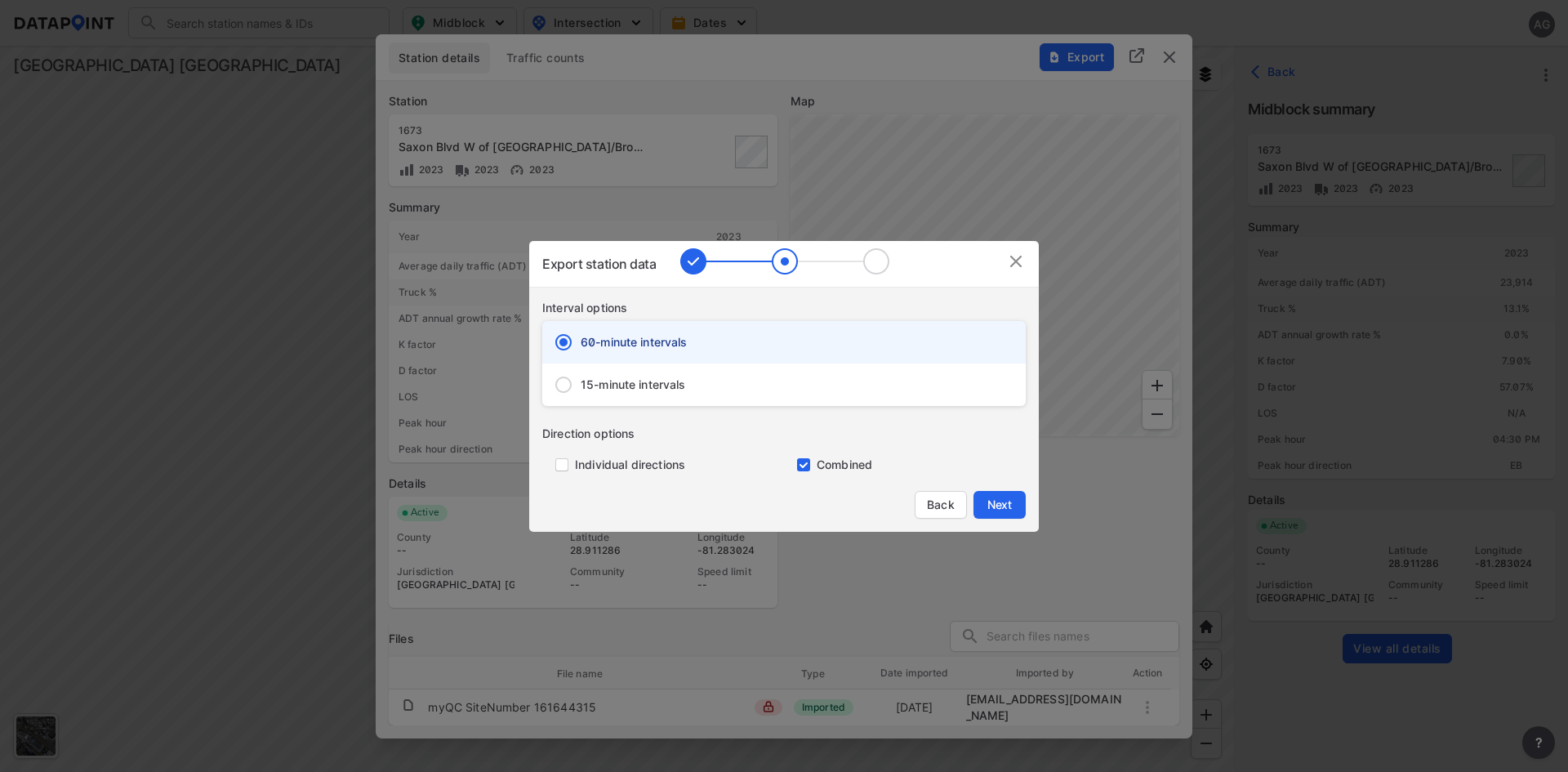
radio input "true"
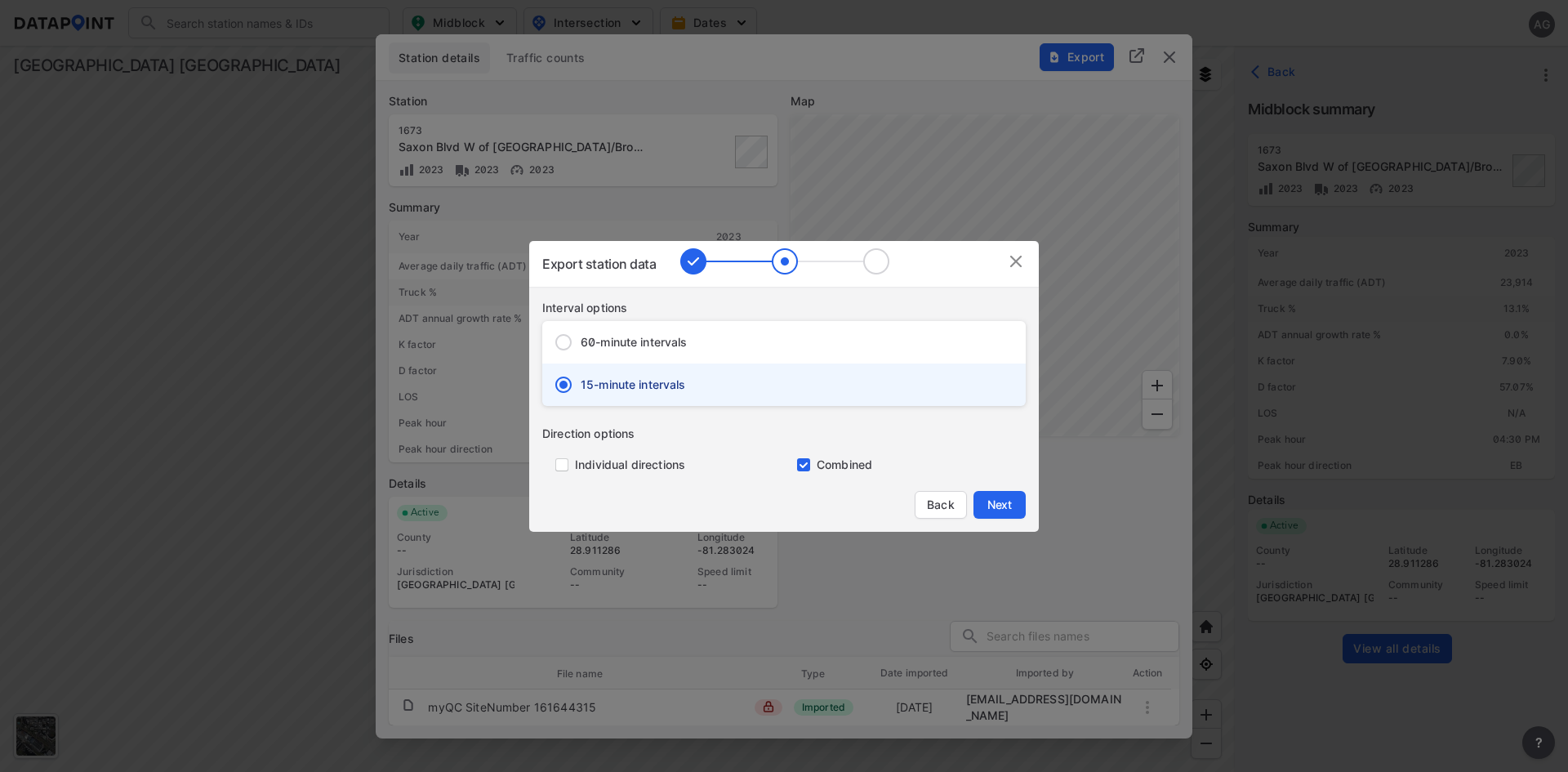
click at [686, 350] on span "60-minute intervals" at bounding box center [634, 342] width 107 height 17
click at [581, 350] on input "60-minute intervals" at bounding box center [563, 342] width 34 height 34
radio input "true"
radio input "false"
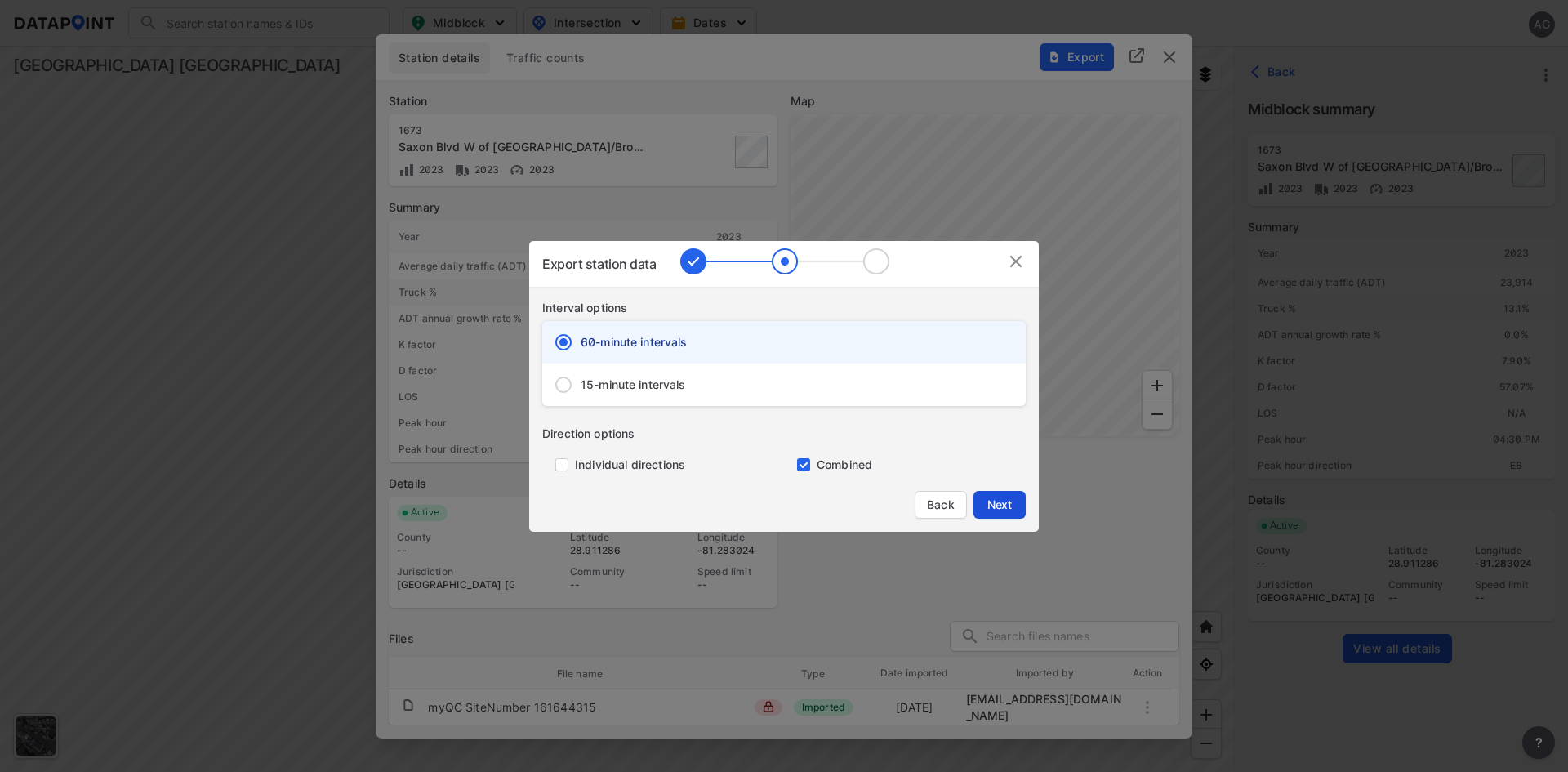
click at [1010, 505] on span "Next" at bounding box center [999, 505] width 32 height 17
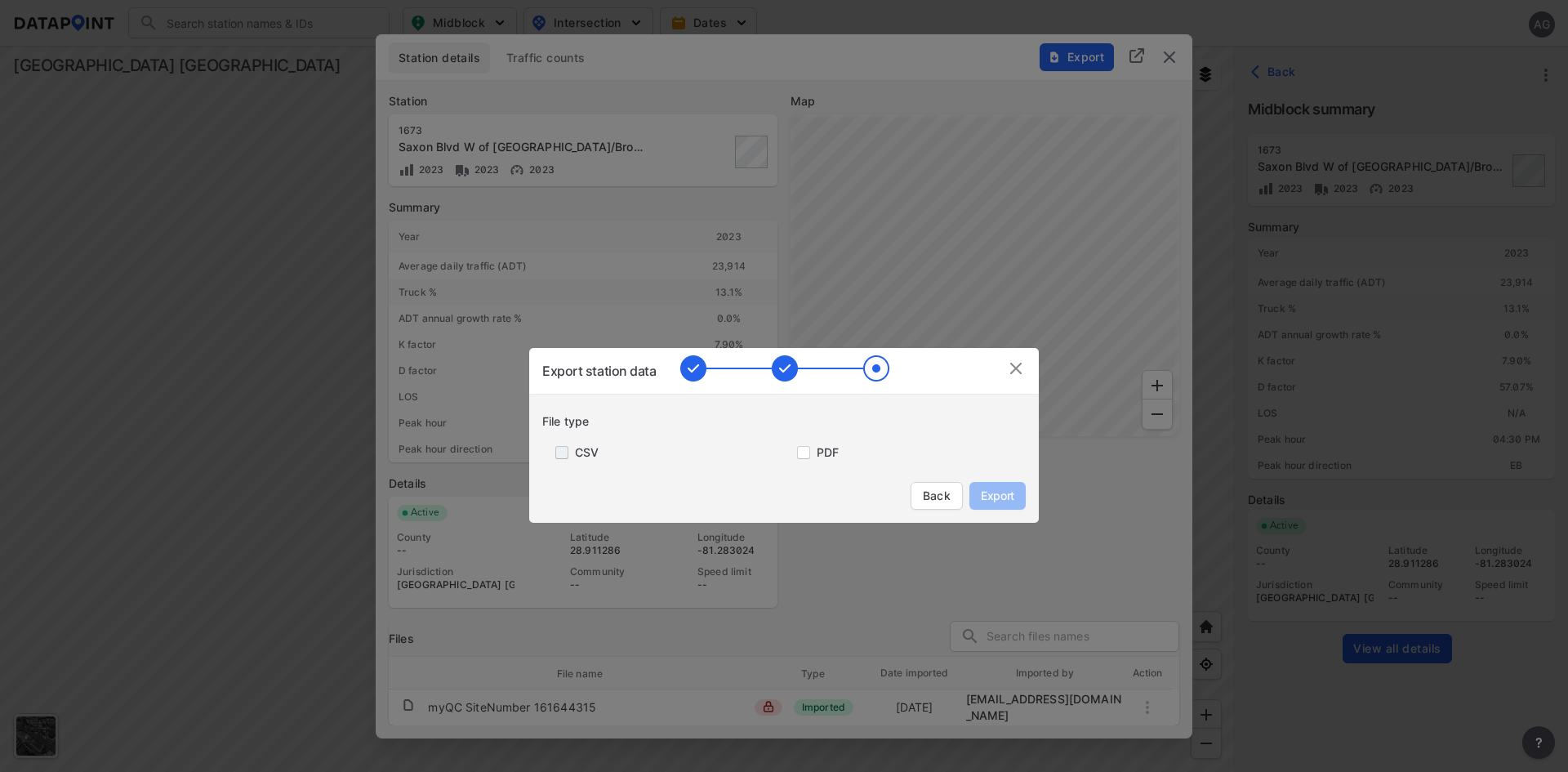
click at [563, 454] on input "primary checkbox" at bounding box center [558, 452] width 32 height 13
checkbox input "true"
click at [991, 495] on span "Export" at bounding box center [998, 496] width 37 height 17
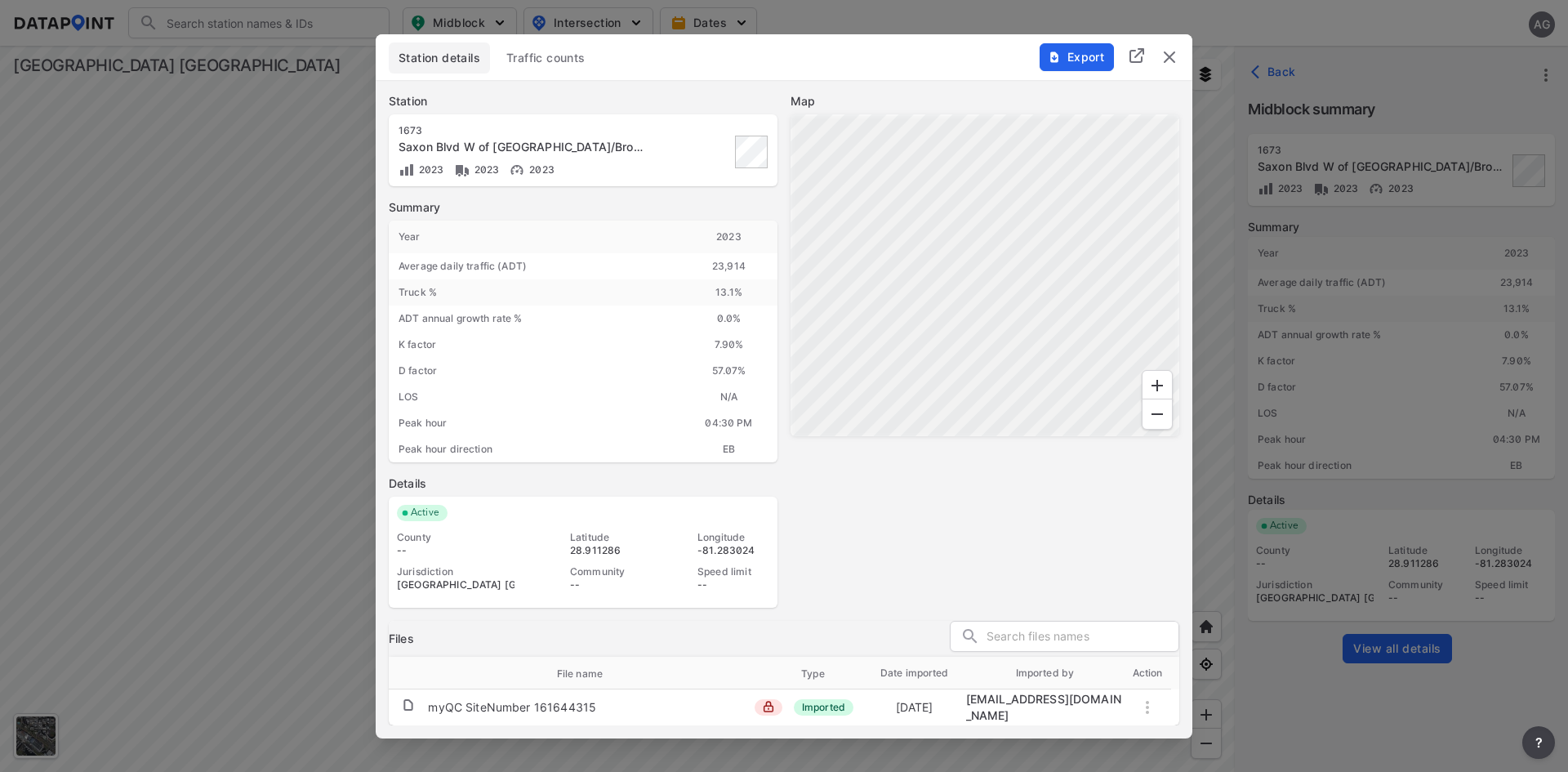
drag, startPoint x: 860, startPoint y: 506, endPoint x: 764, endPoint y: 463, distance: 105.2
click at [860, 506] on div "Map" at bounding box center [984, 350] width 389 height 514
click at [1172, 58] on img "delete" at bounding box center [1169, 57] width 20 height 20
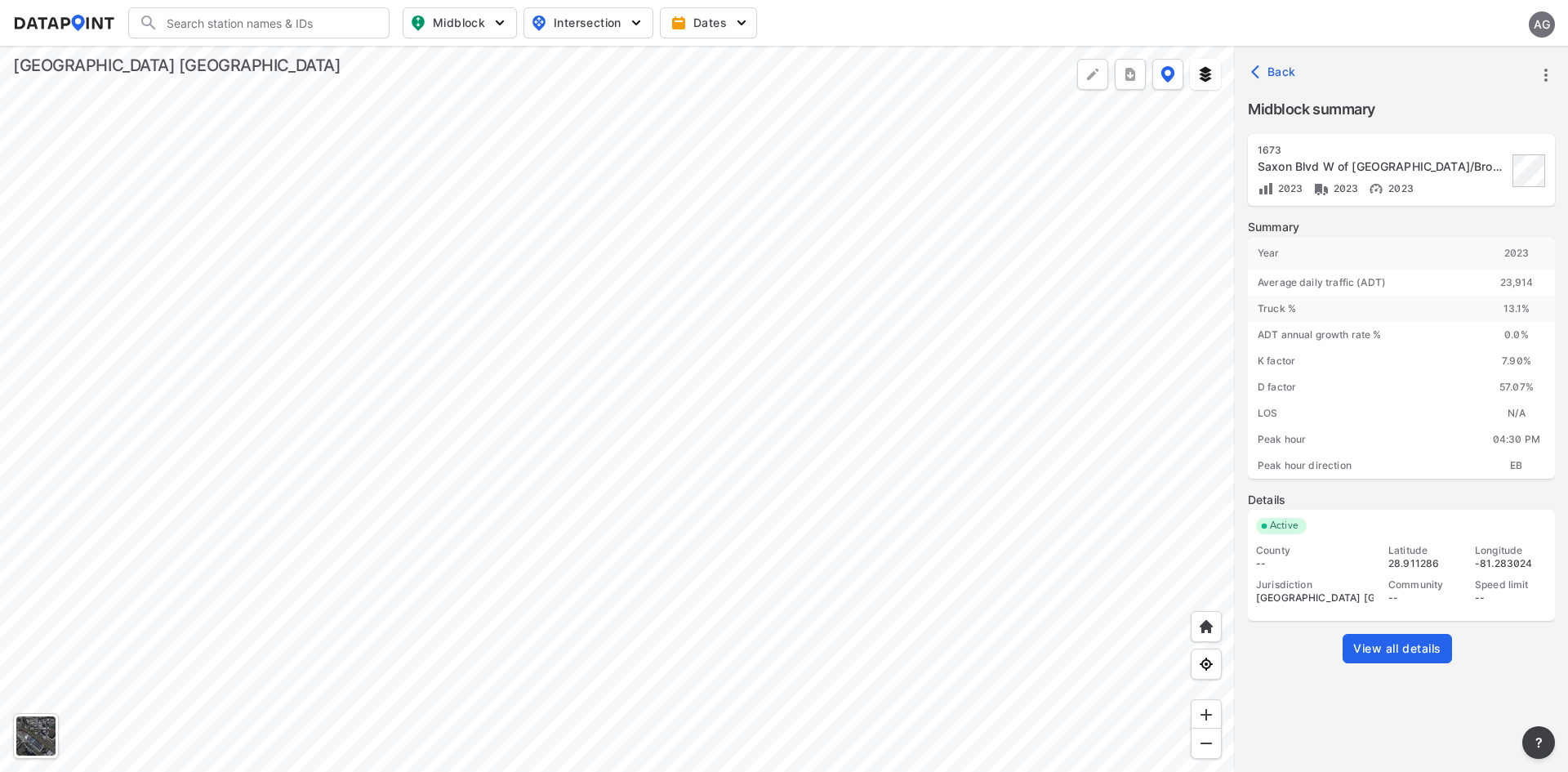
click at [232, 21] on input "Search" at bounding box center [268, 23] width 220 height 26
click at [246, 18] on input "Search" at bounding box center [268, 23] width 220 height 26
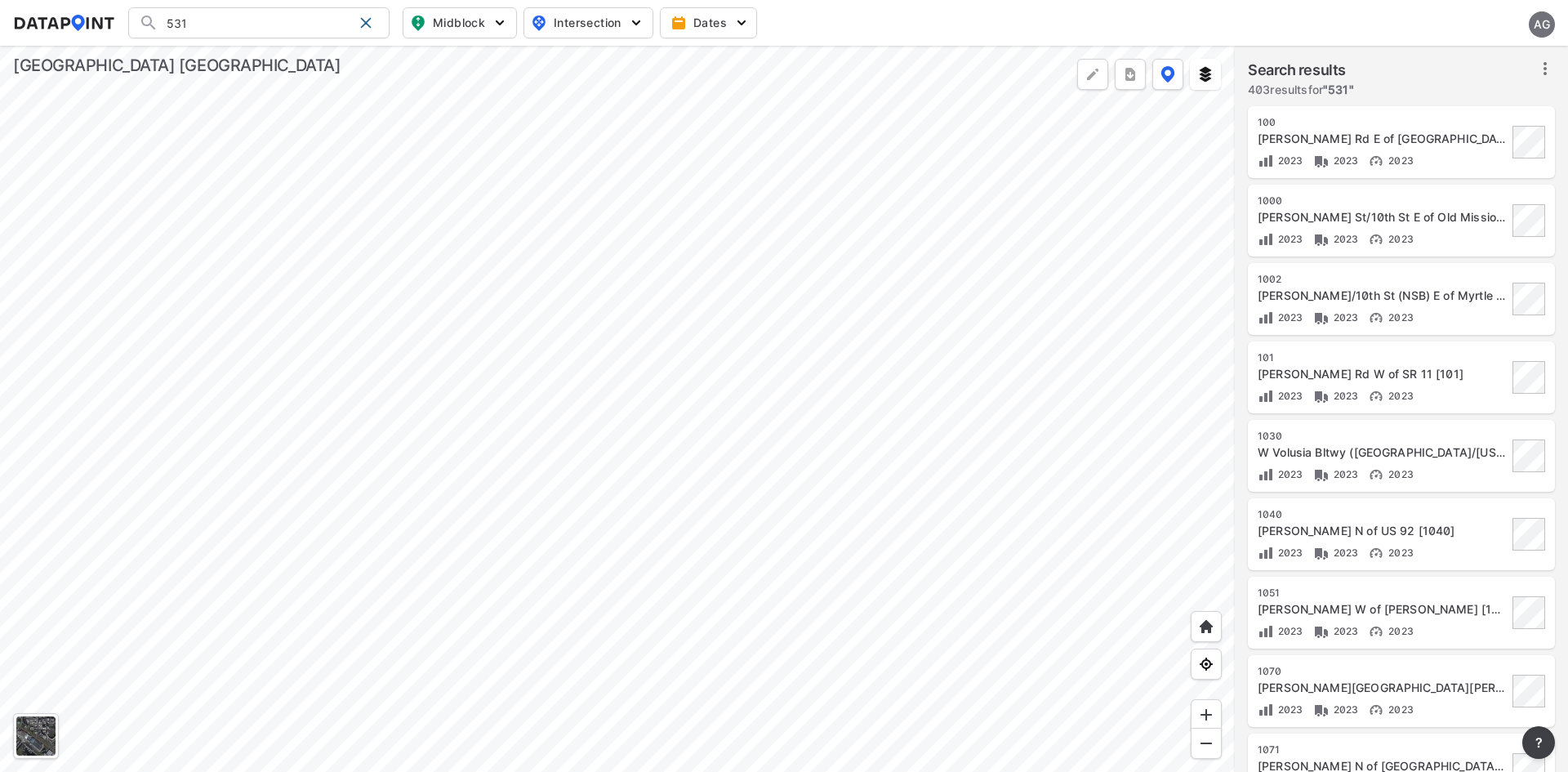
click at [947, 485] on div at bounding box center [617, 409] width 1235 height 726
click at [1346, 89] on span "" 531 "" at bounding box center [1339, 89] width 31 height 14
click at [1547, 72] on icon at bounding box center [1545, 69] width 20 height 20
click at [1479, 105] on span "Select stations & export" at bounding box center [1475, 104] width 130 height 17
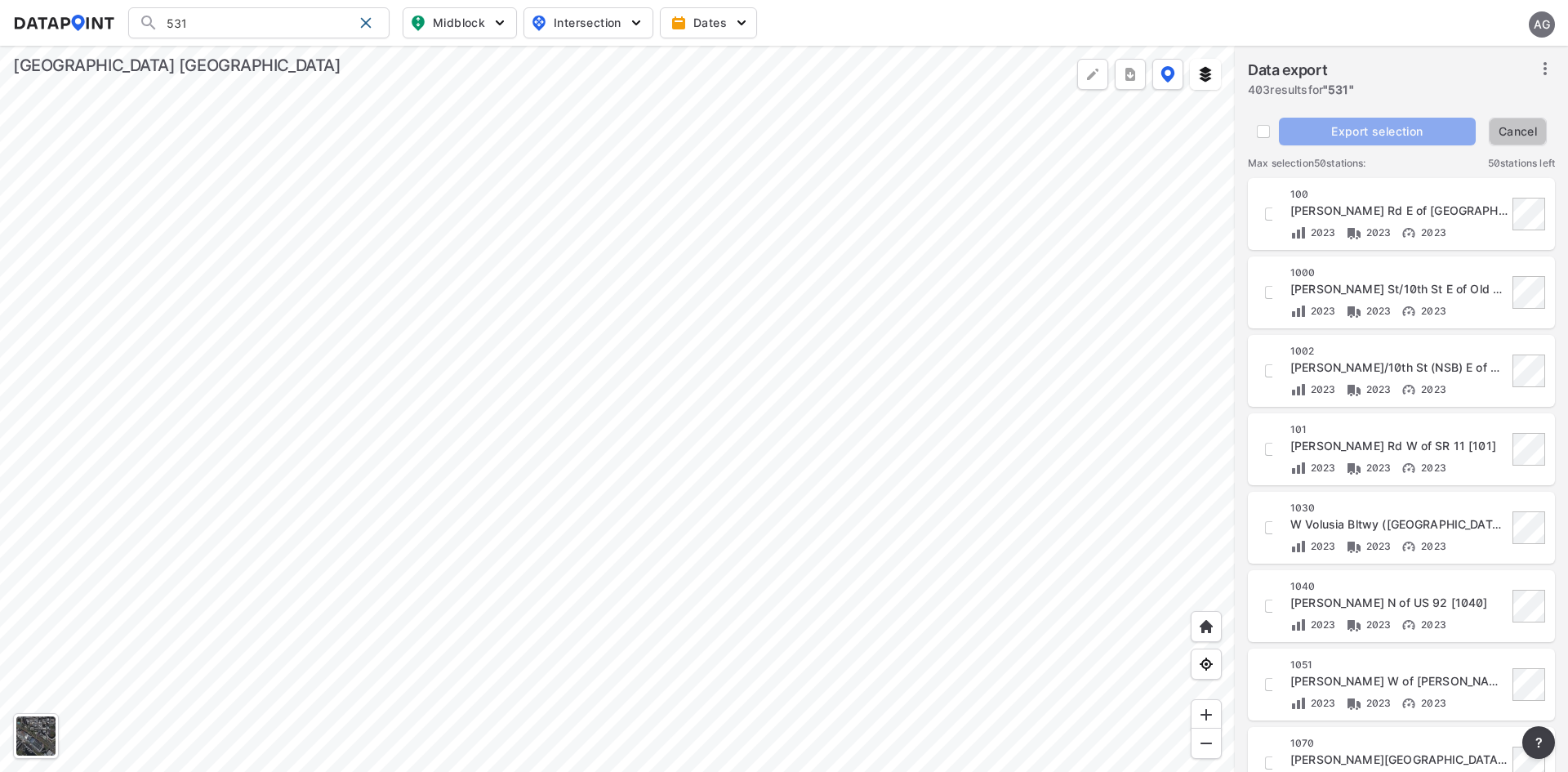
click at [1504, 129] on span "Cancel" at bounding box center [1518, 131] width 43 height 17
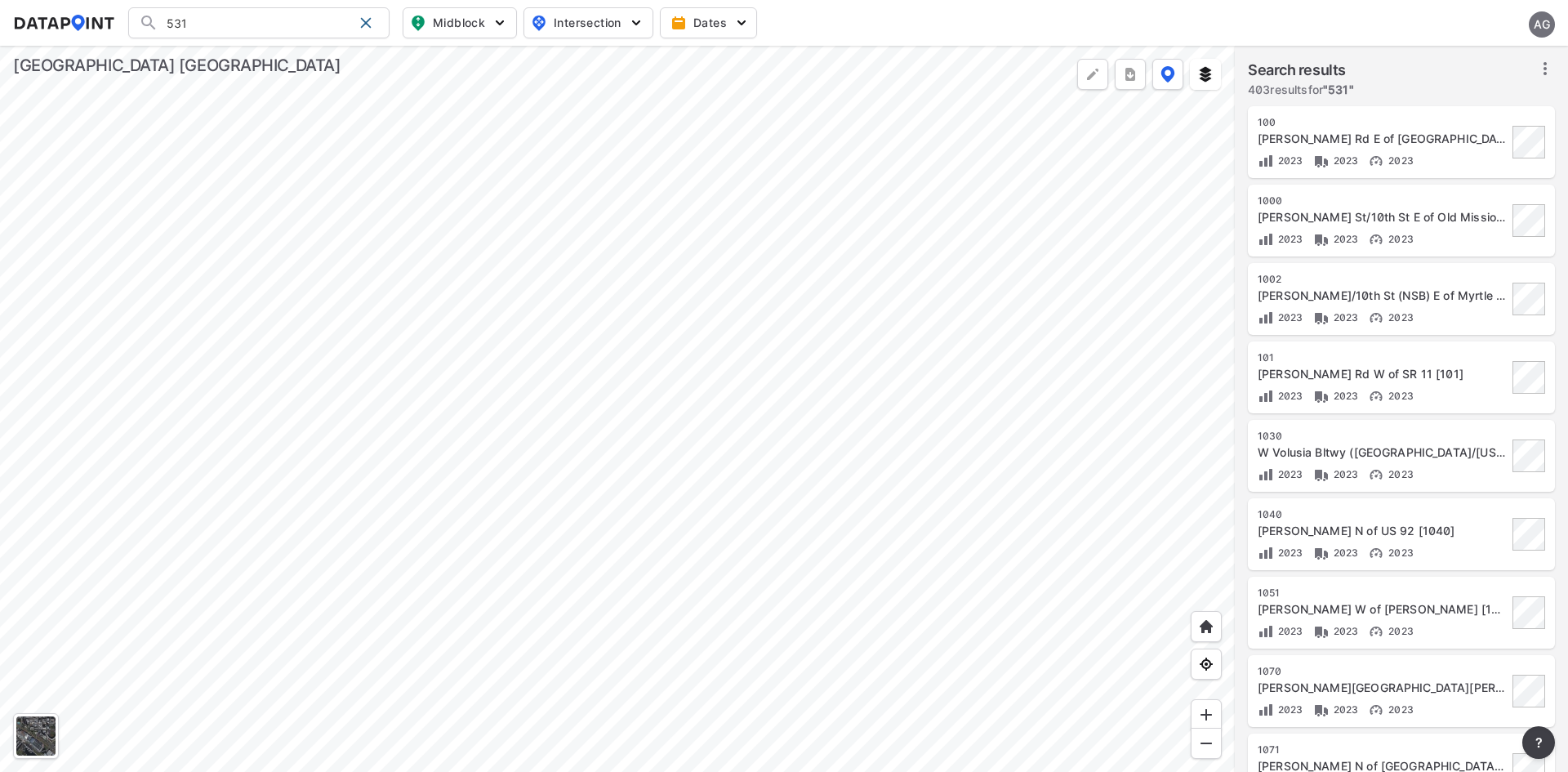
drag, startPoint x: 214, startPoint y: 18, endPoint x: 156, endPoint y: 20, distance: 58.0
click at [156, 20] on div "531 Search No results There were no results found for "531"." at bounding box center [259, 24] width 261 height 31
type input "9929"
click at [1389, 84] on div "Search results 403 results for " 9929 "" at bounding box center [1402, 80] width 308 height 44
click at [502, 21] on img "button" at bounding box center [499, 23] width 17 height 17
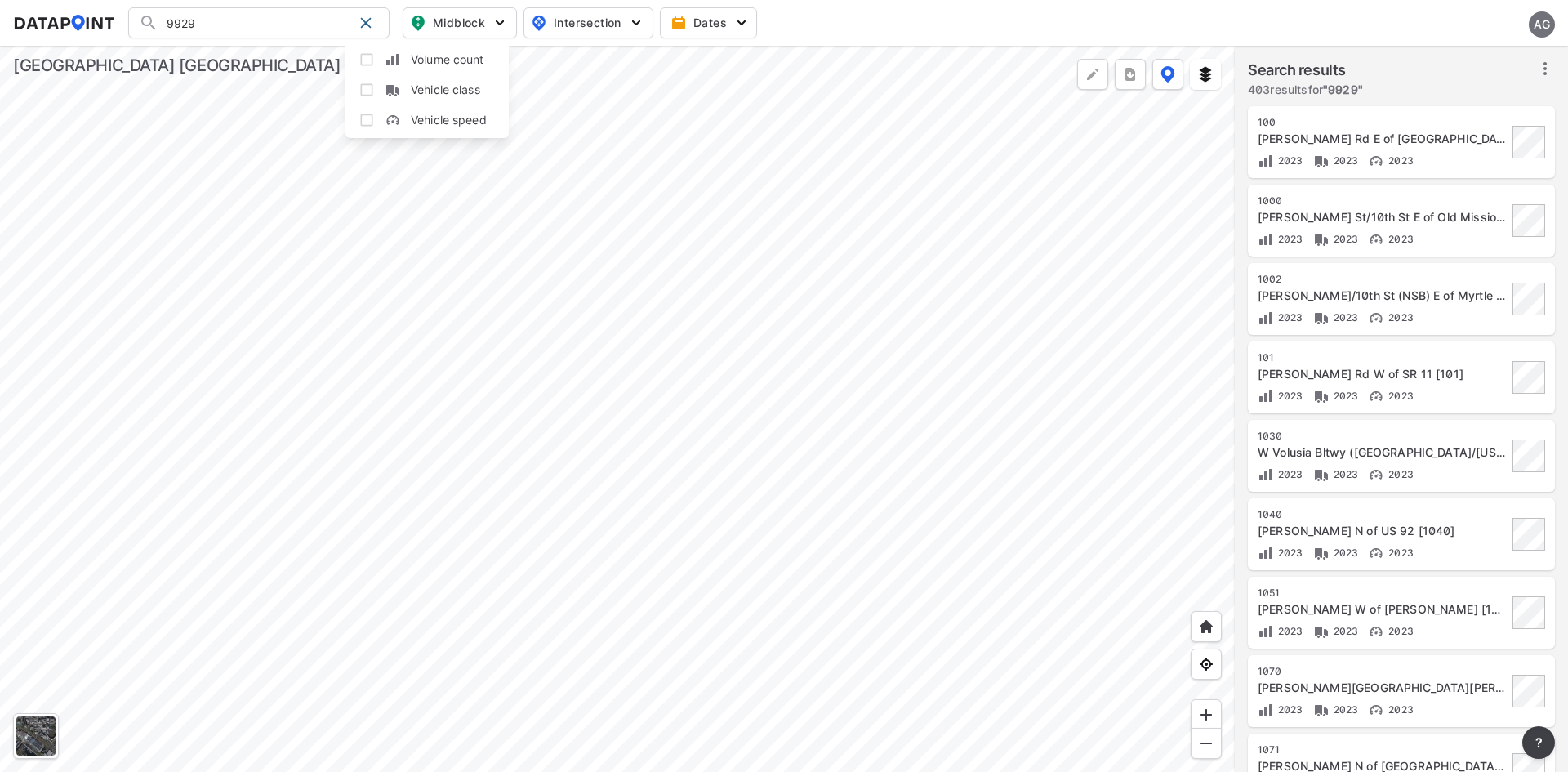
click at [366, 122] on input "Vehicle speed" at bounding box center [366, 120] width 17 height 17
checkbox input "true"
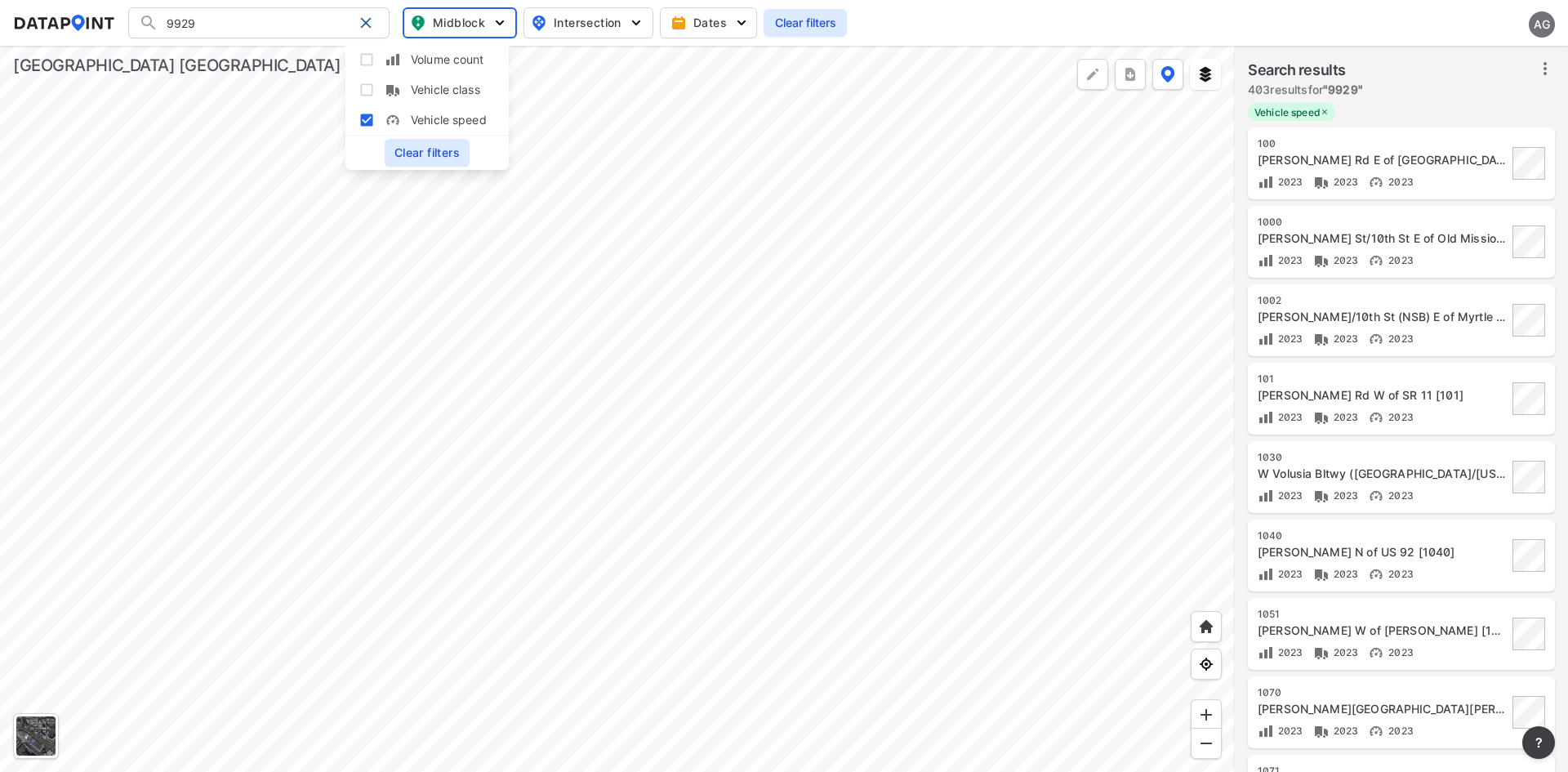
click at [639, 19] on img "button" at bounding box center [636, 23] width 17 height 17
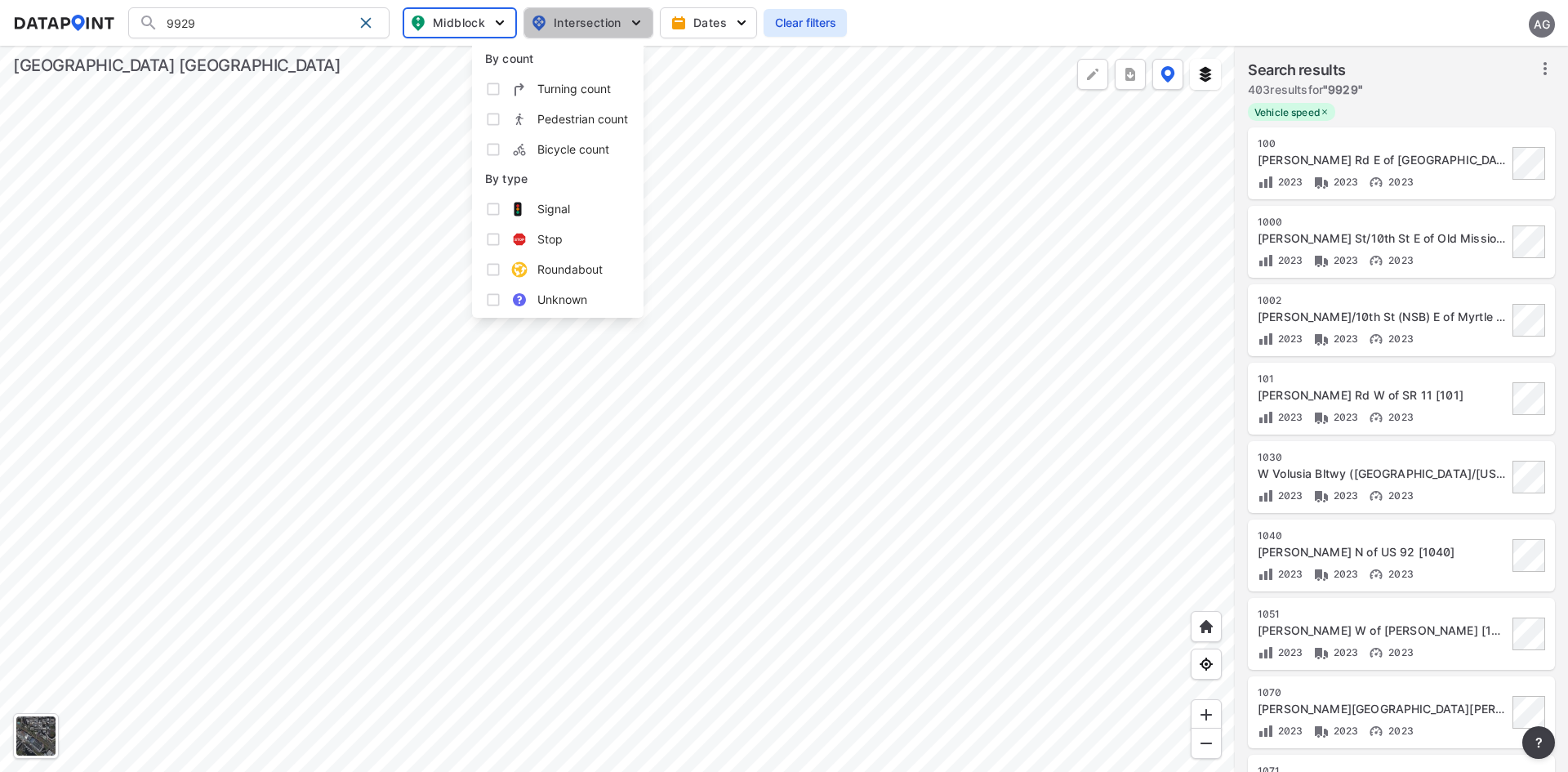
click at [639, 19] on img "button" at bounding box center [636, 23] width 17 height 17
click at [736, 17] on img "button" at bounding box center [741, 23] width 17 height 17
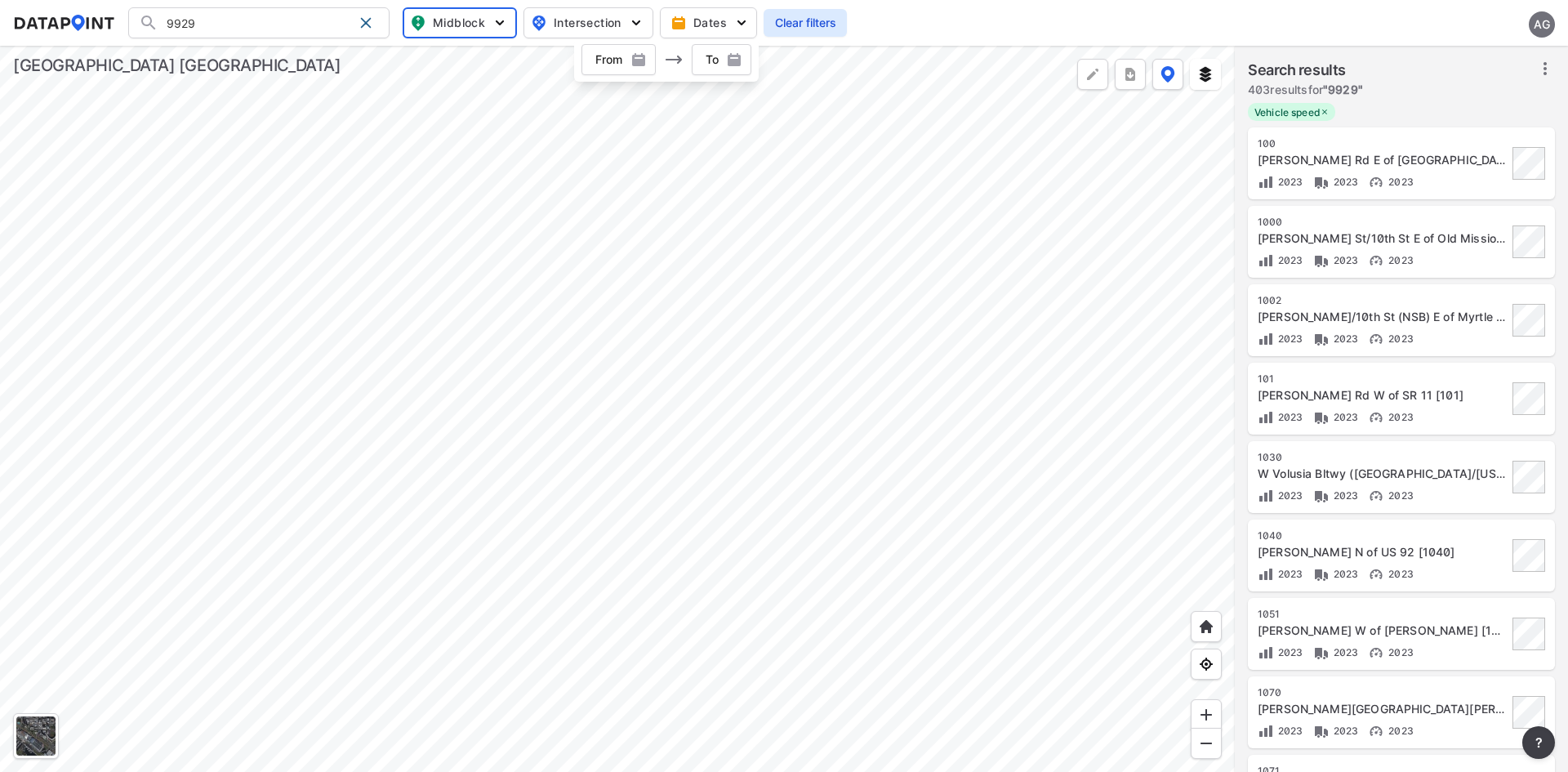
click at [736, 17] on img "button" at bounding box center [741, 23] width 17 height 17
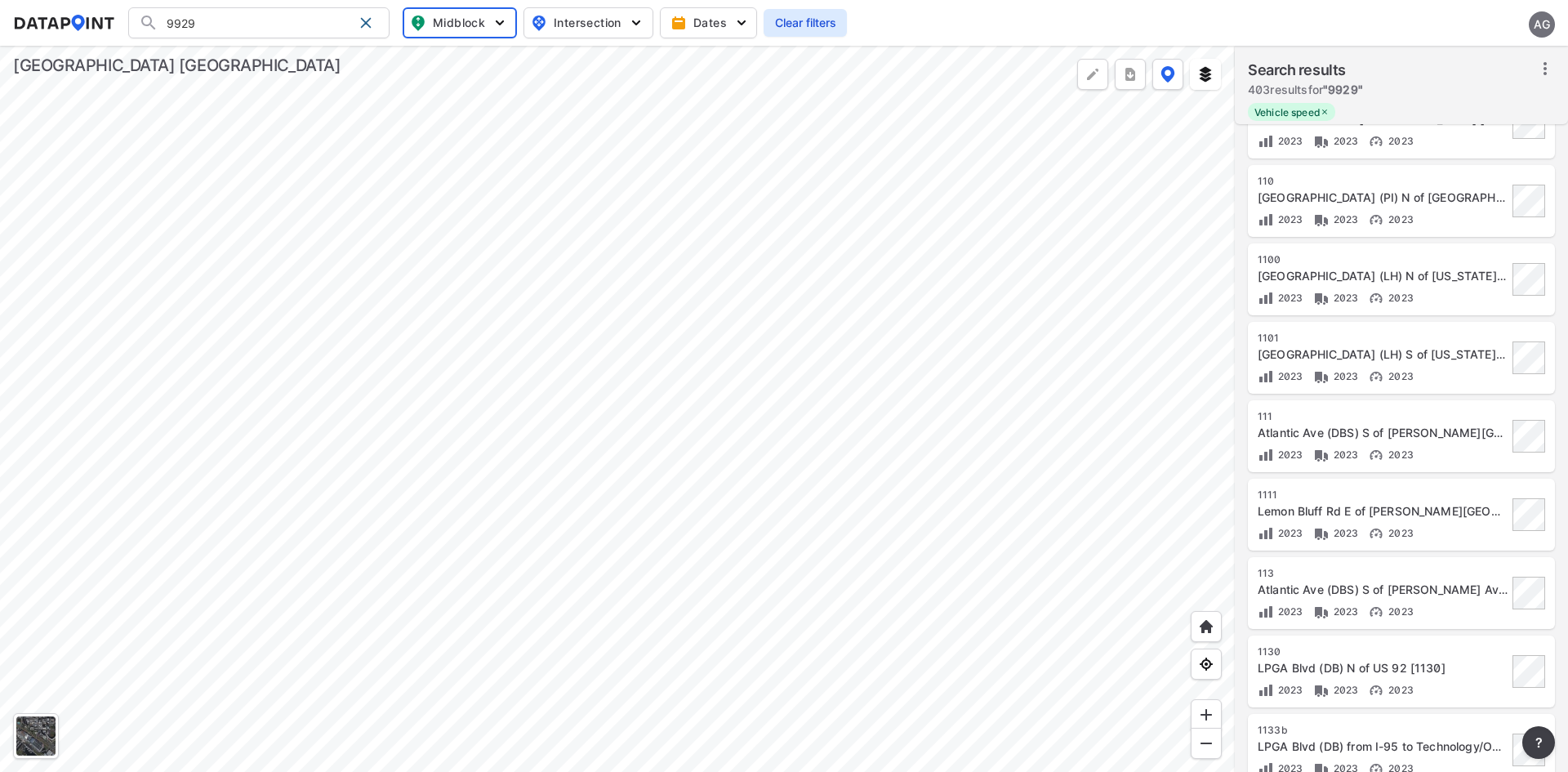
scroll to position [1297, 0]
click at [435, 129] on div at bounding box center [617, 409] width 1235 height 726
click at [270, 23] on input "9929" at bounding box center [256, 23] width 194 height 26
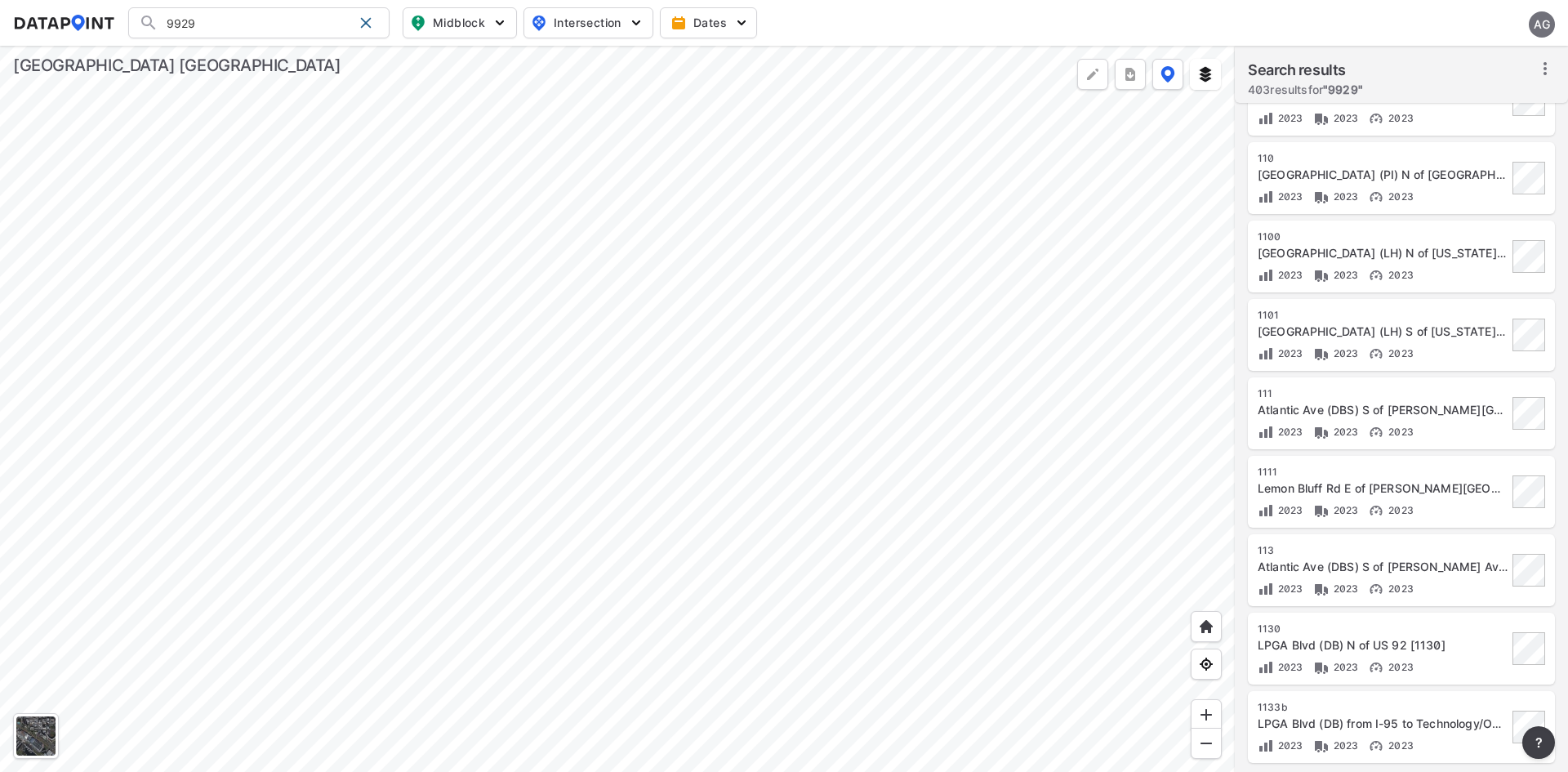
click at [775, 381] on div at bounding box center [617, 409] width 1235 height 726
click at [859, 473] on div at bounding box center [617, 409] width 1235 height 726
click at [848, 465] on div at bounding box center [617, 409] width 1235 height 726
click at [815, 517] on div at bounding box center [617, 409] width 1235 height 726
click at [808, 517] on div at bounding box center [617, 409] width 1235 height 726
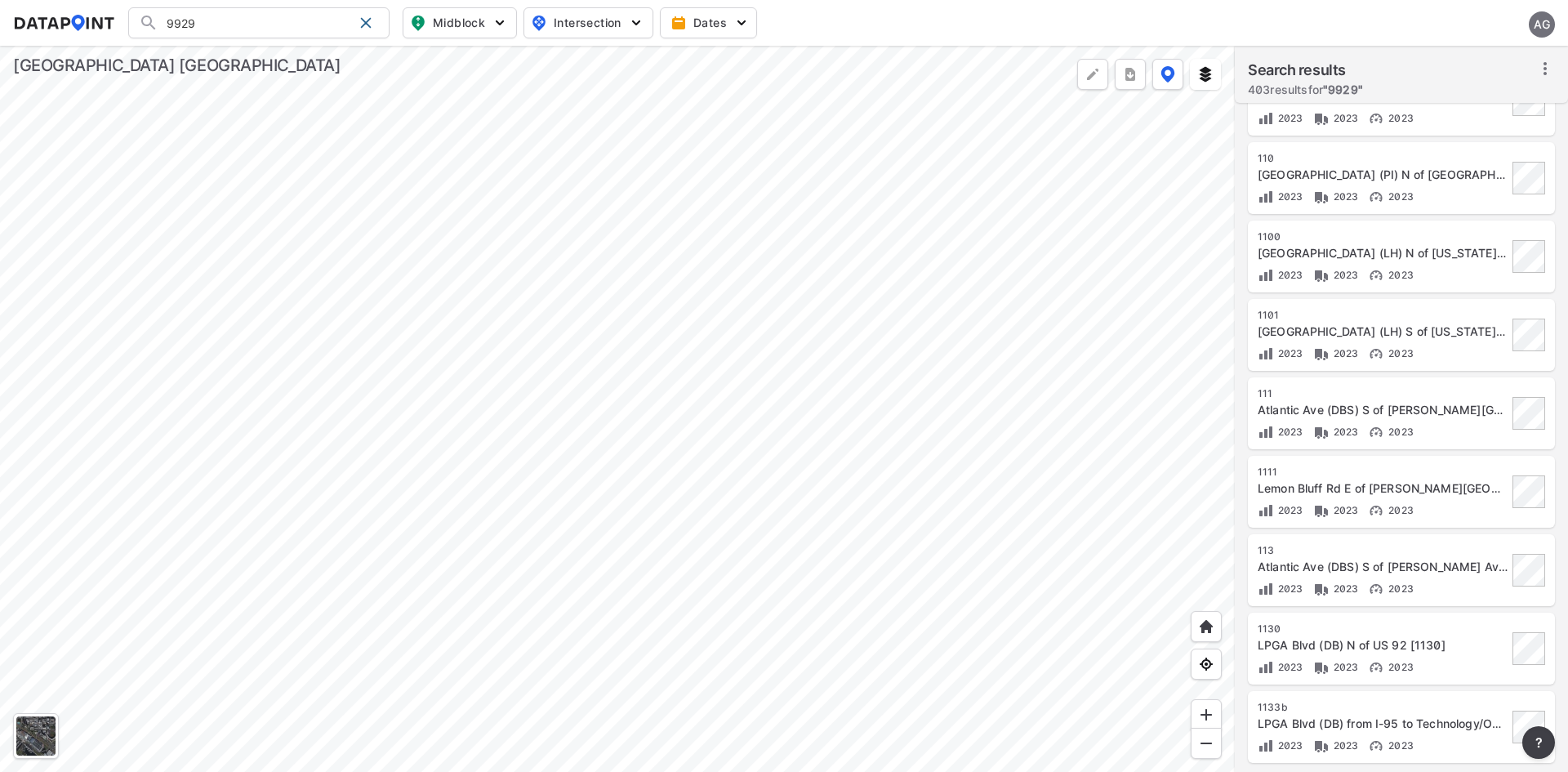
click at [952, 119] on div at bounding box center [617, 409] width 1235 height 726
click at [1081, 239] on div at bounding box center [617, 409] width 1235 height 726
click at [822, 538] on div at bounding box center [617, 409] width 1235 height 726
click at [908, 541] on div at bounding box center [617, 409] width 1235 height 726
click at [840, 558] on div at bounding box center [617, 409] width 1235 height 726
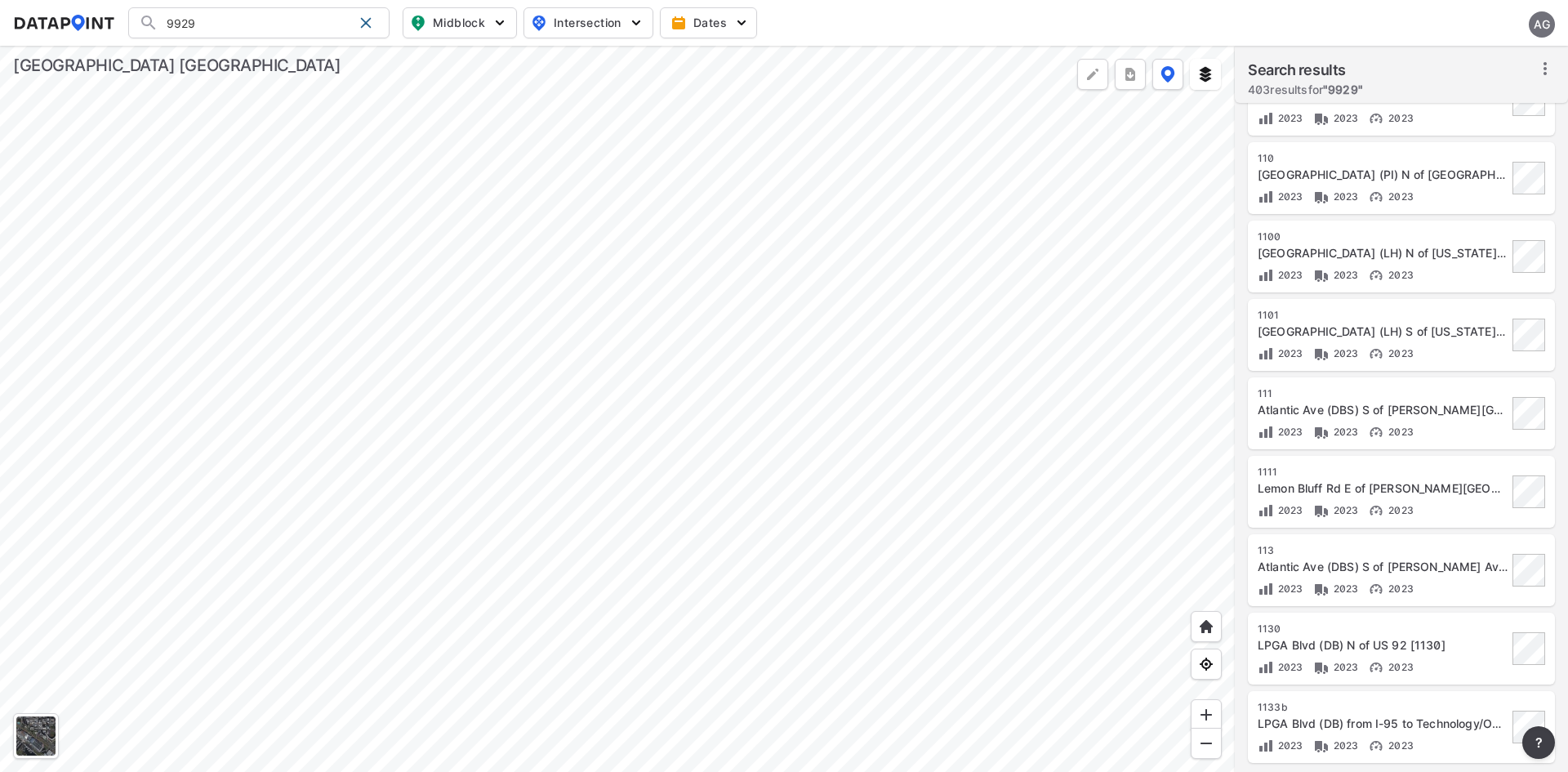
click at [744, 549] on div at bounding box center [617, 409] width 1235 height 726
click at [974, 537] on div at bounding box center [617, 409] width 1235 height 726
click at [902, 392] on div at bounding box center [617, 409] width 1235 height 726
click at [881, 500] on div at bounding box center [617, 409] width 1235 height 726
click at [831, 553] on div at bounding box center [617, 409] width 1235 height 726
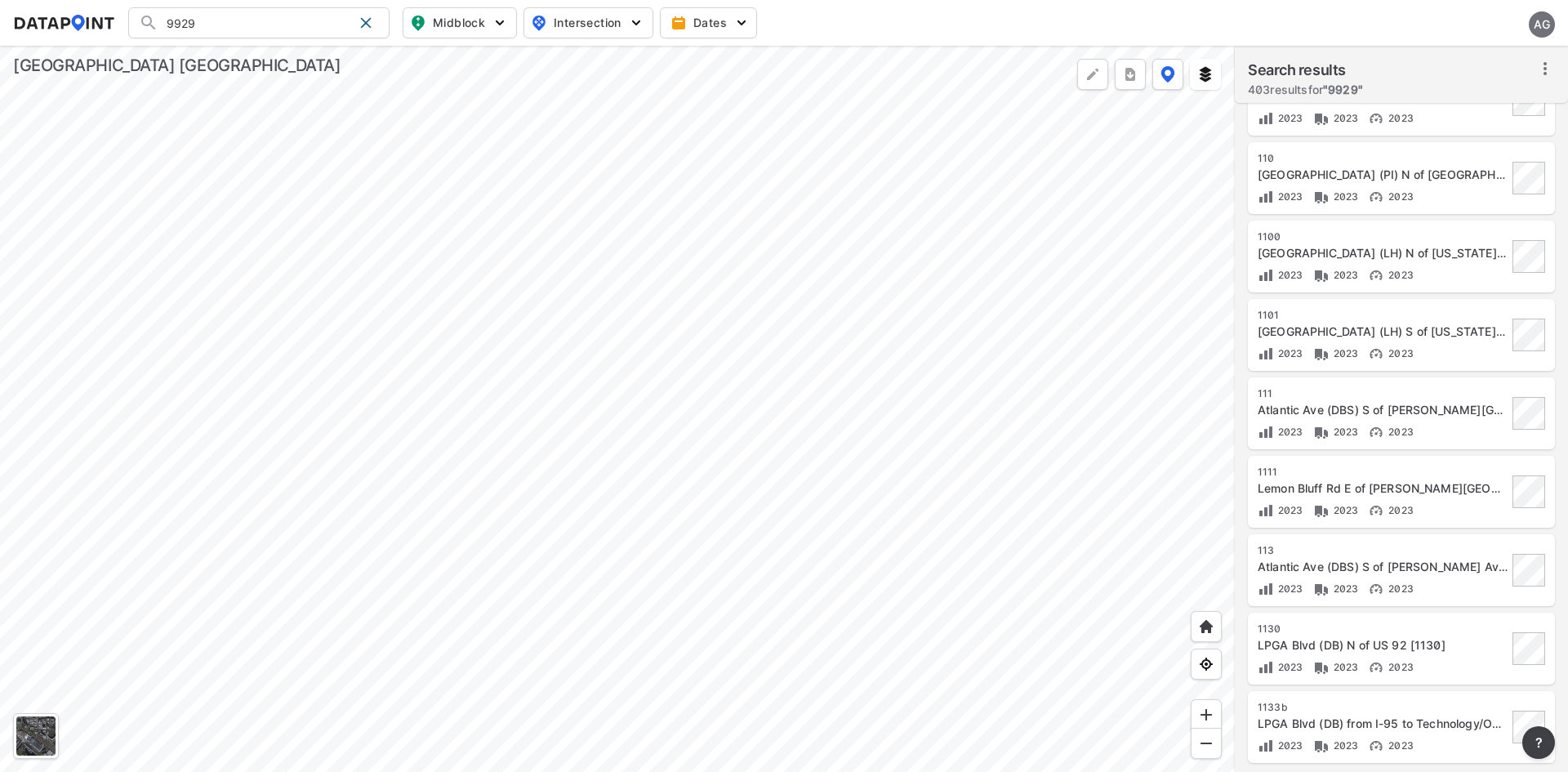
click at [857, 590] on div at bounding box center [617, 409] width 1235 height 726
click at [839, 617] on div at bounding box center [617, 409] width 1235 height 726
click at [881, 644] on div at bounding box center [617, 409] width 1235 height 726
click at [949, 707] on div at bounding box center [617, 409] width 1235 height 726
click at [915, 439] on div at bounding box center [617, 409] width 1235 height 726
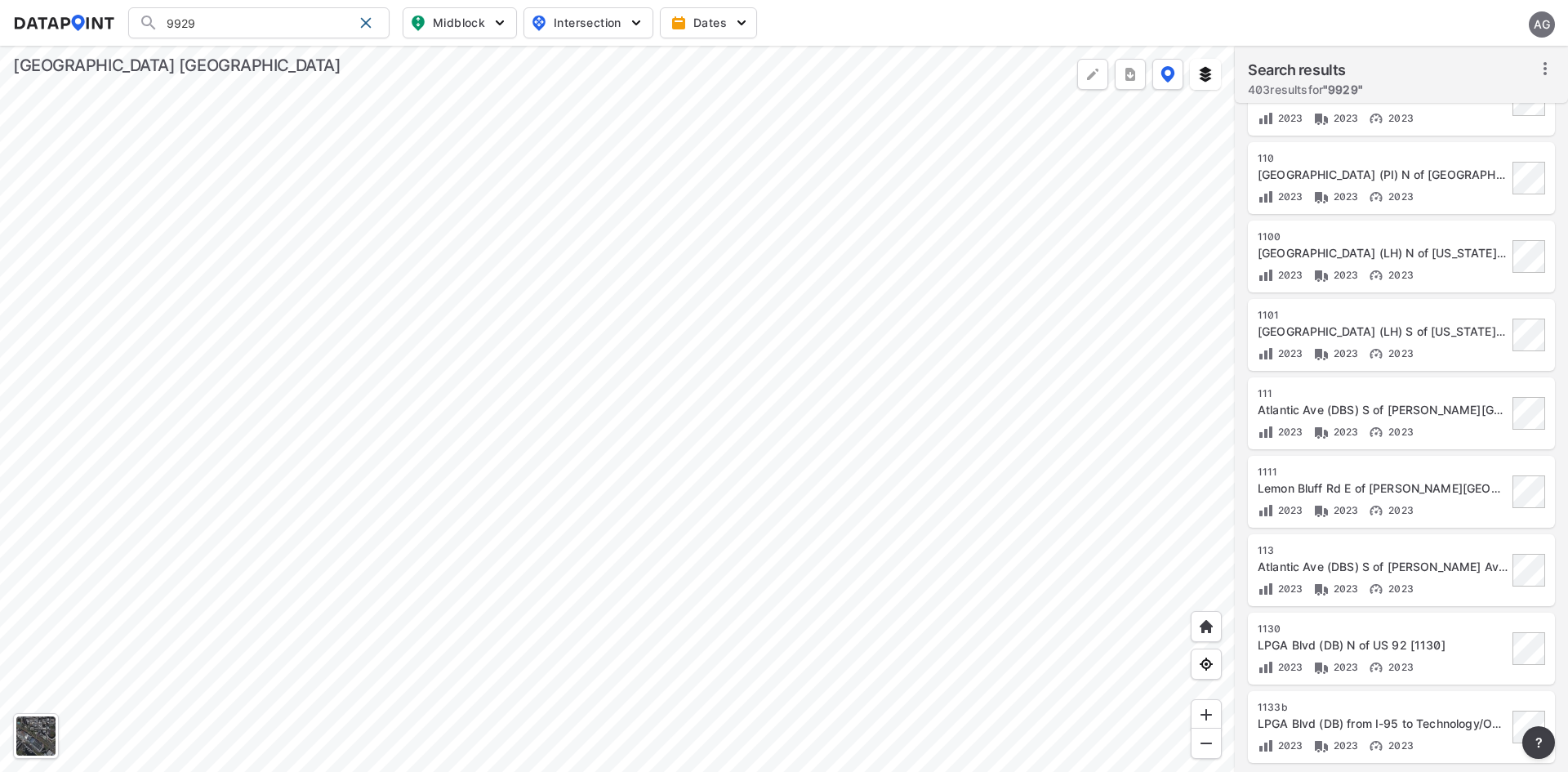
click at [809, 195] on div at bounding box center [617, 409] width 1235 height 726
click at [773, 396] on div at bounding box center [617, 409] width 1235 height 726
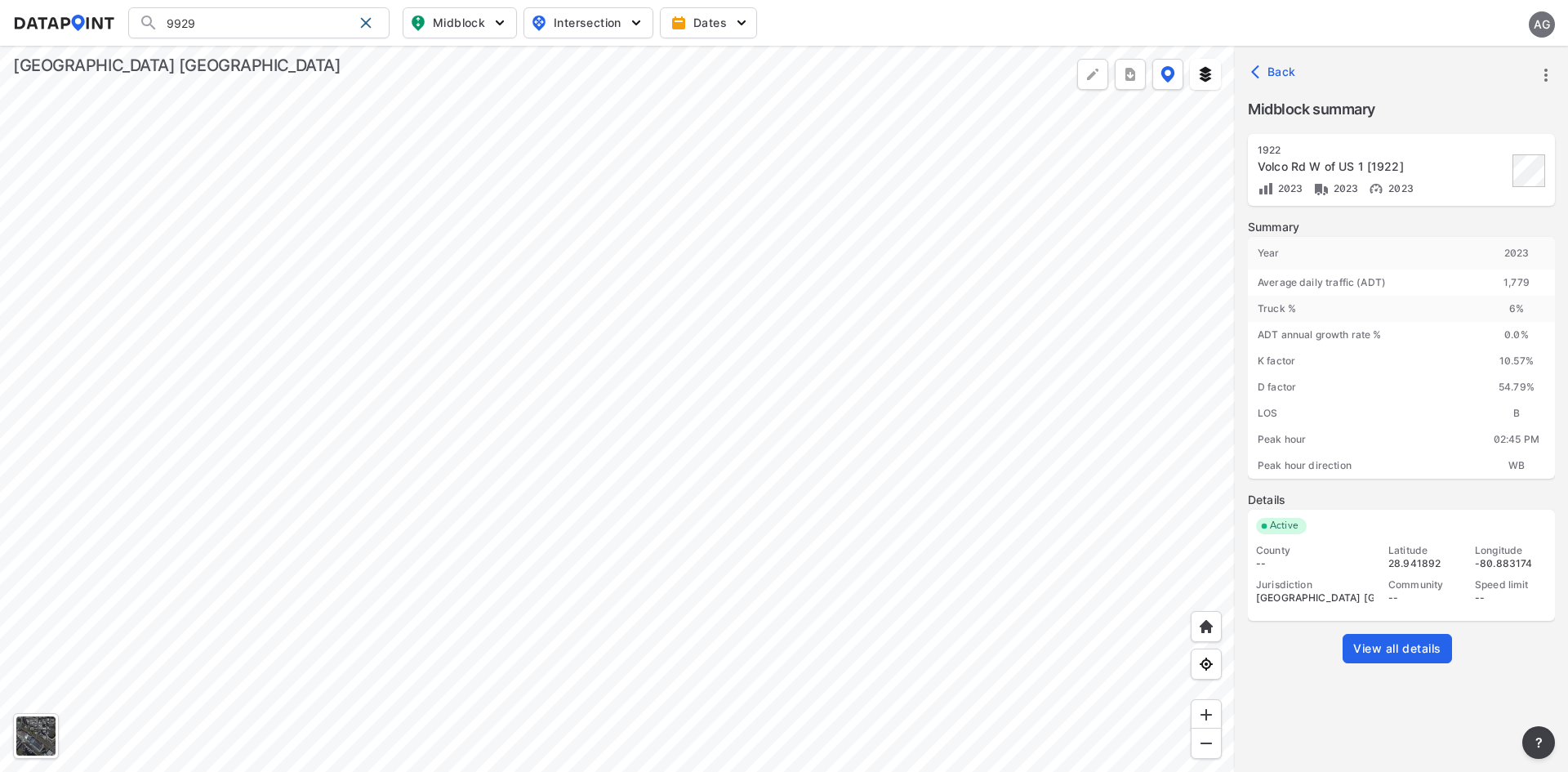
click at [217, 16] on input "9929" at bounding box center [256, 23] width 194 height 26
drag, startPoint x: 234, startPoint y: 26, endPoint x: 303, endPoint y: 23, distance: 69.1
click at [176, 24] on input "9929" at bounding box center [256, 23] width 194 height 26
click at [364, 21] on span at bounding box center [365, 23] width 13 height 13
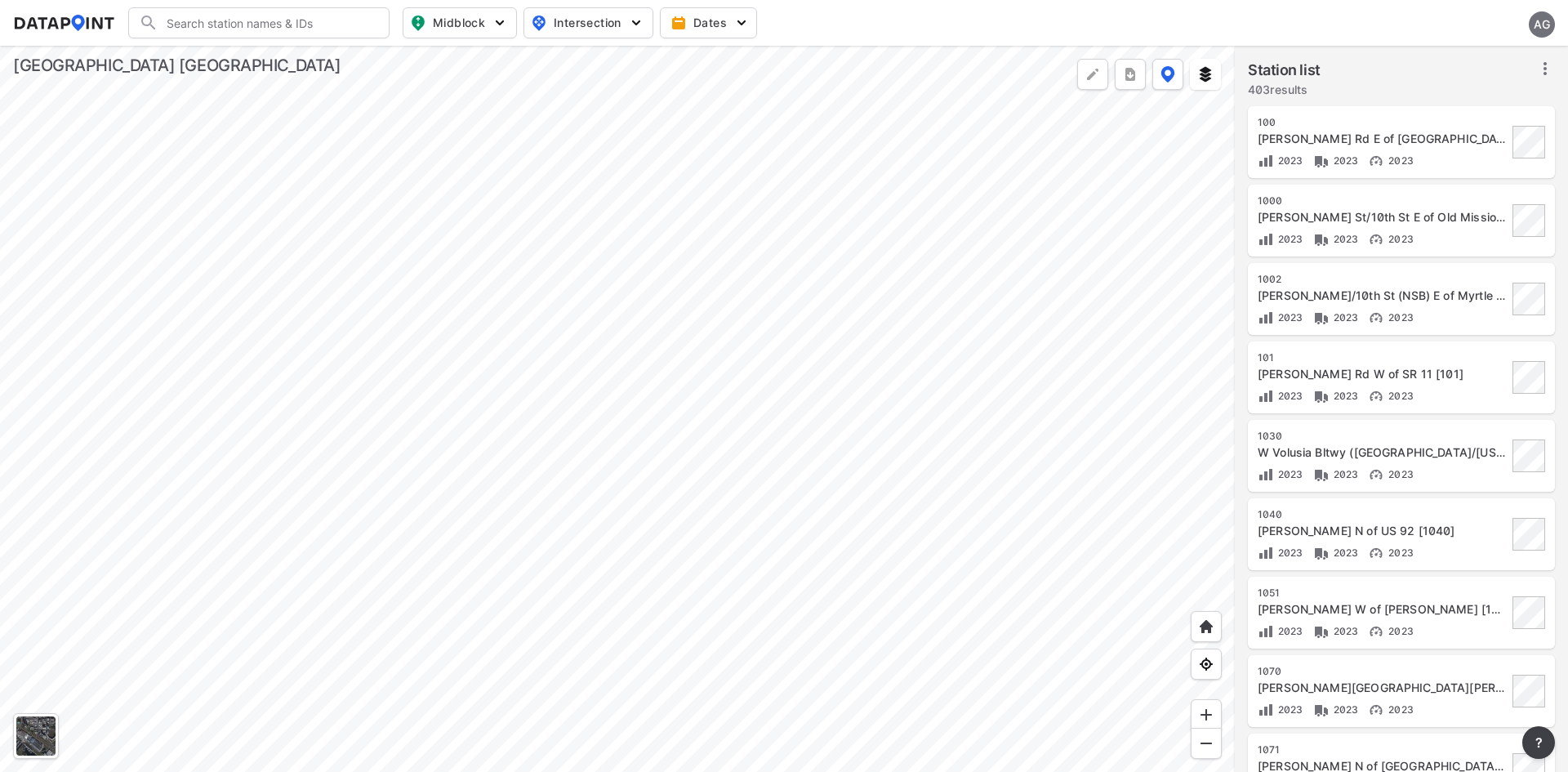
click at [878, 563] on div at bounding box center [617, 409] width 1235 height 726
click at [788, 401] on div at bounding box center [617, 409] width 1235 height 726
click at [846, 330] on div at bounding box center [617, 409] width 1235 height 726
click at [739, 453] on div at bounding box center [617, 409] width 1235 height 726
click at [780, 473] on div at bounding box center [617, 409] width 1235 height 726
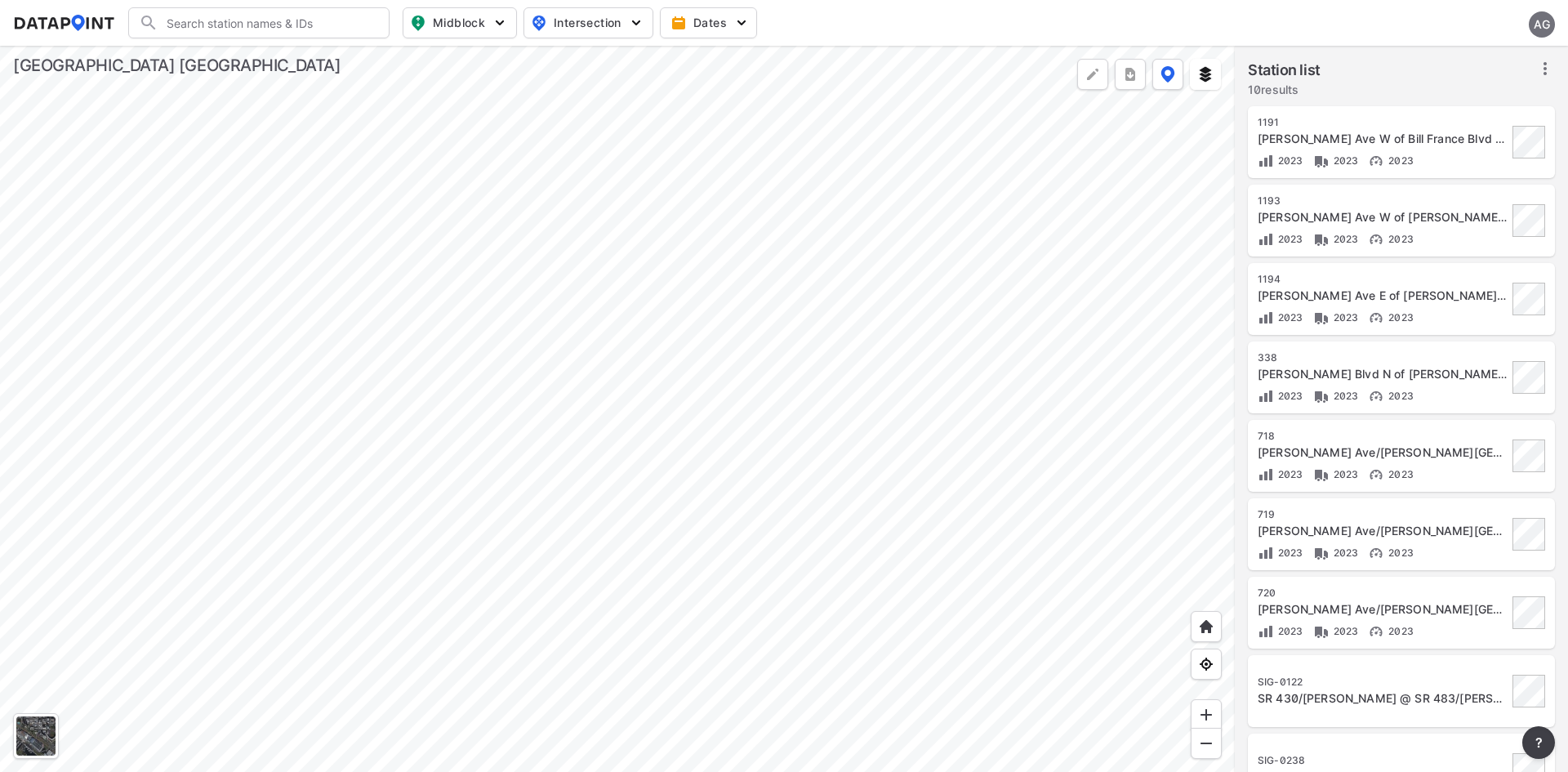
click at [808, 471] on div at bounding box center [617, 409] width 1235 height 726
click at [803, 465] on div at bounding box center [617, 409] width 1235 height 726
click at [1108, 373] on div at bounding box center [617, 409] width 1235 height 726
click at [1021, 234] on div at bounding box center [617, 409] width 1235 height 726
click at [983, 310] on div at bounding box center [617, 409] width 1235 height 726
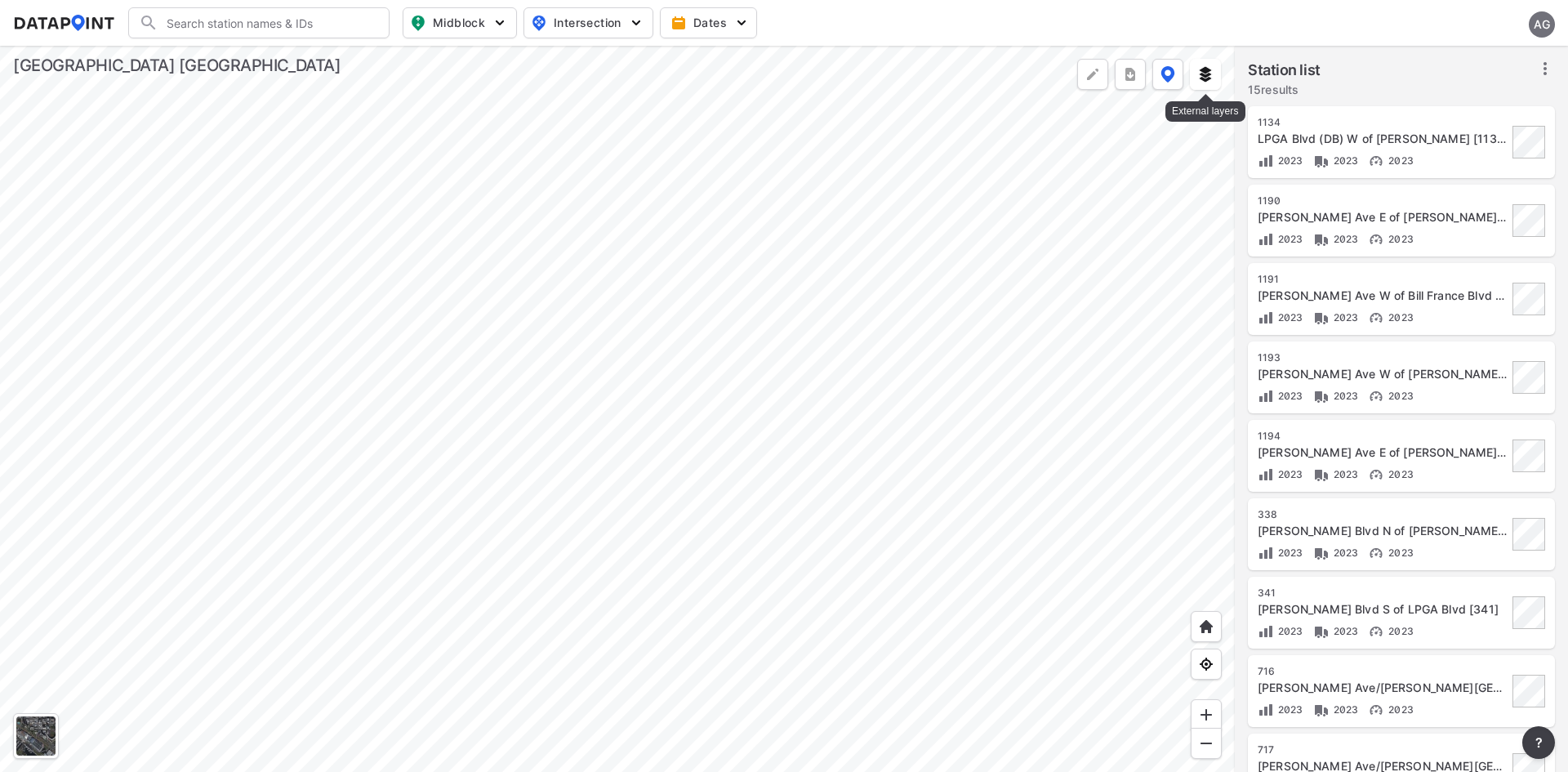
click at [1200, 69] on img at bounding box center [1206, 74] width 17 height 17
click at [1543, 70] on icon at bounding box center [1545, 69] width 20 height 20
click at [1547, 72] on icon at bounding box center [1545, 69] width 20 height 20
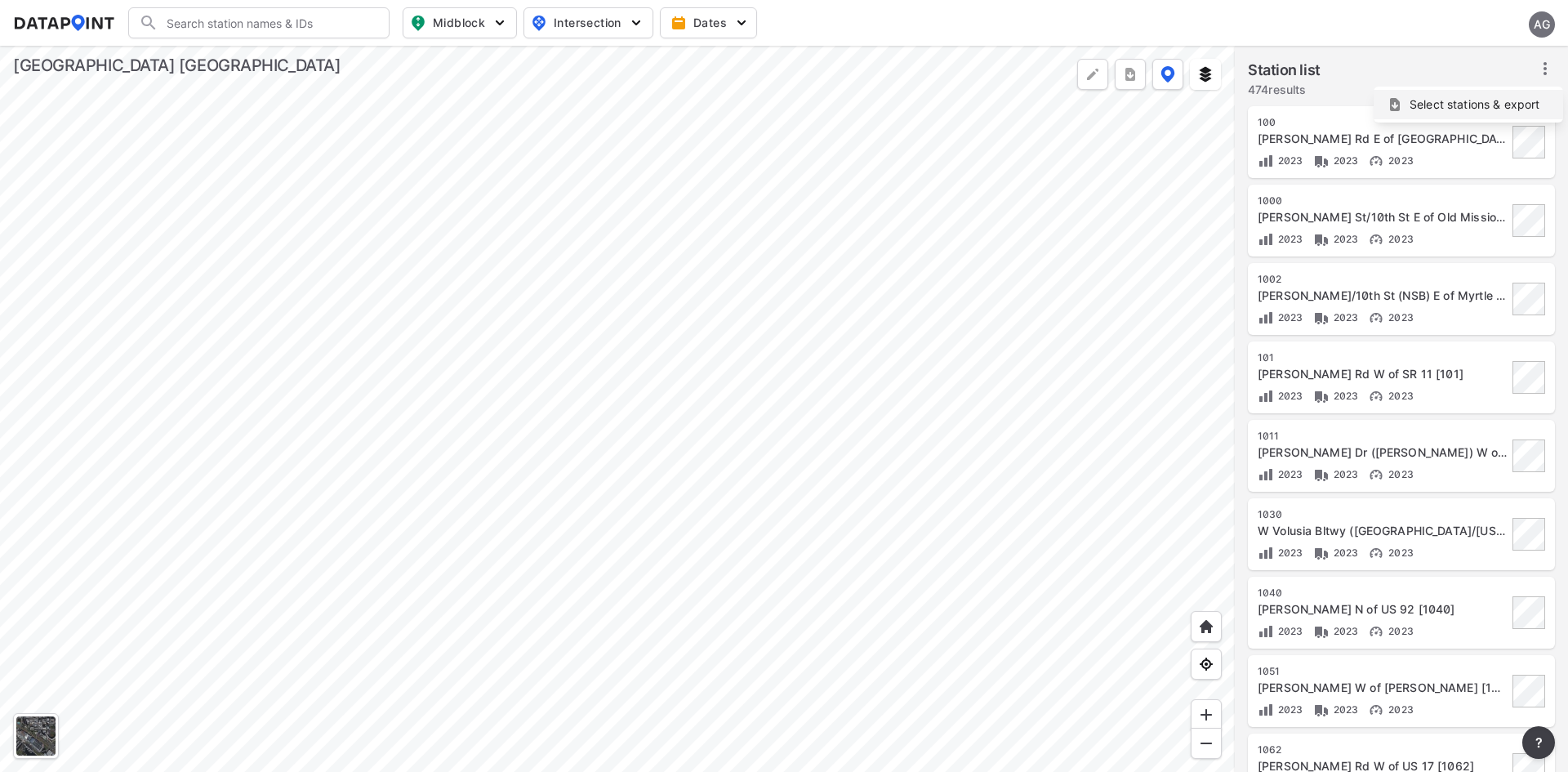
click at [1501, 102] on span "Select stations & export" at bounding box center [1475, 104] width 130 height 17
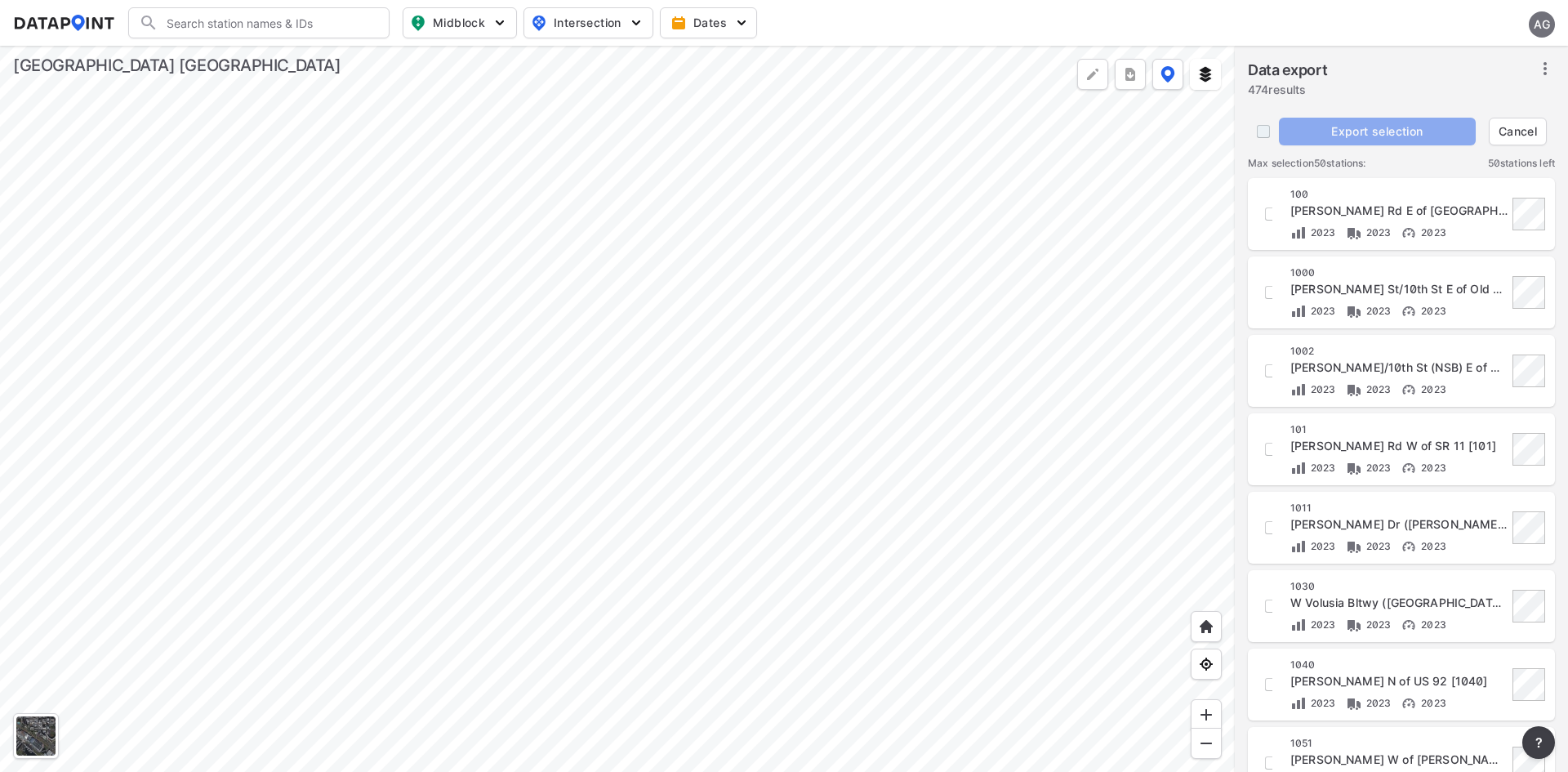
click at [1262, 135] on input "decorative checkbox" at bounding box center [1263, 131] width 31 height 31
checkbox input "true"
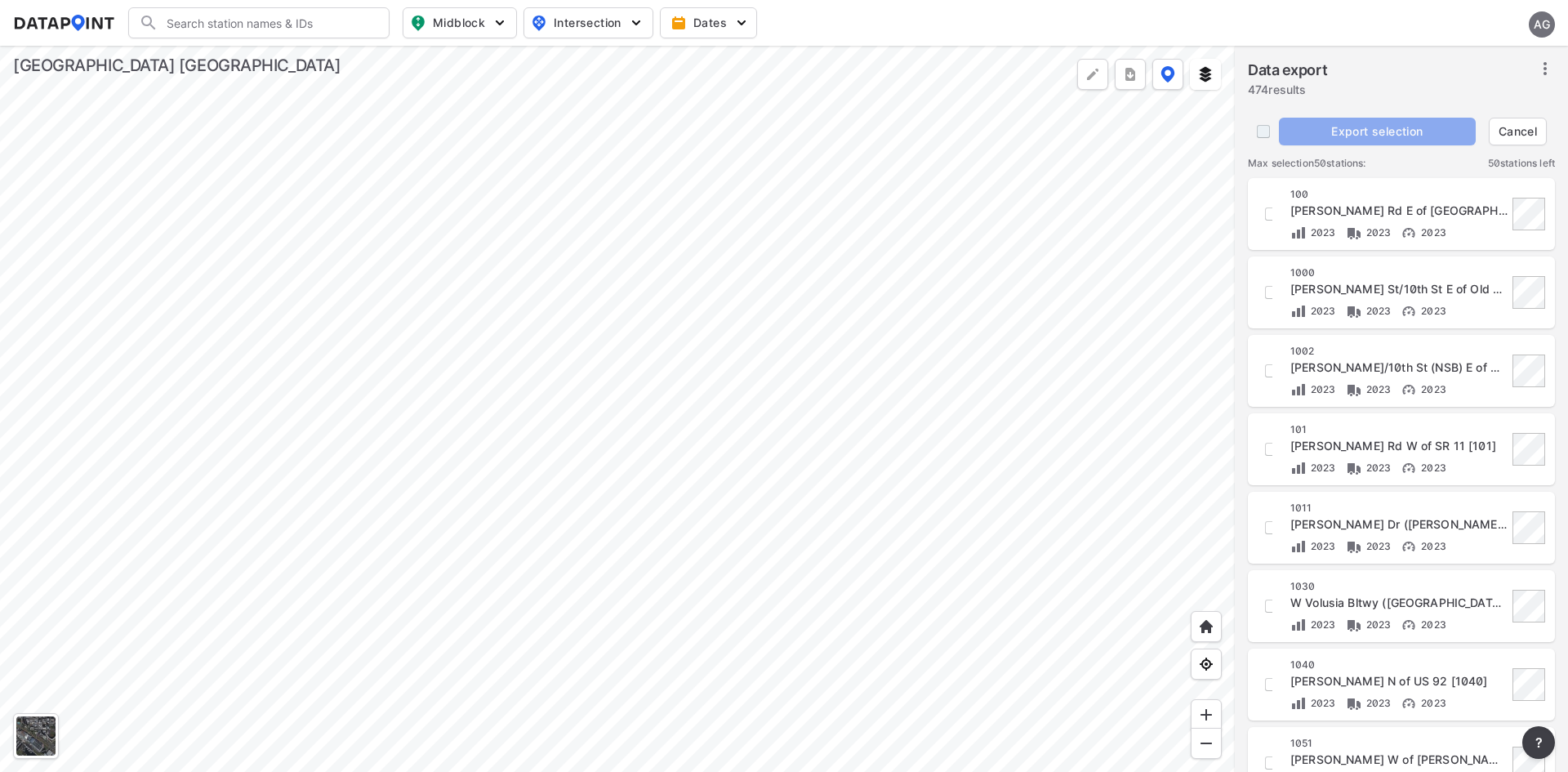
checkbox input "true"
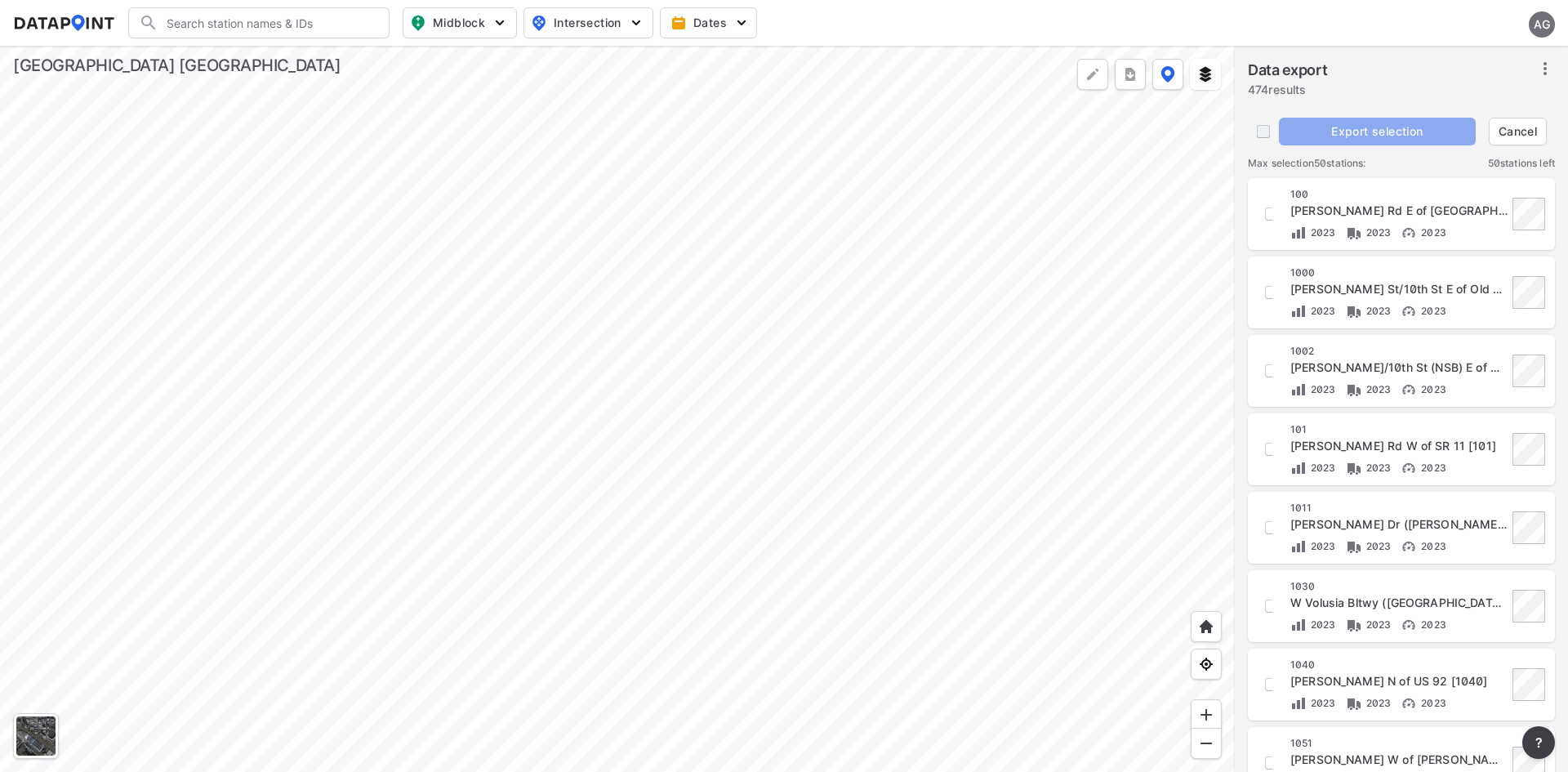
checkbox input "true"
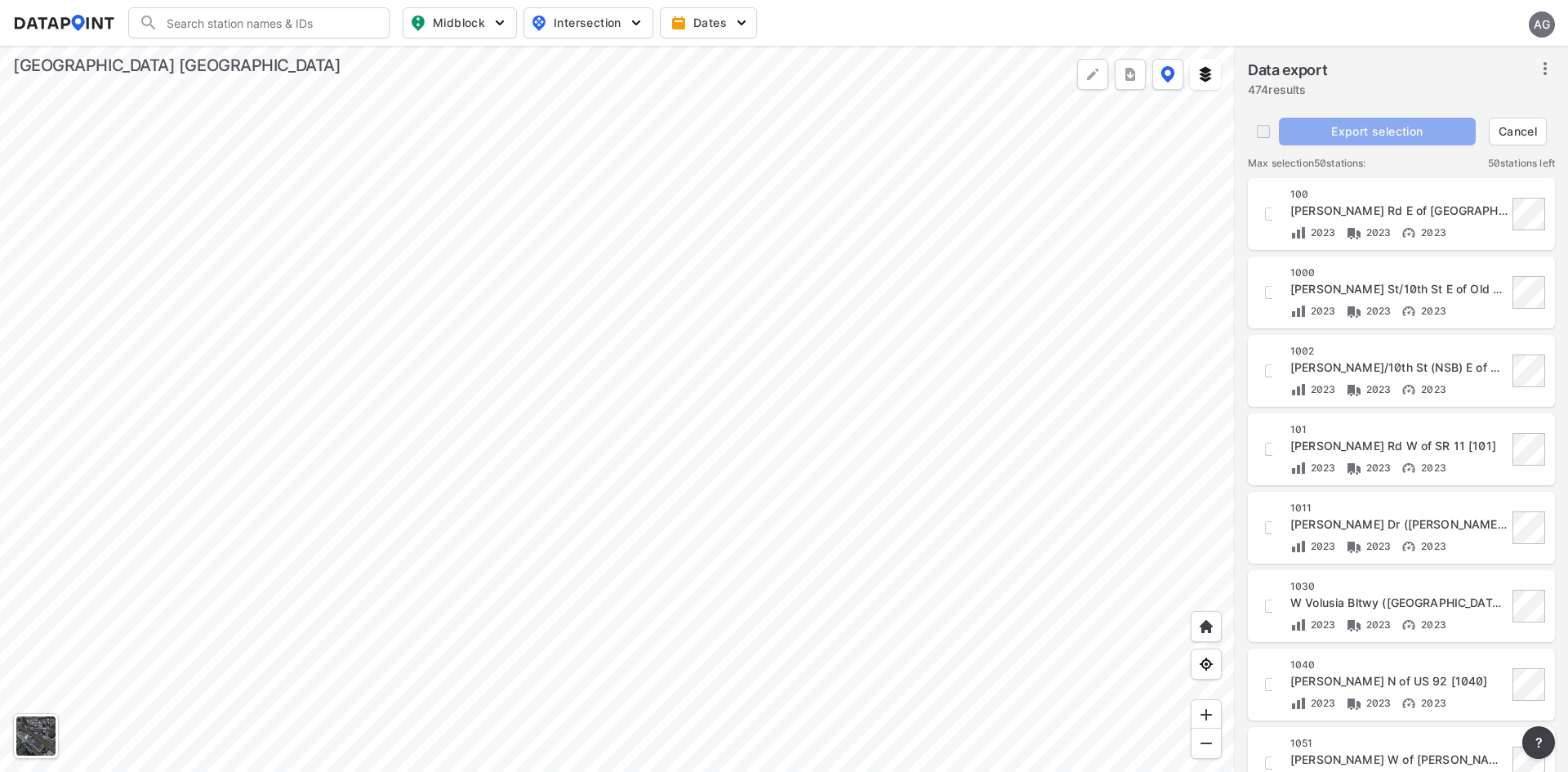
checkbox input "true"
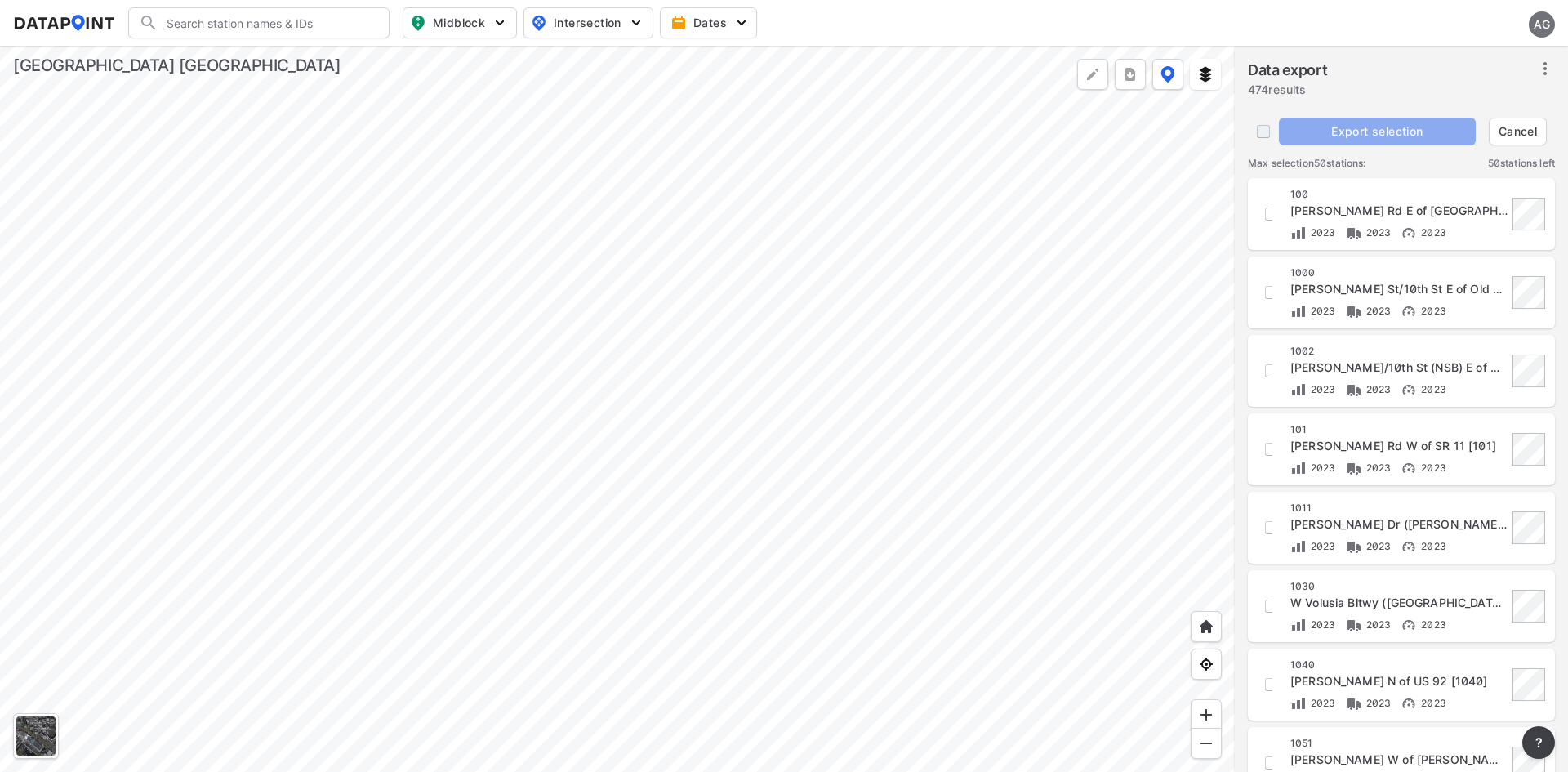
checkbox input "true"
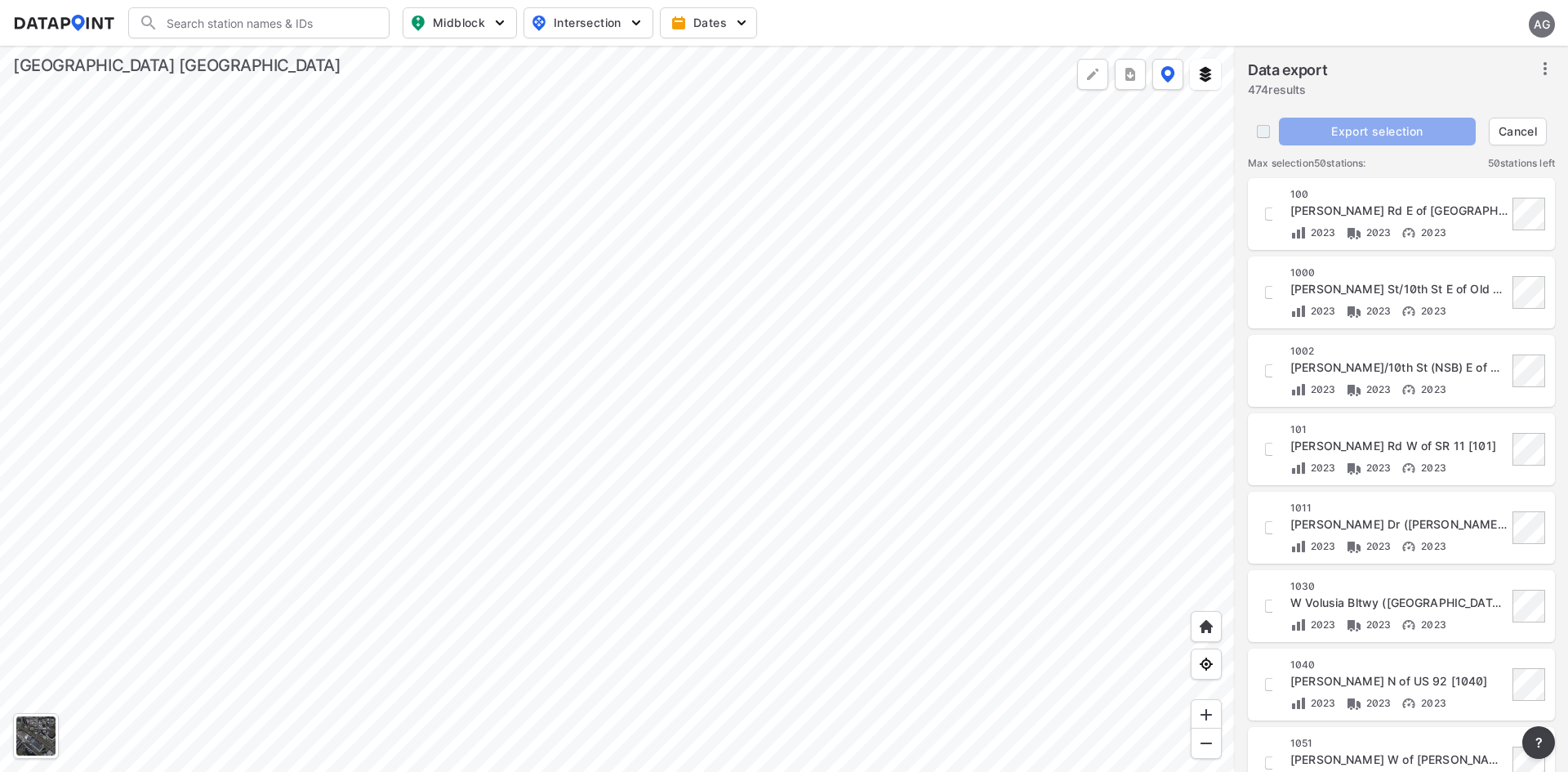
checkbox input "true"
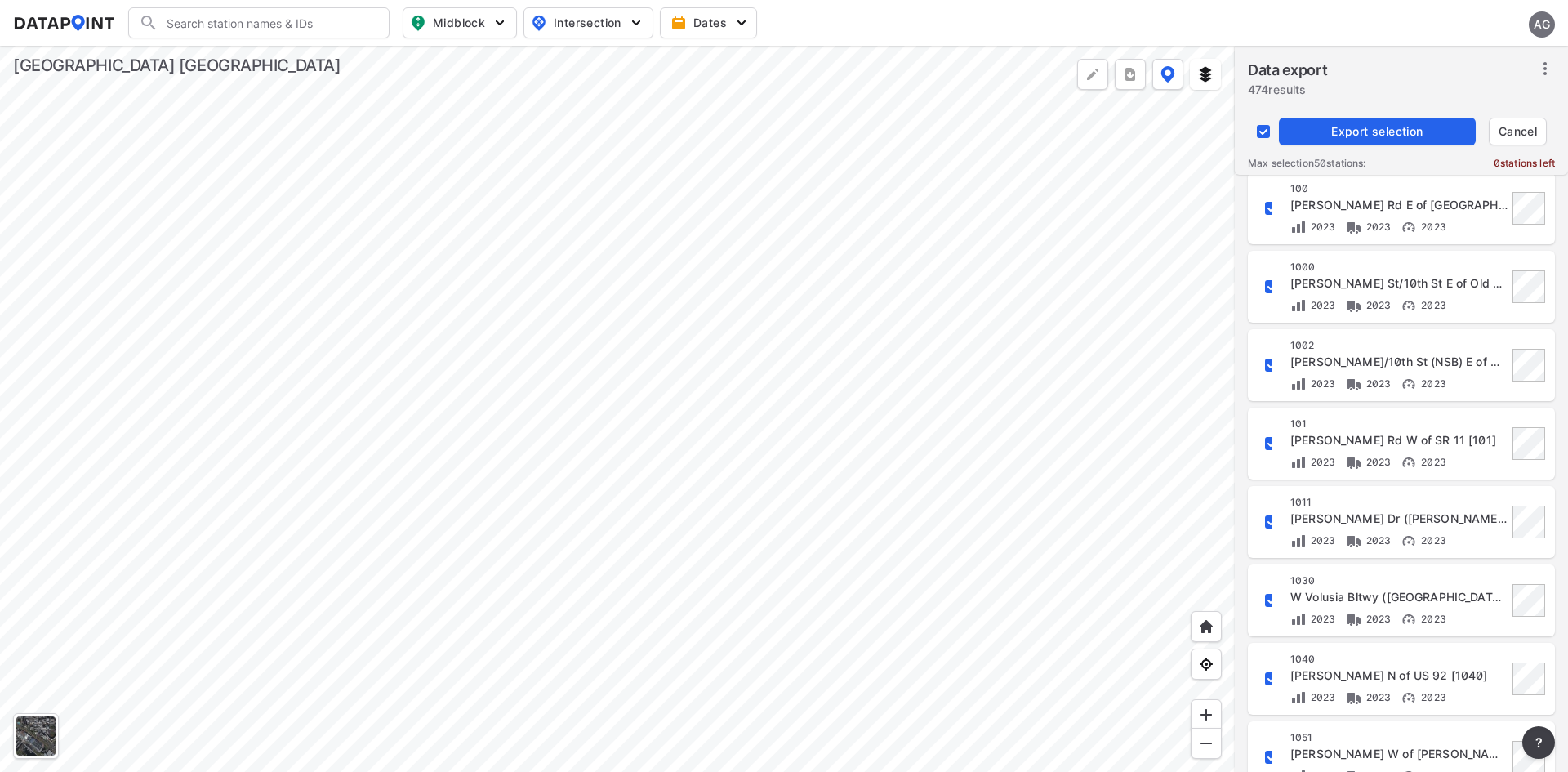
scroll to position [0, 0]
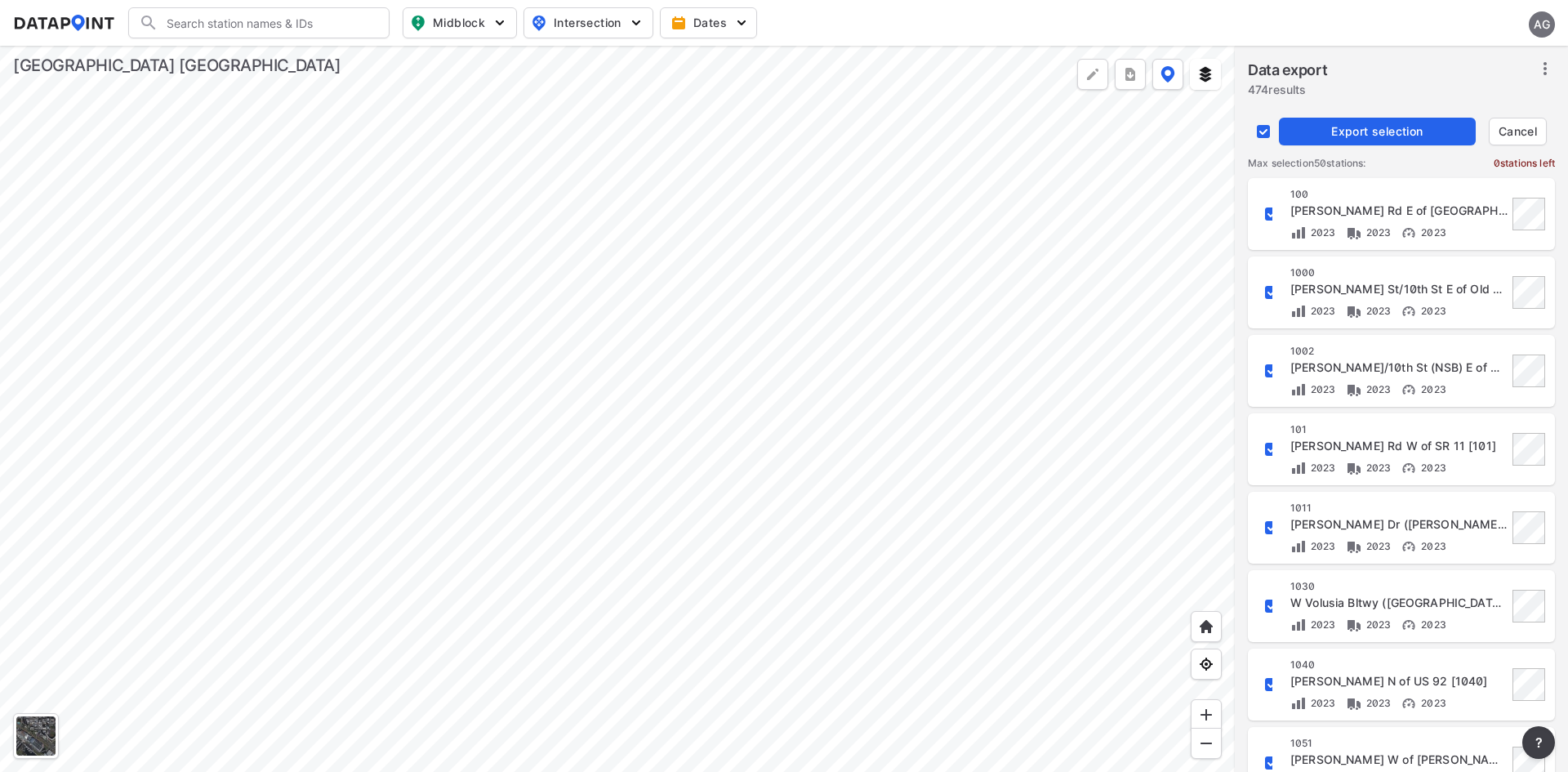
click at [1381, 79] on div "Data export 474 results" at bounding box center [1402, 80] width 308 height 44
click at [1537, 126] on span "Cancel" at bounding box center [1518, 131] width 43 height 17
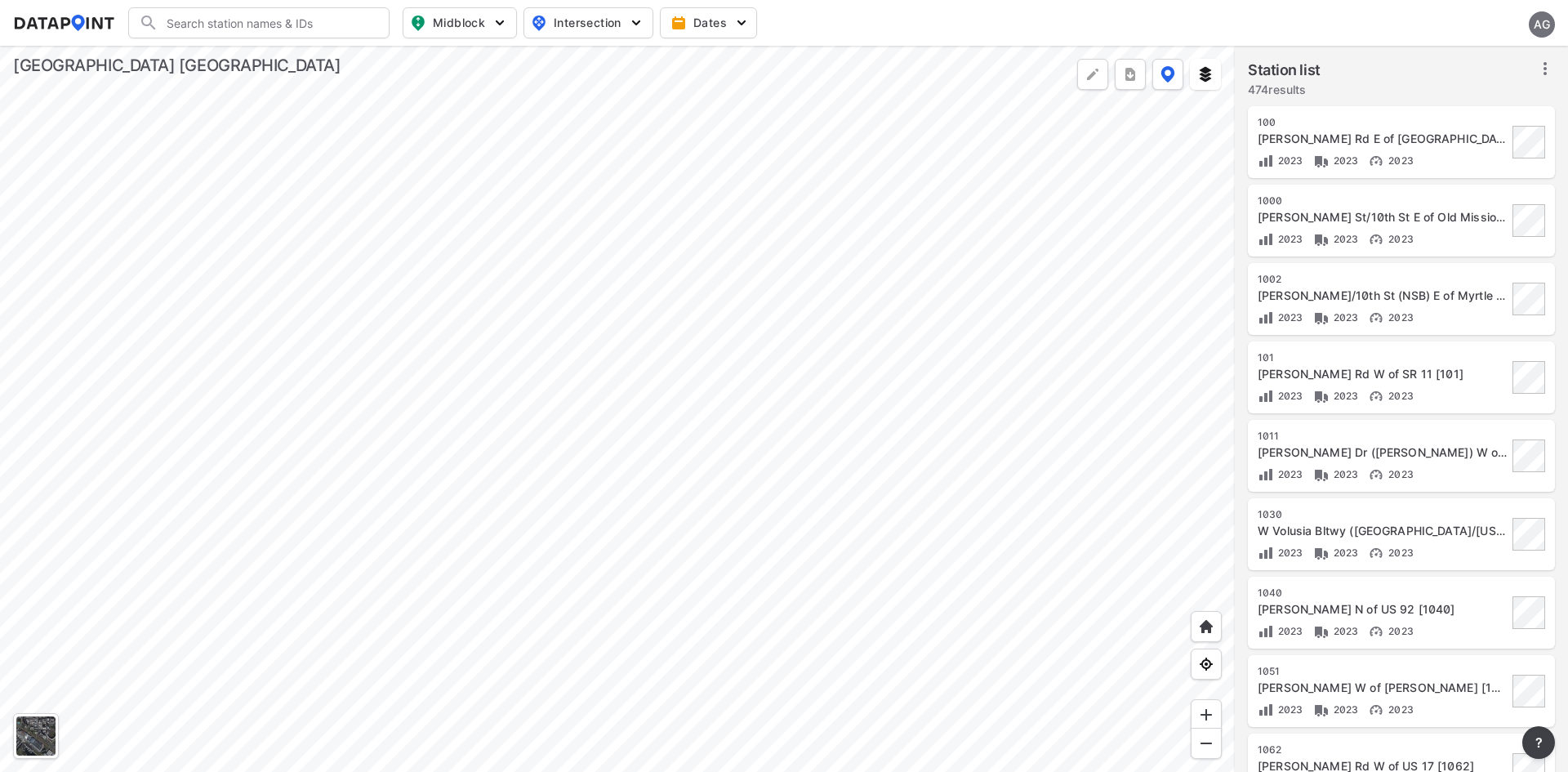
click at [1443, 80] on div "Station list 474 results" at bounding box center [1402, 80] width 308 height 44
